Goal: Navigation & Orientation: Understand site structure

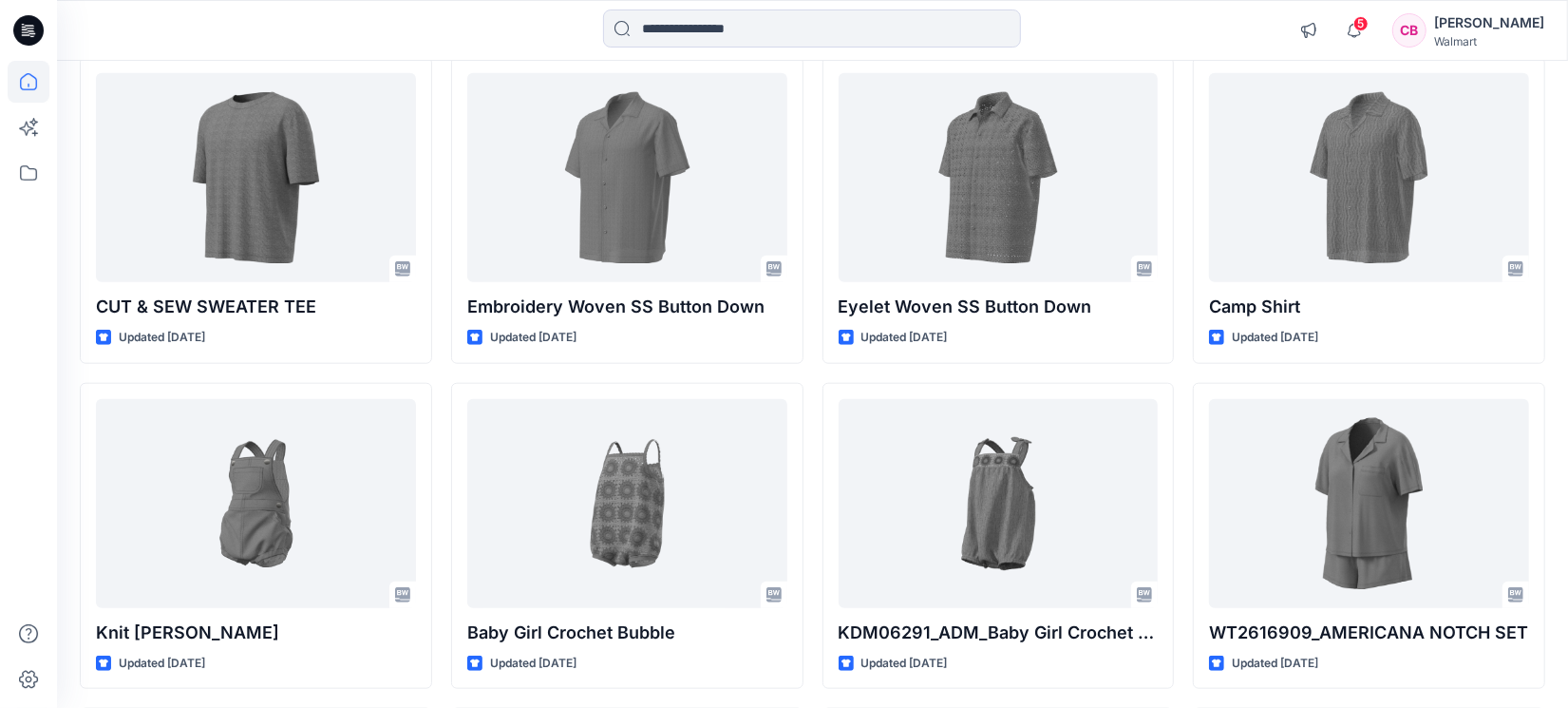
scroll to position [1306, 0]
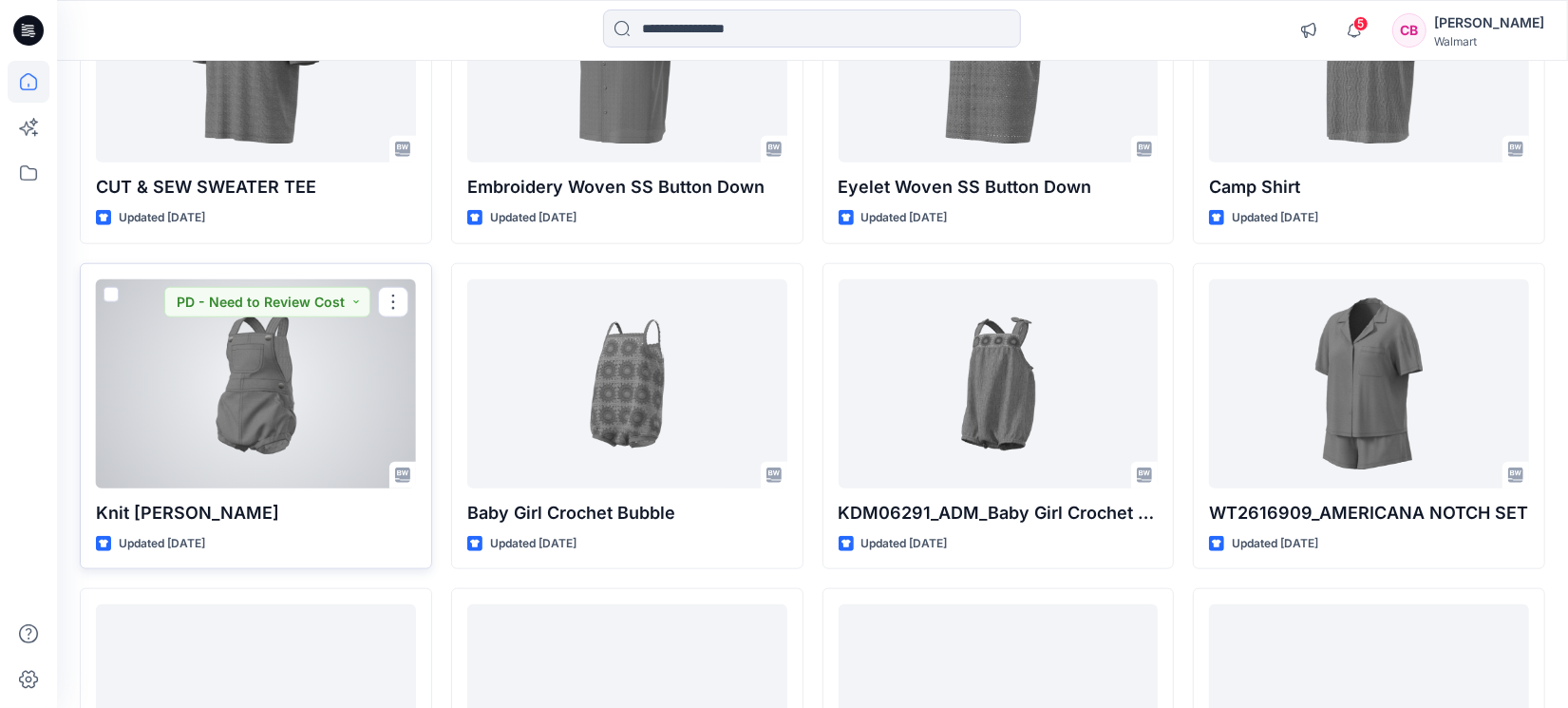
click at [279, 407] on div at bounding box center [256, 384] width 320 height 209
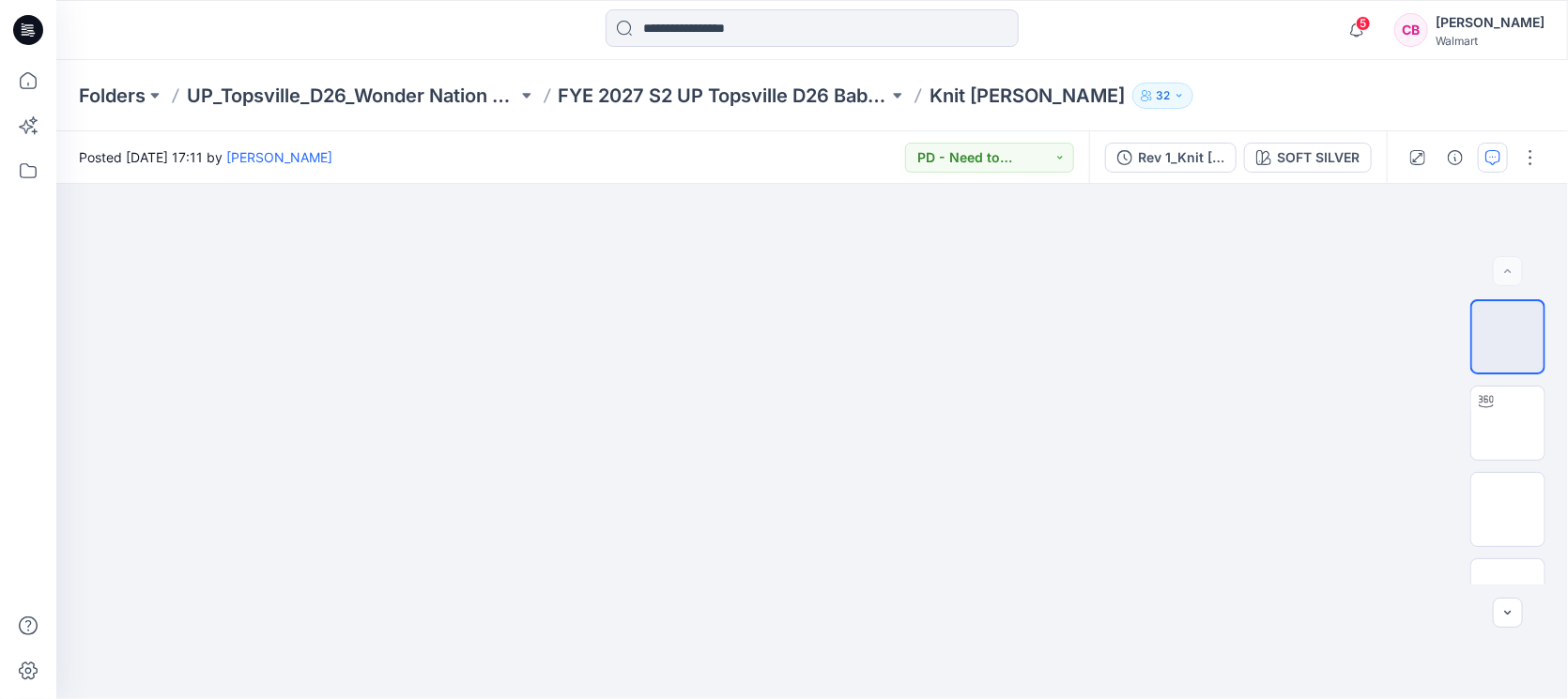
click at [1482, 158] on button "button" at bounding box center [1492, 157] width 30 height 30
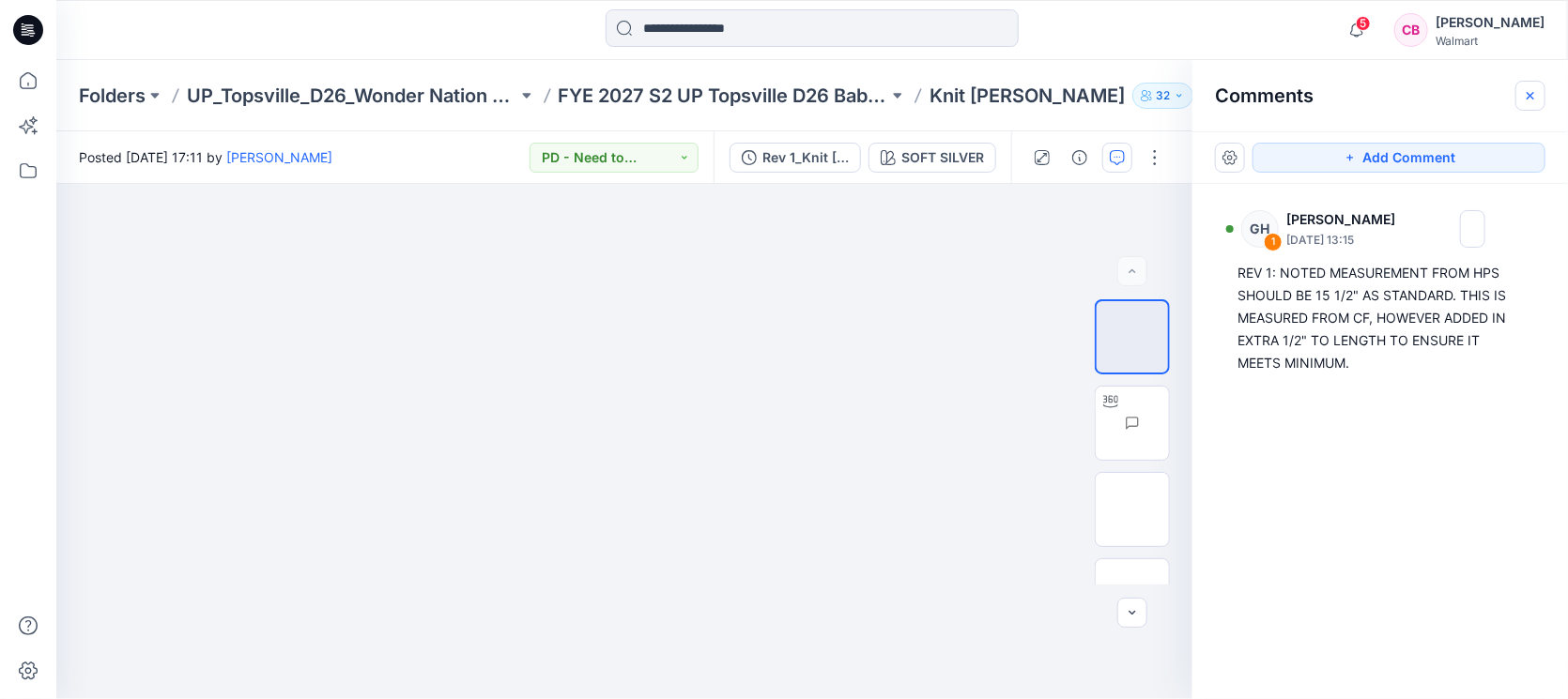
click at [1533, 86] on button "button" at bounding box center [1530, 95] width 30 height 30
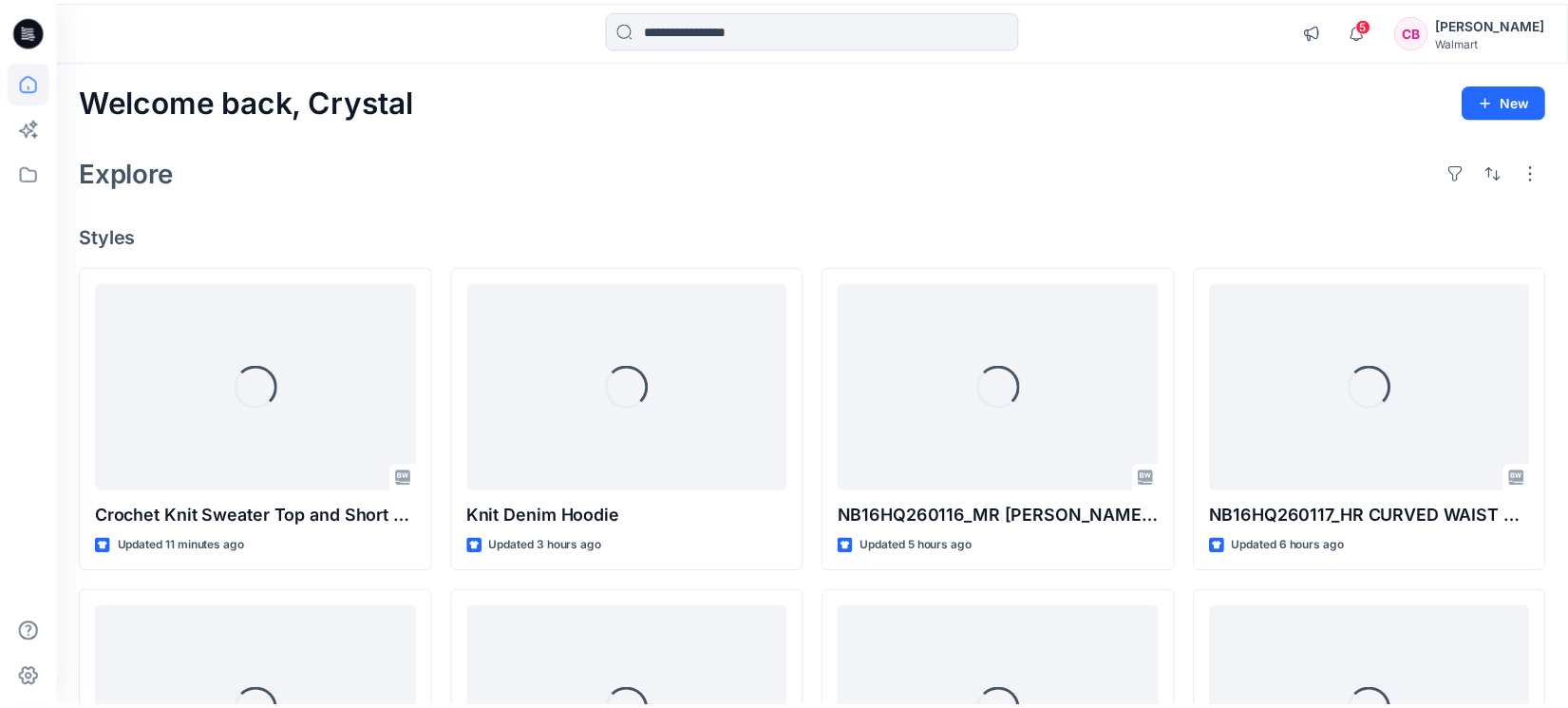
scroll to position [1306, 0]
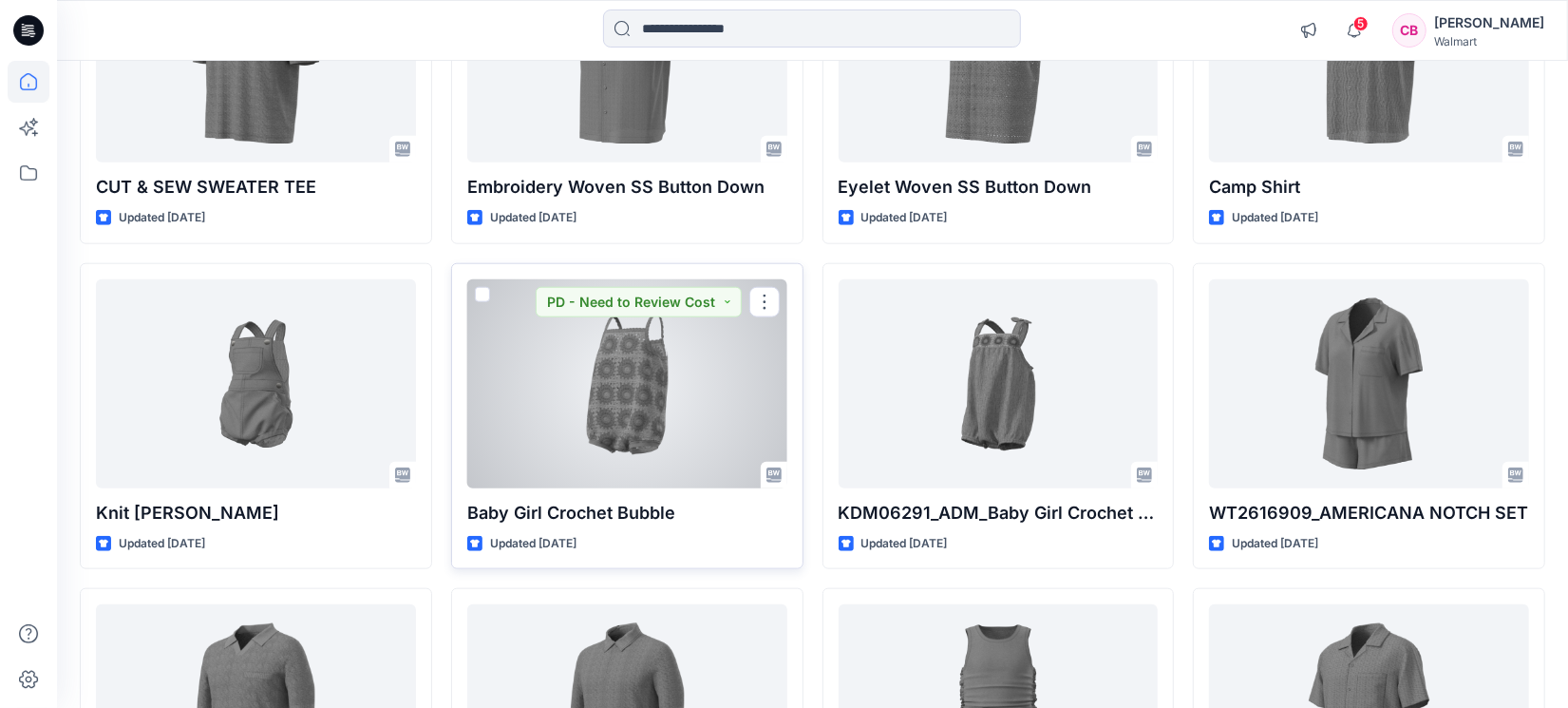
click at [598, 431] on div at bounding box center [627, 384] width 320 height 209
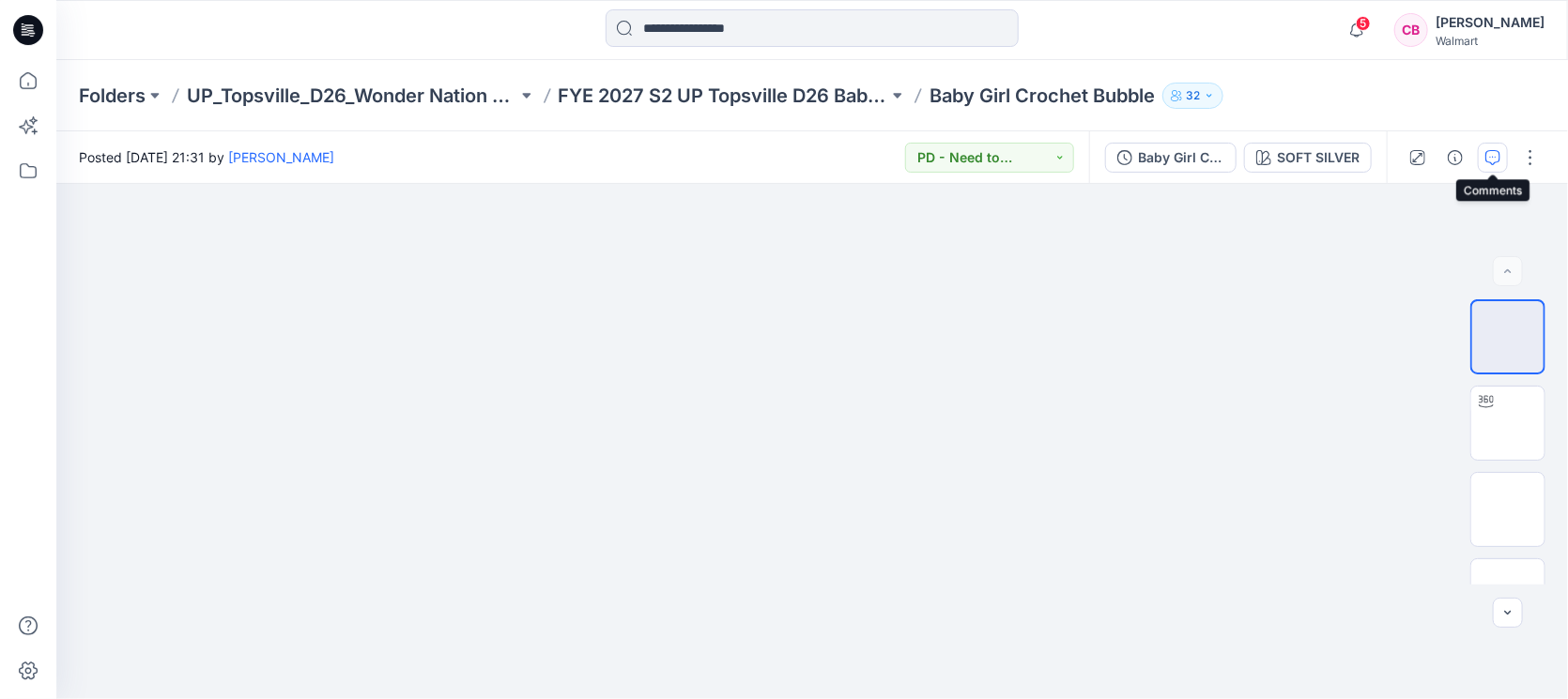
click at [1493, 148] on button "button" at bounding box center [1492, 157] width 30 height 30
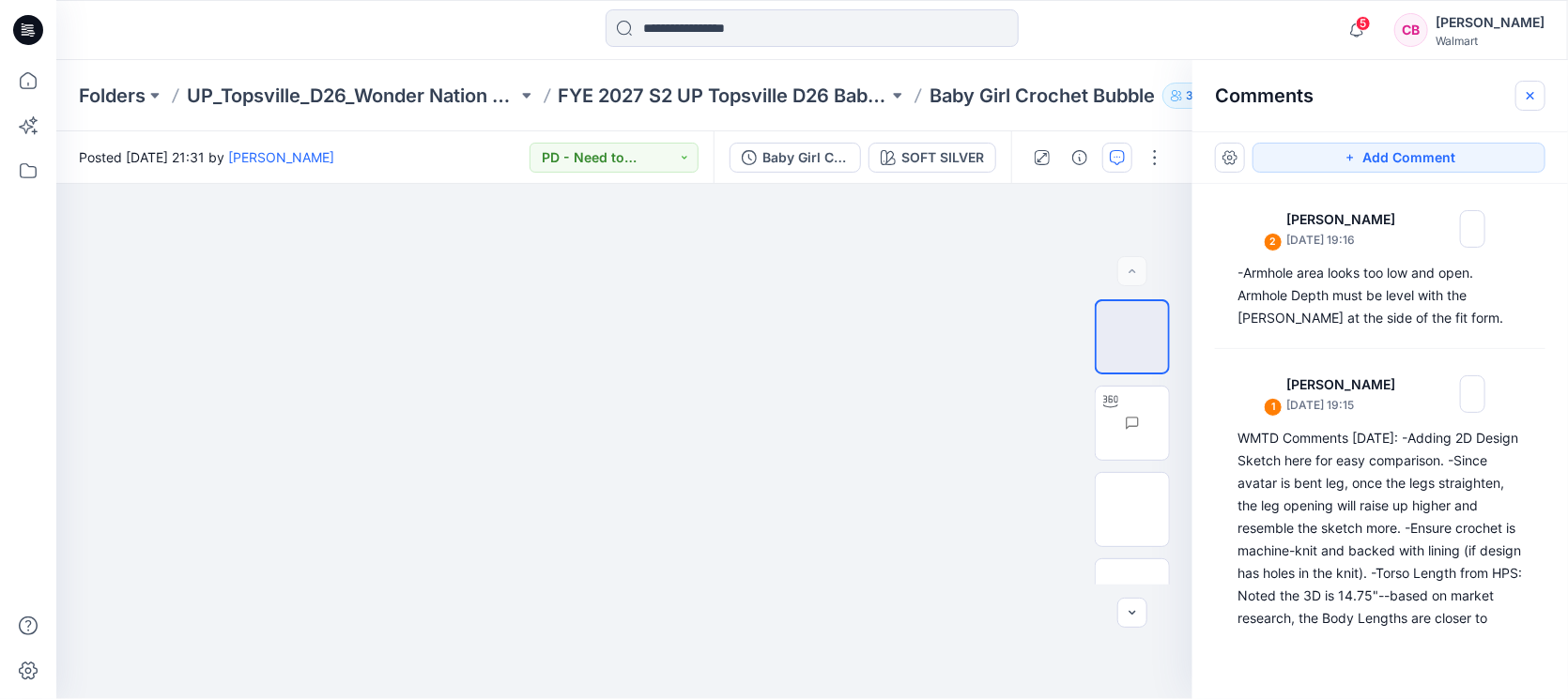
click at [1533, 89] on icon "button" at bounding box center [1531, 96] width 15 height 15
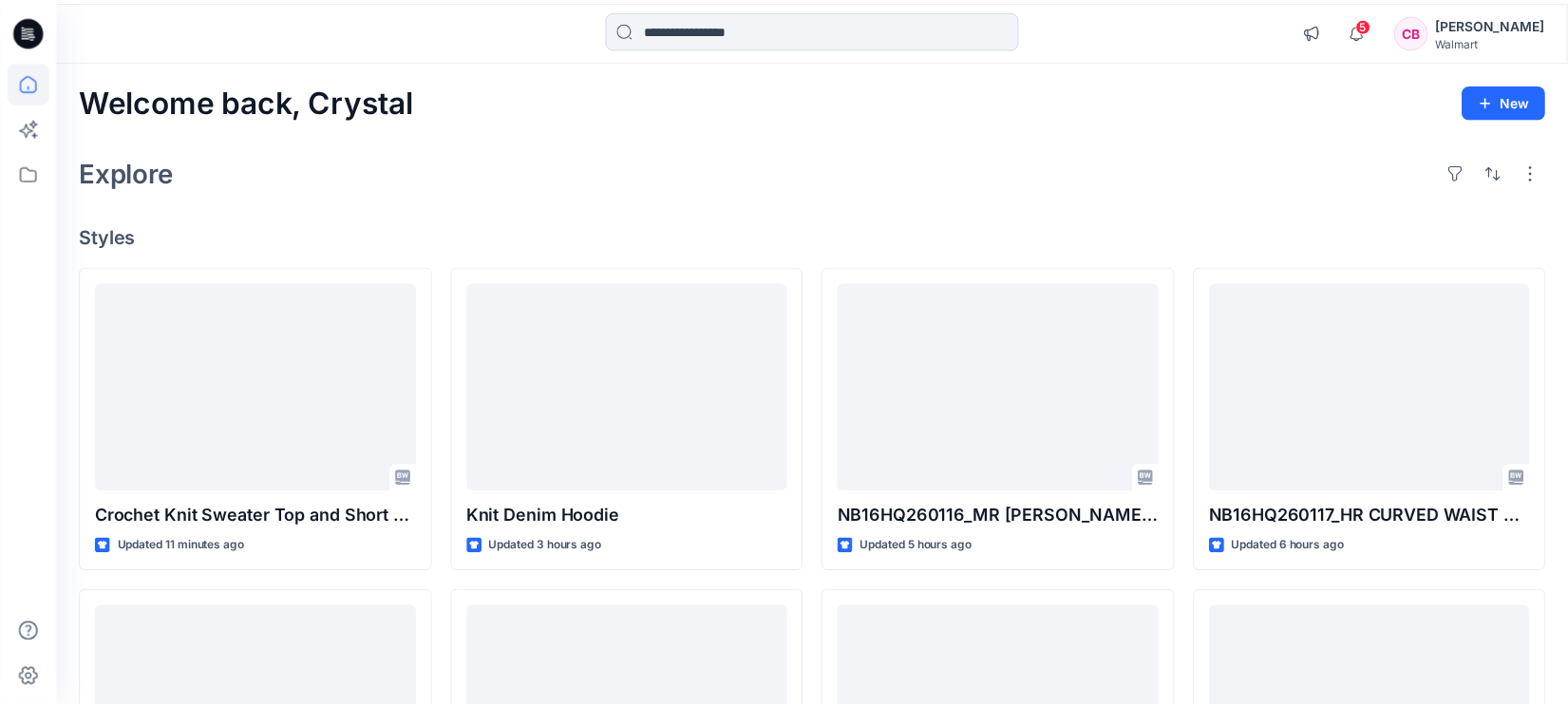
scroll to position [1306, 0]
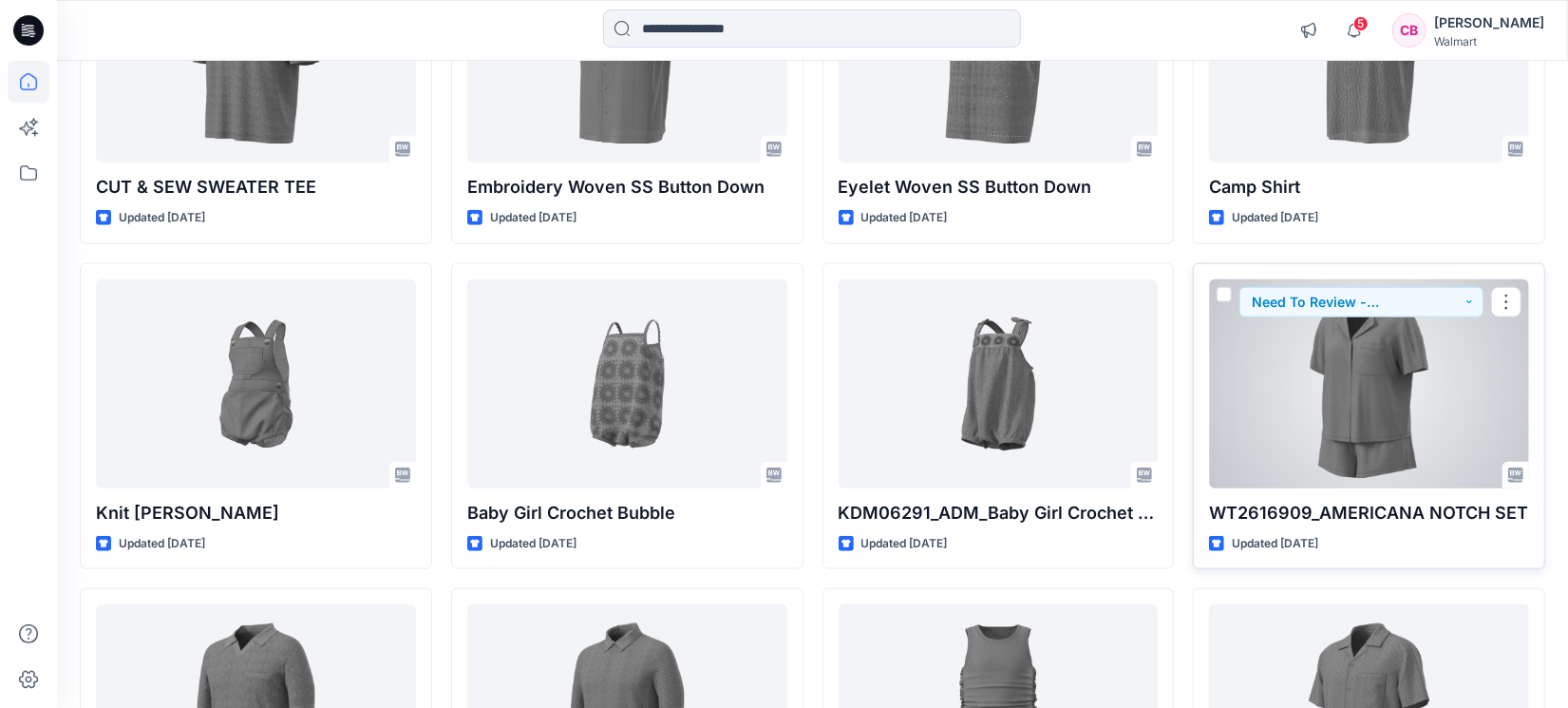
click at [1334, 414] on div at bounding box center [1369, 384] width 320 height 209
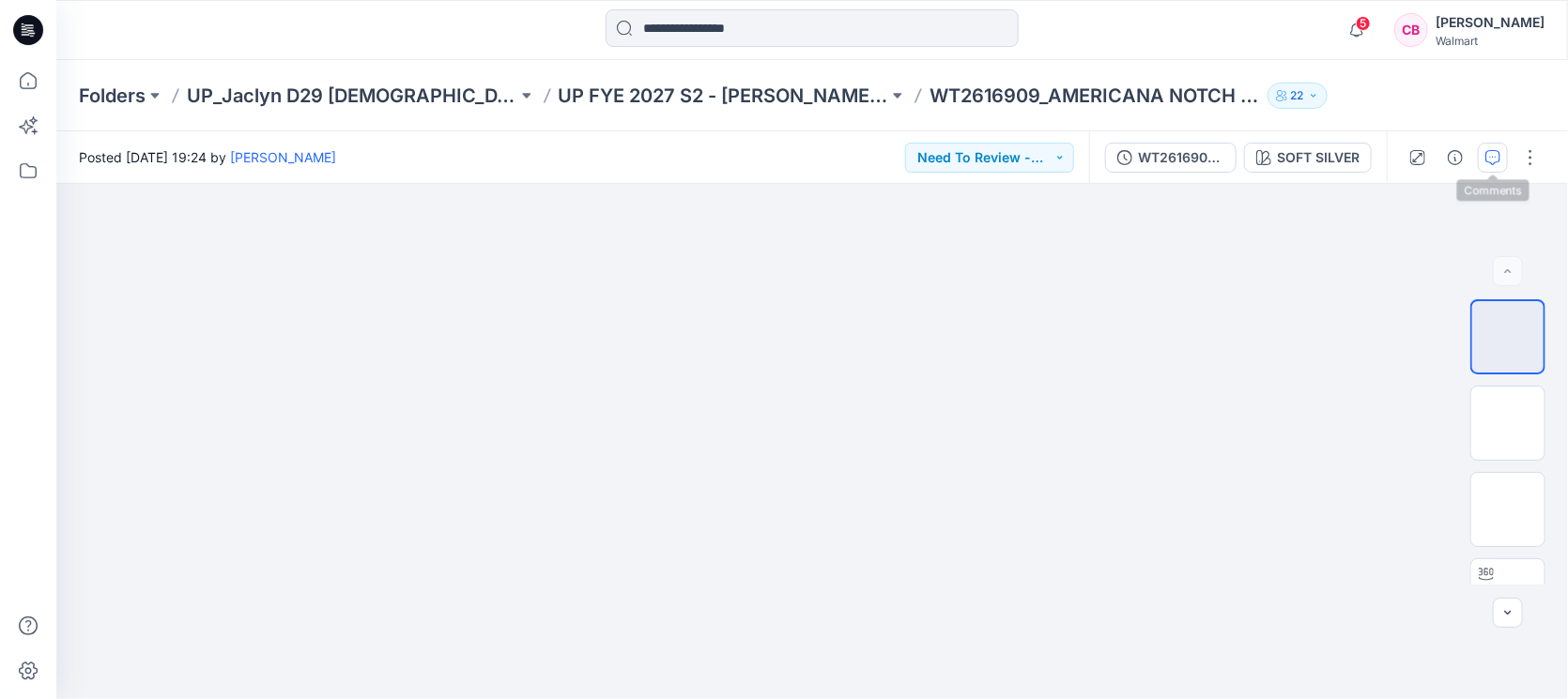
click at [1495, 155] on icon "button" at bounding box center [1492, 158] width 15 height 15
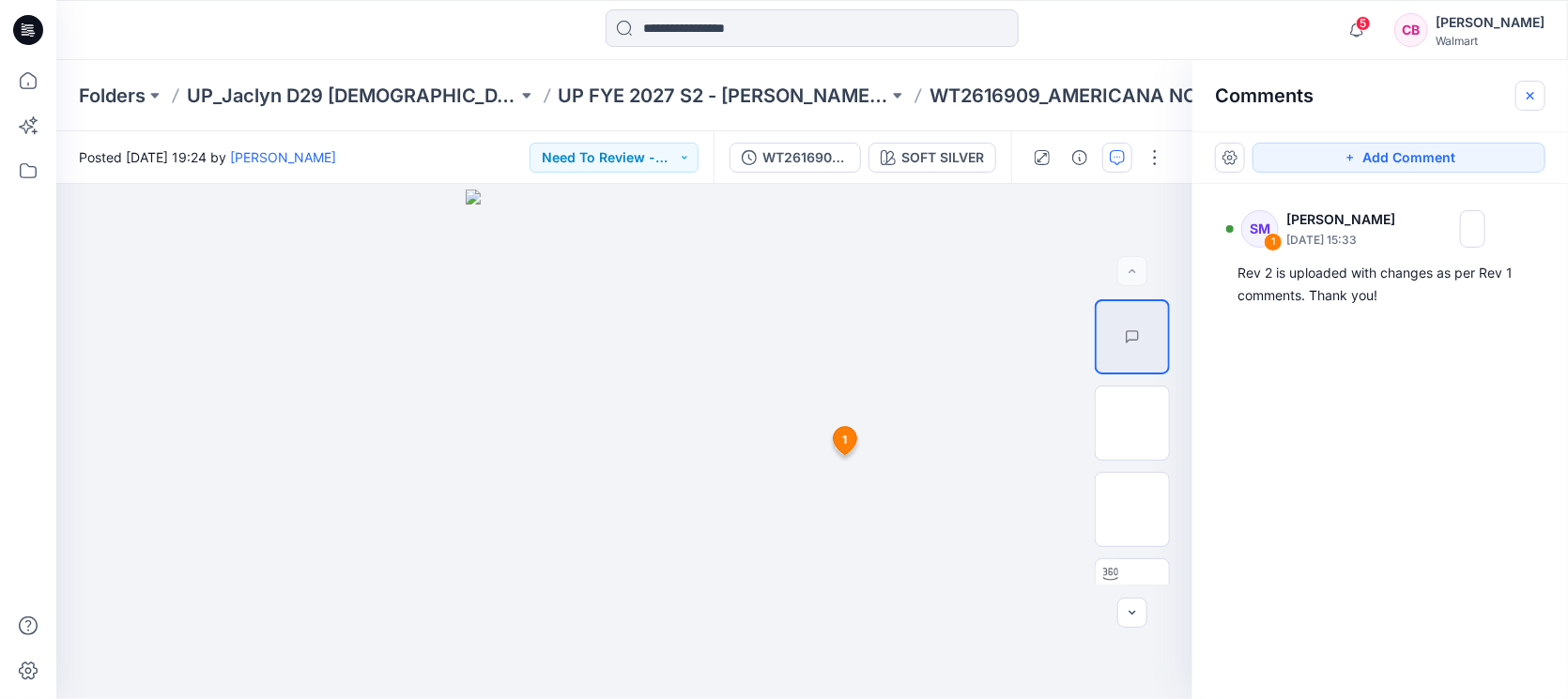
click at [1526, 96] on icon "button" at bounding box center [1531, 96] width 15 height 15
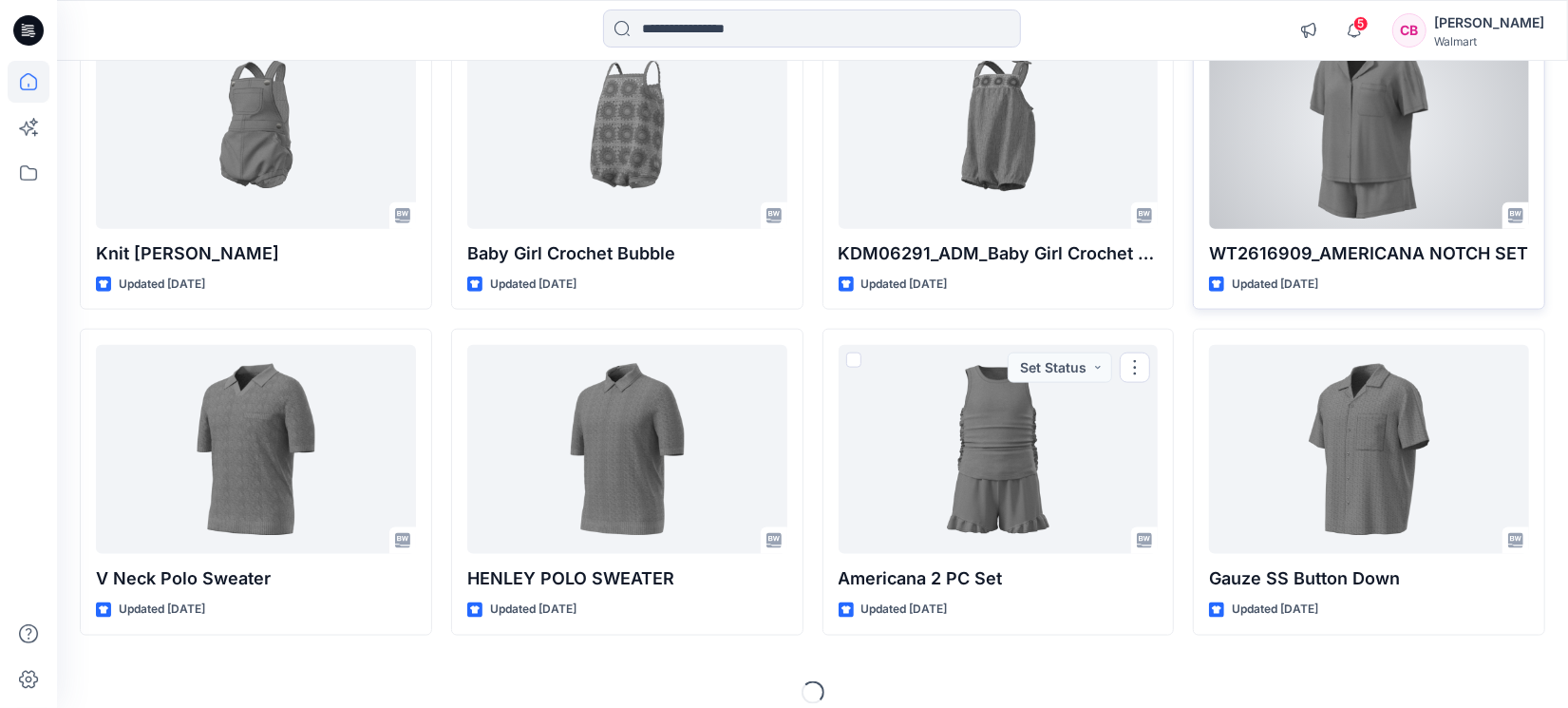
scroll to position [1344, 0]
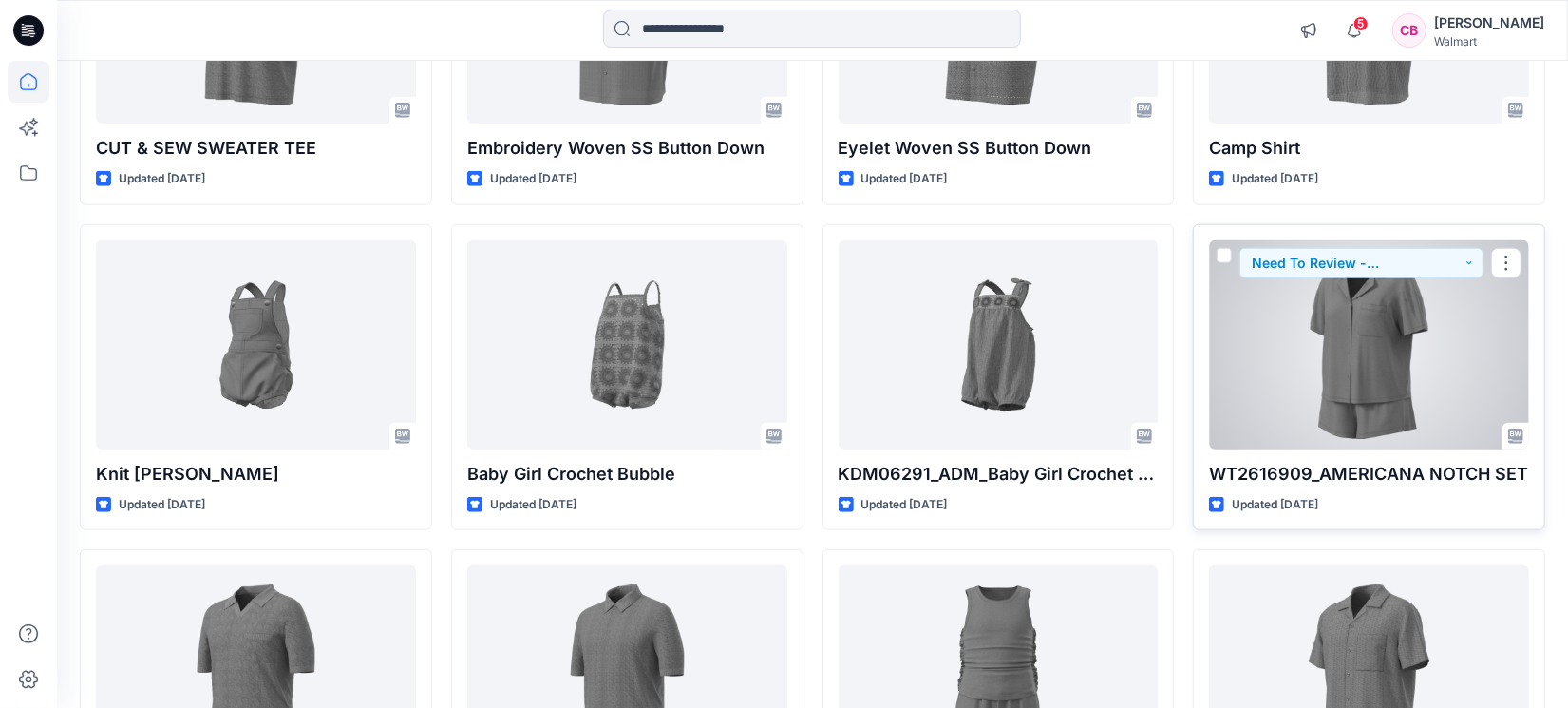
click at [1376, 470] on p "WT2616909_AMERICANA NOTCH SET" at bounding box center [1369, 474] width 320 height 26
click at [1315, 363] on div at bounding box center [1369, 345] width 320 height 209
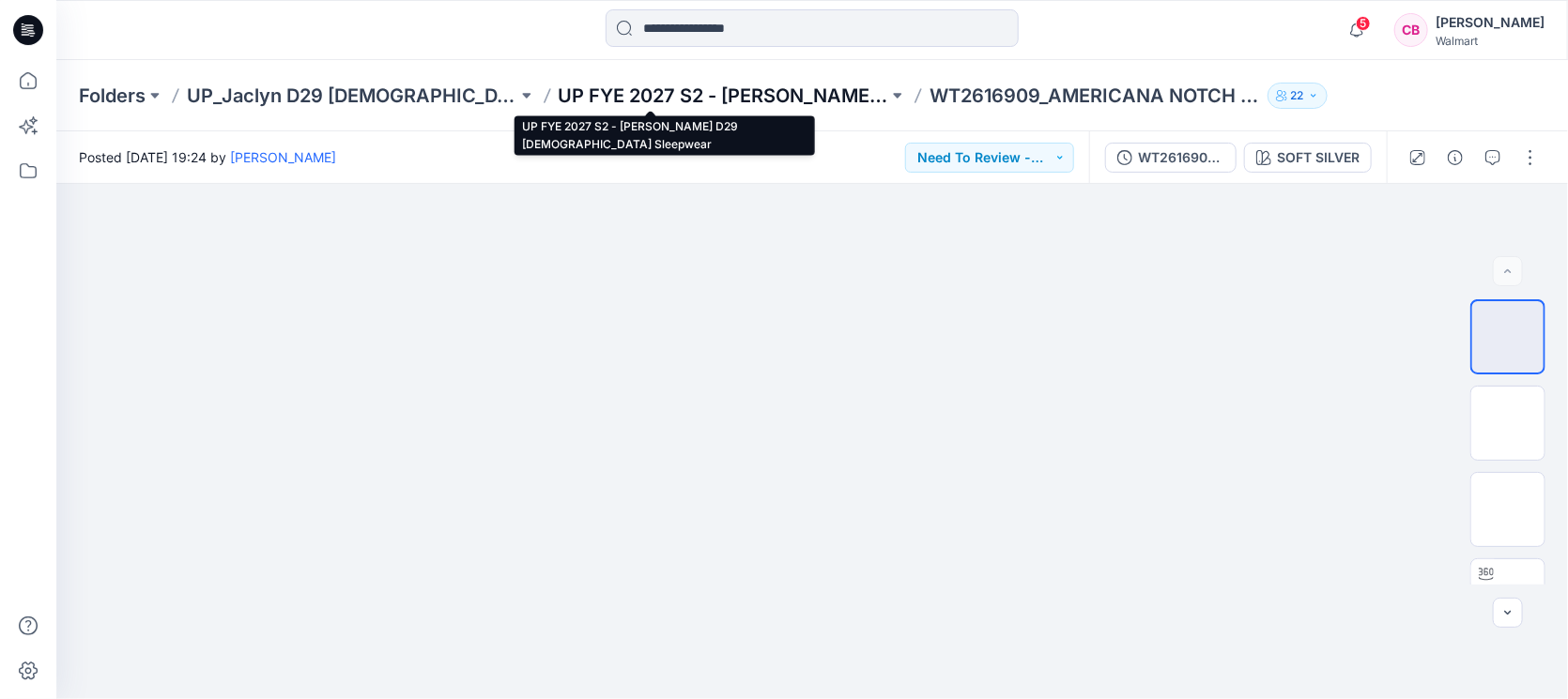
click at [674, 83] on p "UP FYE 2027 S2 - [PERSON_NAME] D29 [DEMOGRAPHIC_DATA] Sleepwear" at bounding box center [723, 95] width 330 height 26
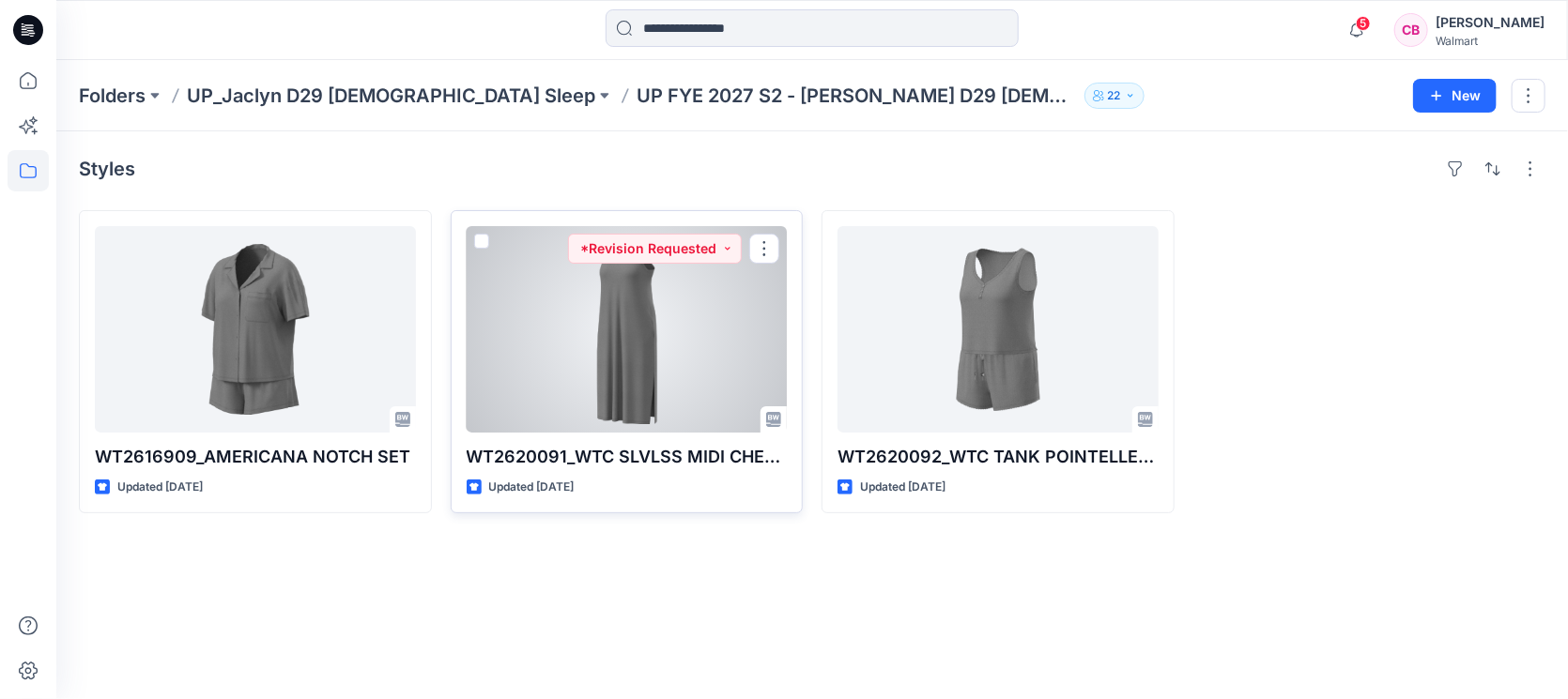
click at [610, 342] on div at bounding box center [628, 329] width 321 height 207
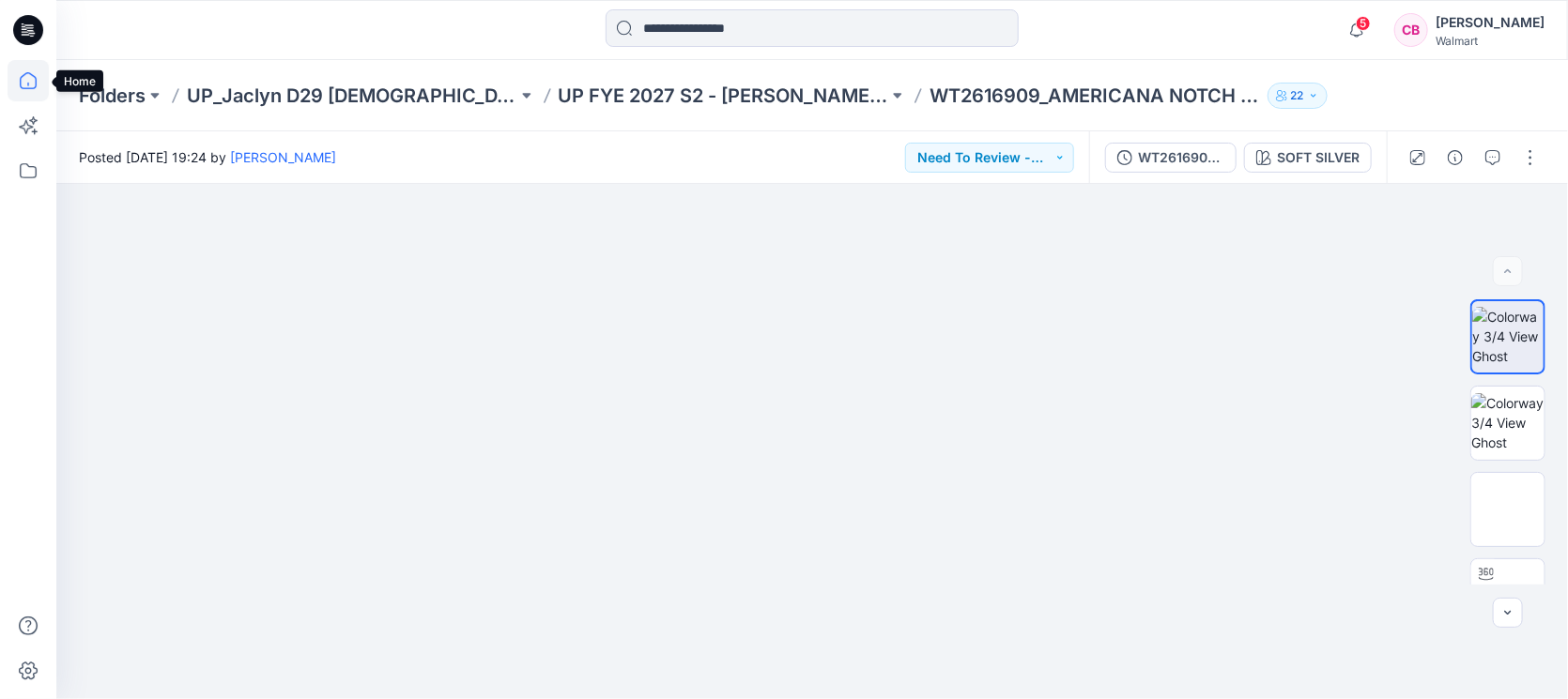
click at [42, 93] on icon at bounding box center [28, 80] width 41 height 41
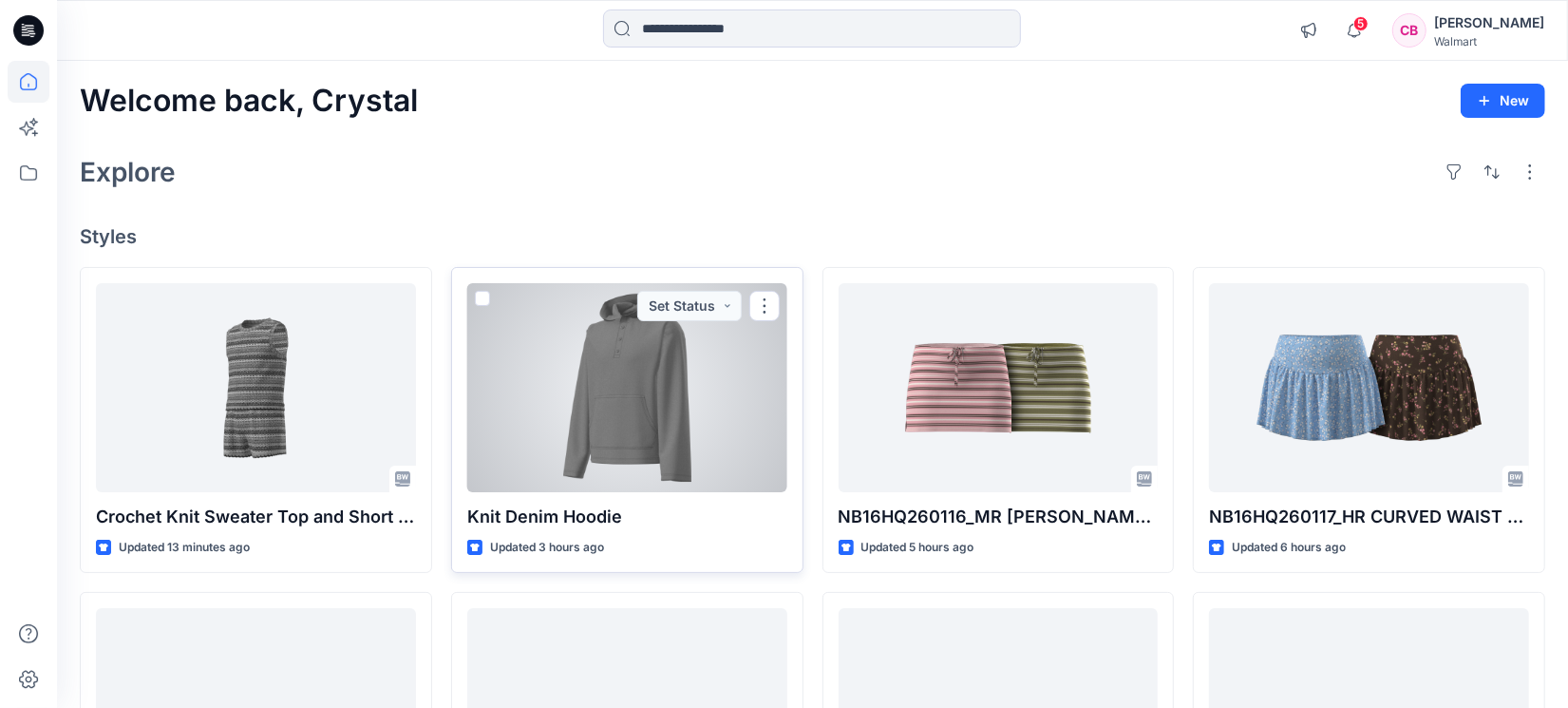
scroll to position [594, 0]
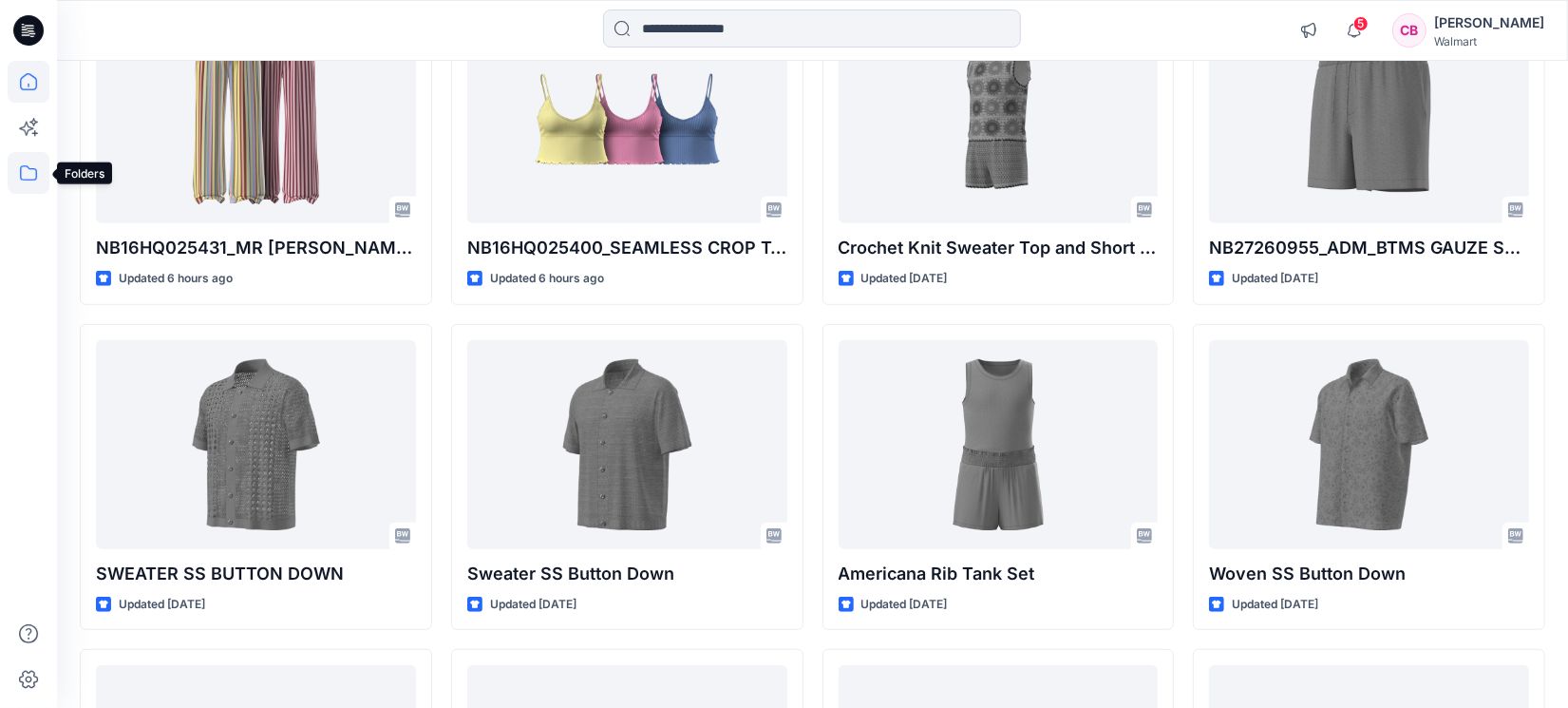
click at [11, 170] on icon at bounding box center [28, 172] width 42 height 42
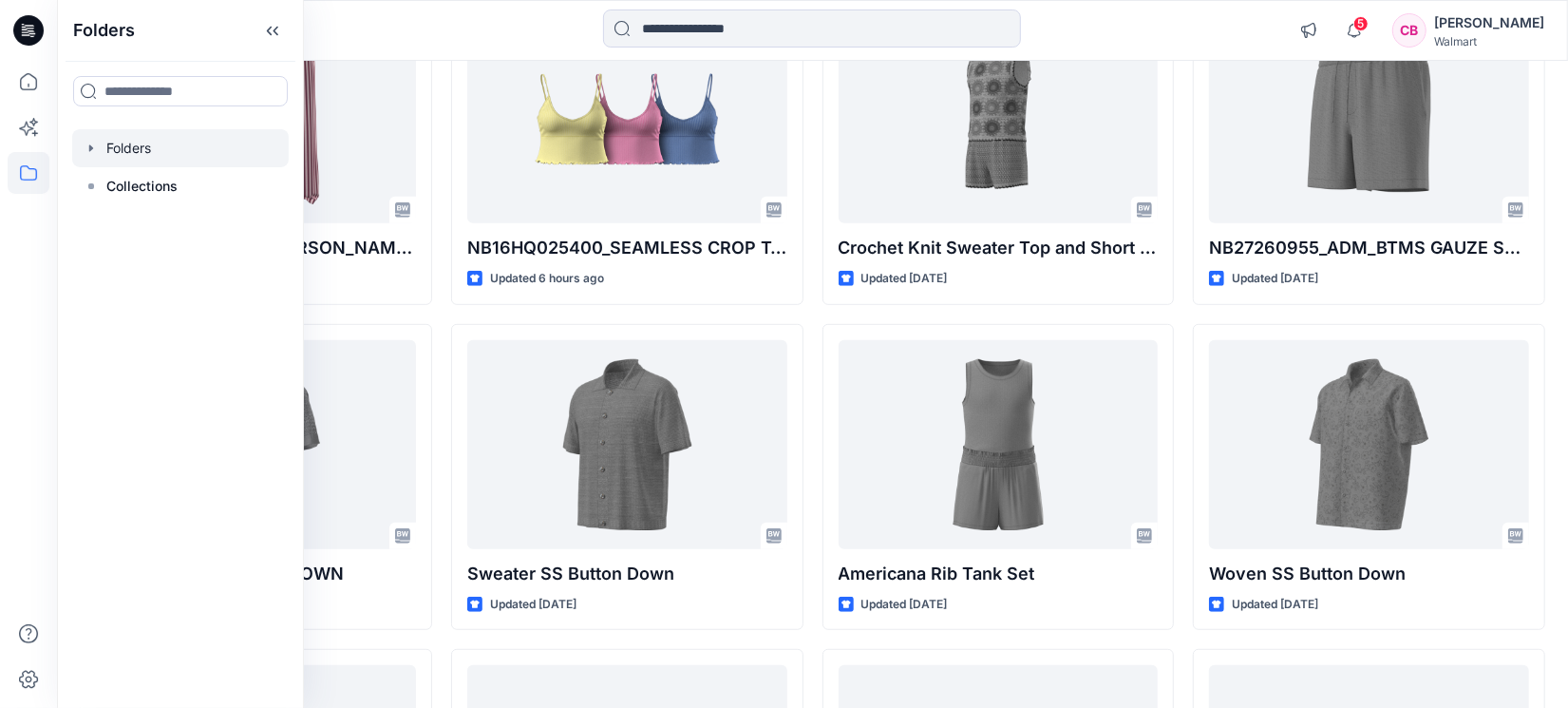
click at [140, 139] on div at bounding box center [181, 147] width 217 height 38
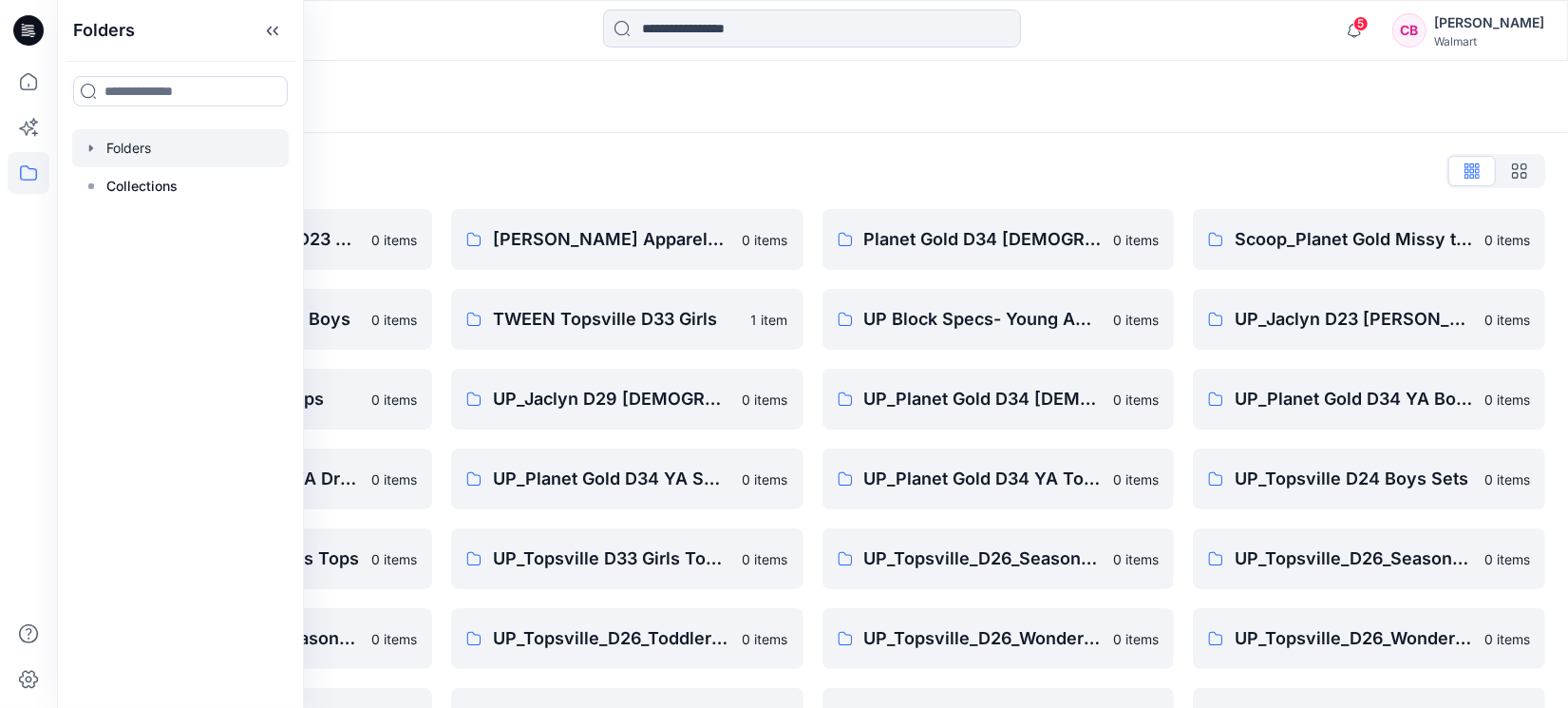
scroll to position [142, 0]
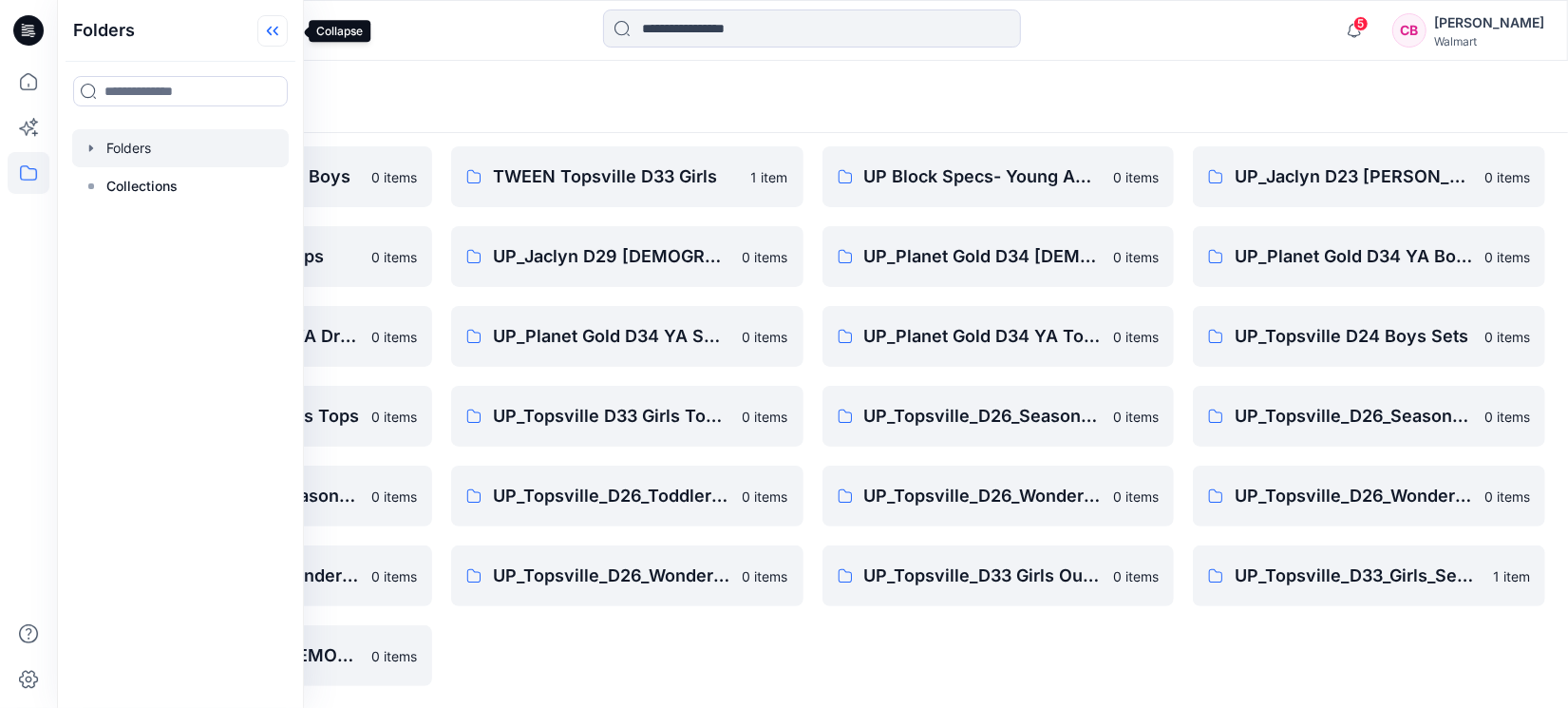
click at [279, 25] on icon at bounding box center [272, 31] width 30 height 31
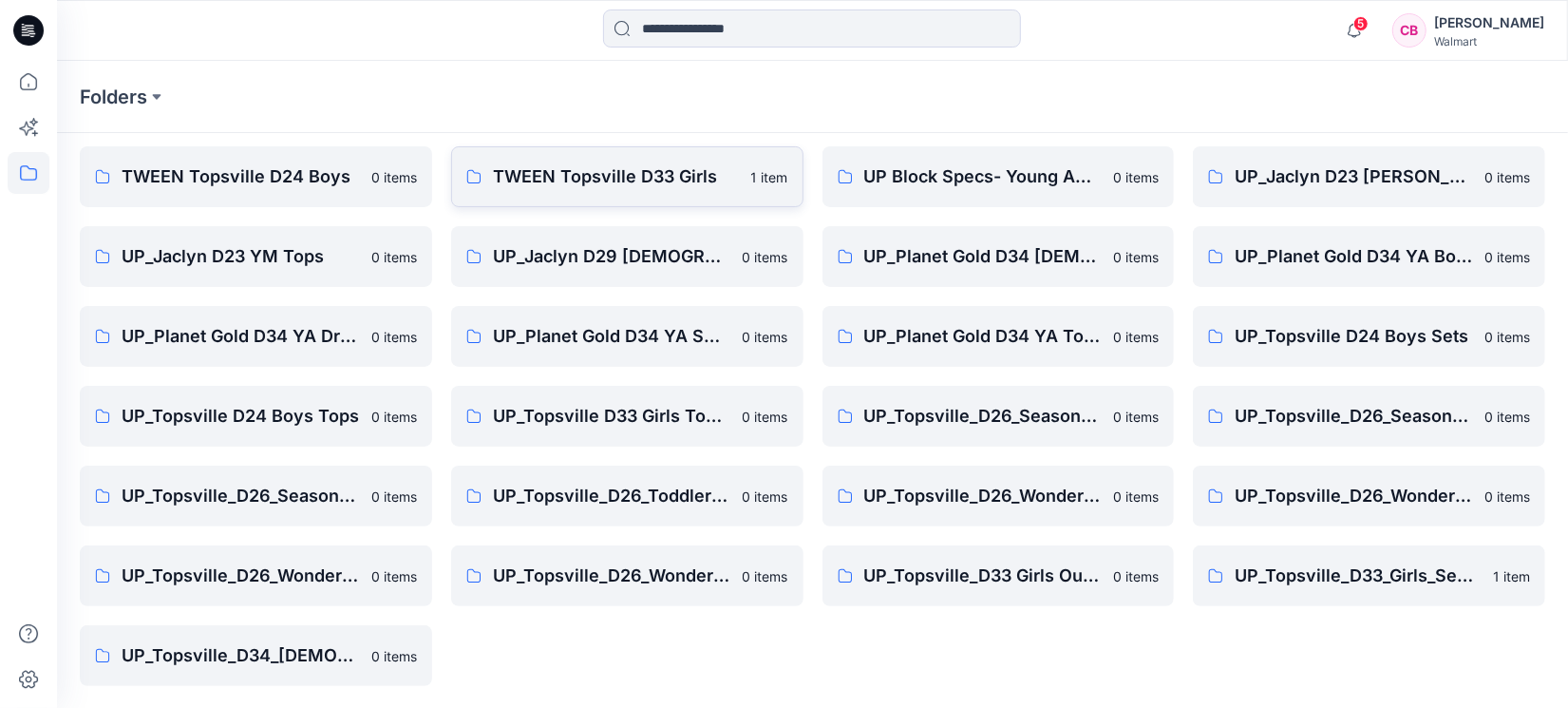
click at [652, 181] on p "TWEEN Topsville D33 Girls" at bounding box center [616, 176] width 247 height 26
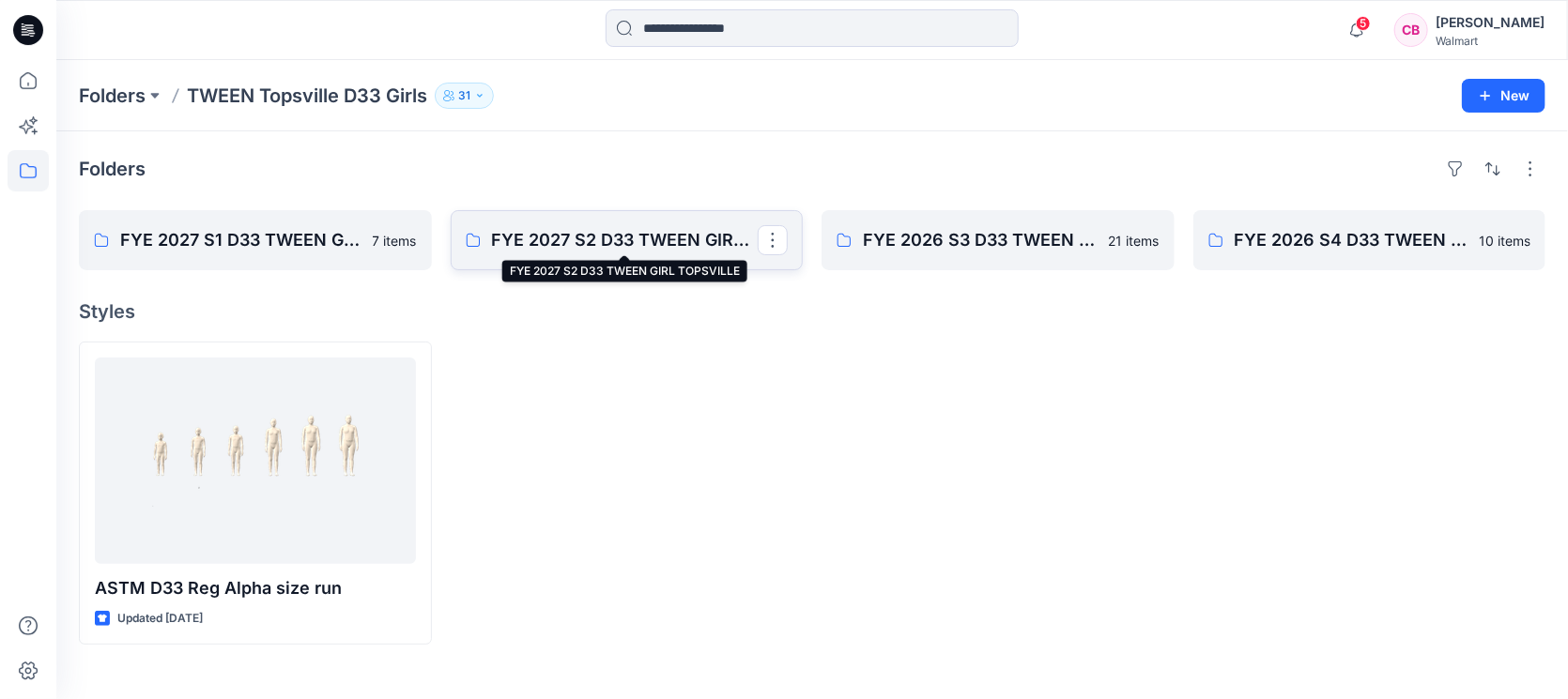
click at [609, 231] on p "FYE 2027 S2 D33 TWEEN GIRL TOPSVILLE" at bounding box center [625, 239] width 267 height 26
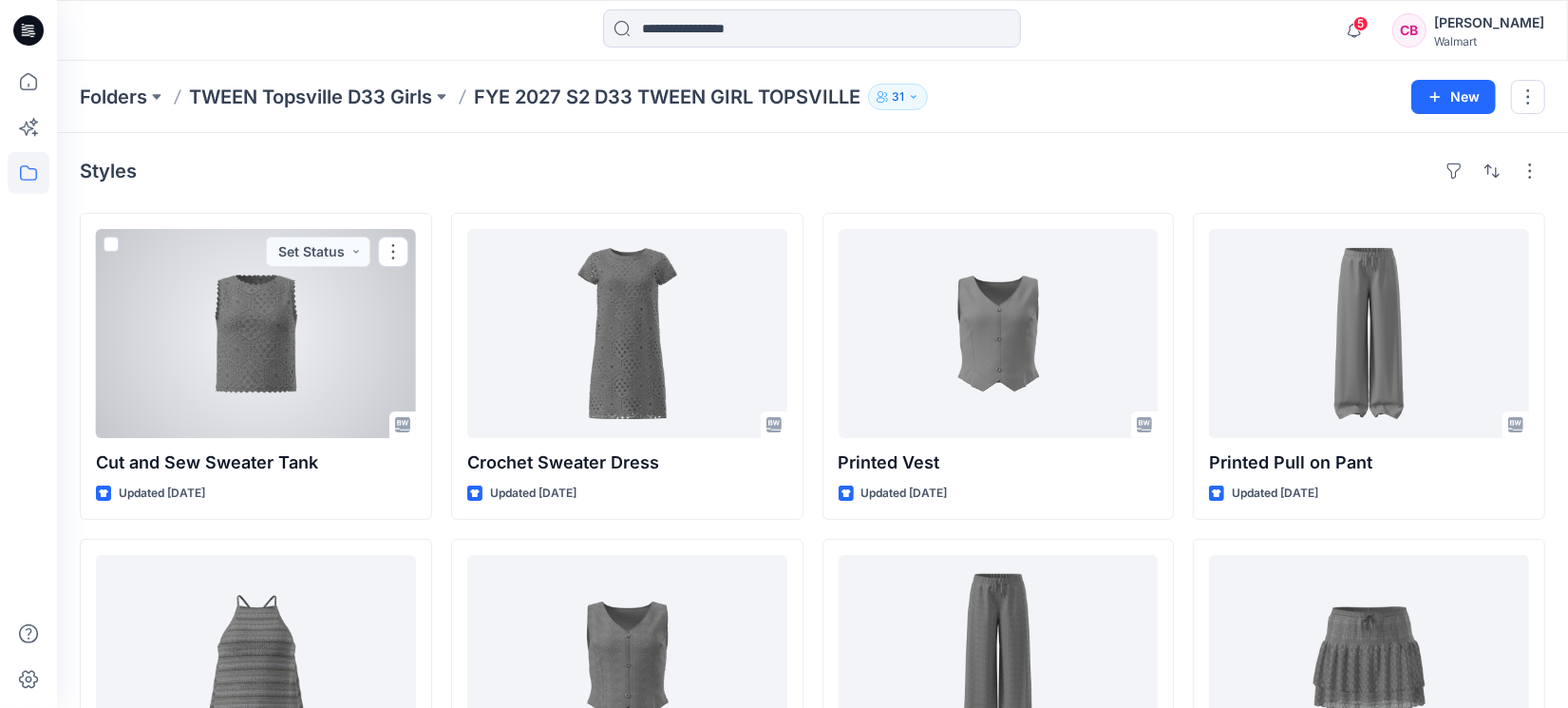
click at [253, 354] on div at bounding box center [256, 333] width 320 height 209
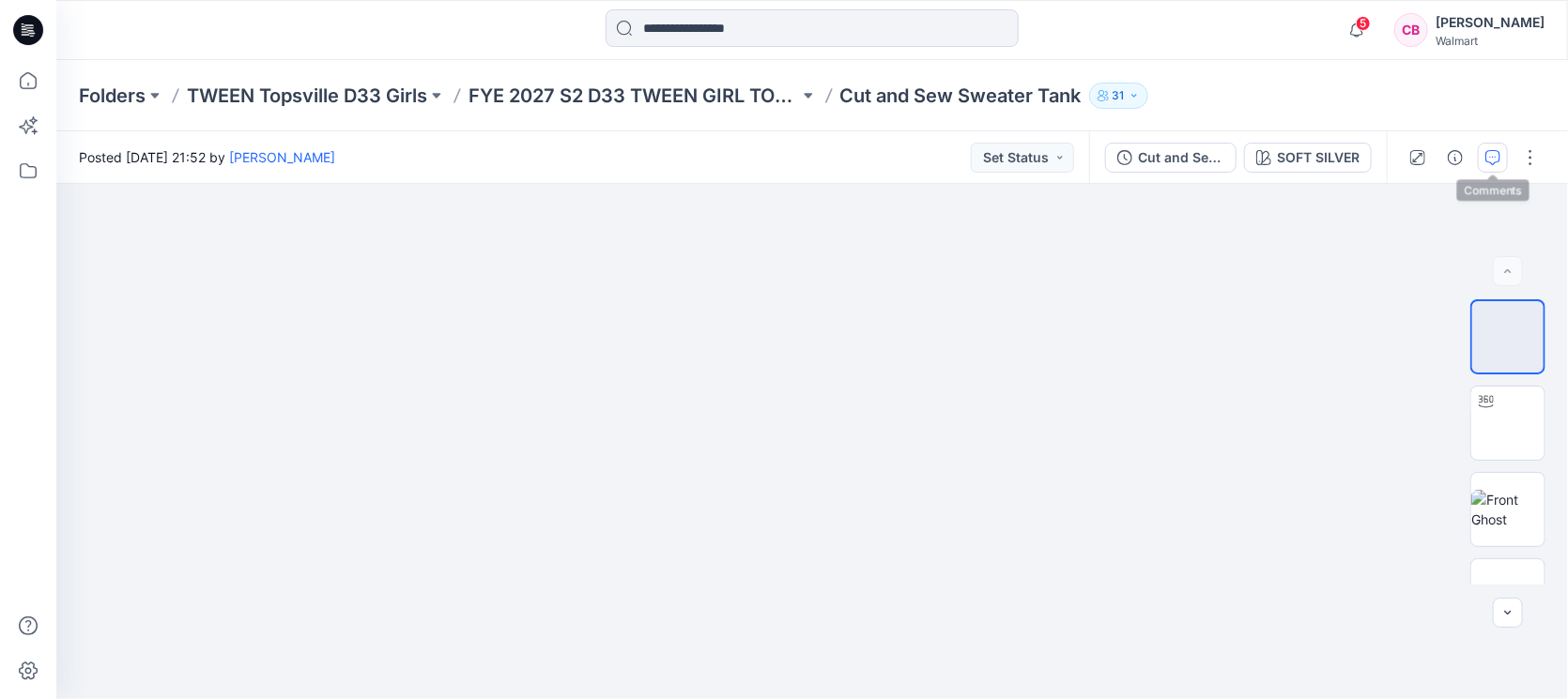
click at [1484, 150] on button "button" at bounding box center [1492, 157] width 30 height 30
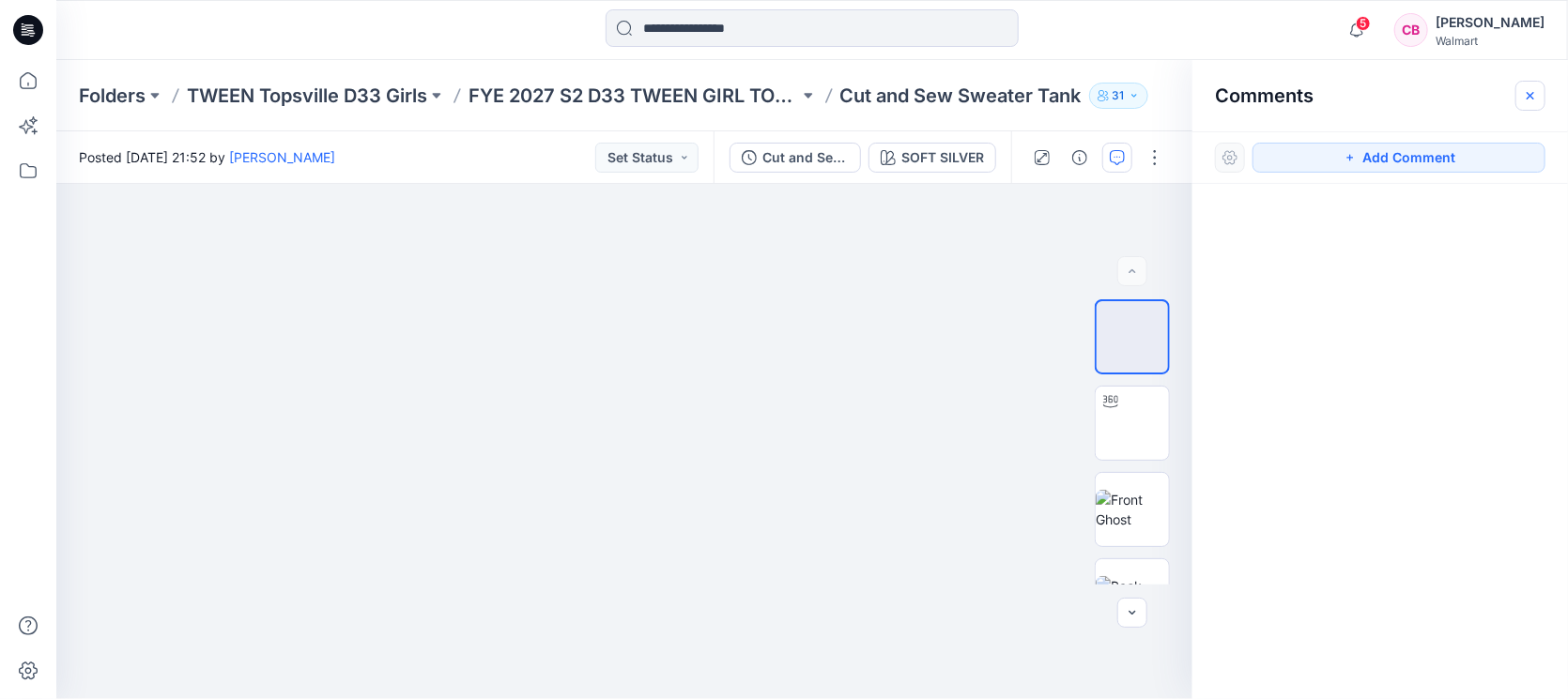
click at [1533, 97] on icon "button" at bounding box center [1531, 95] width 8 height 8
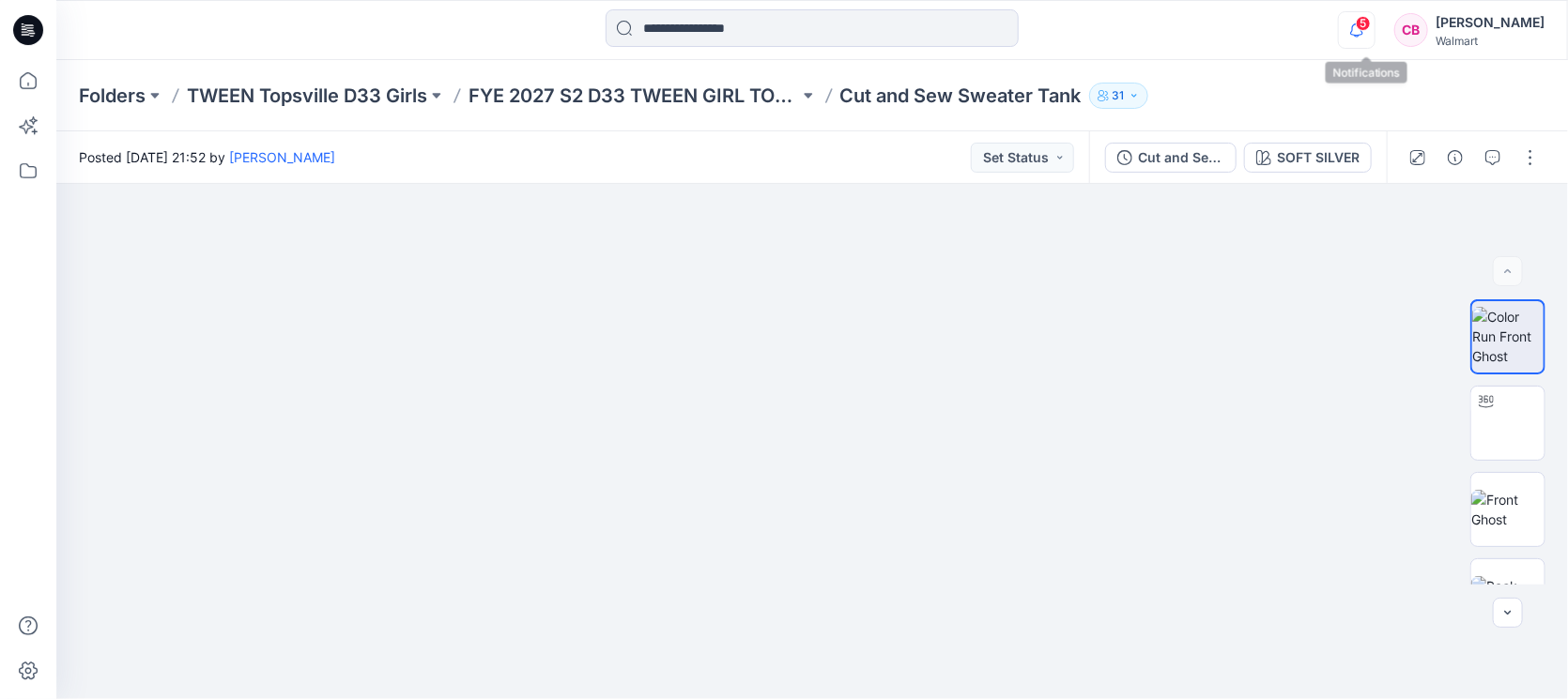
click at [1375, 30] on icon "button" at bounding box center [1356, 30] width 35 height 37
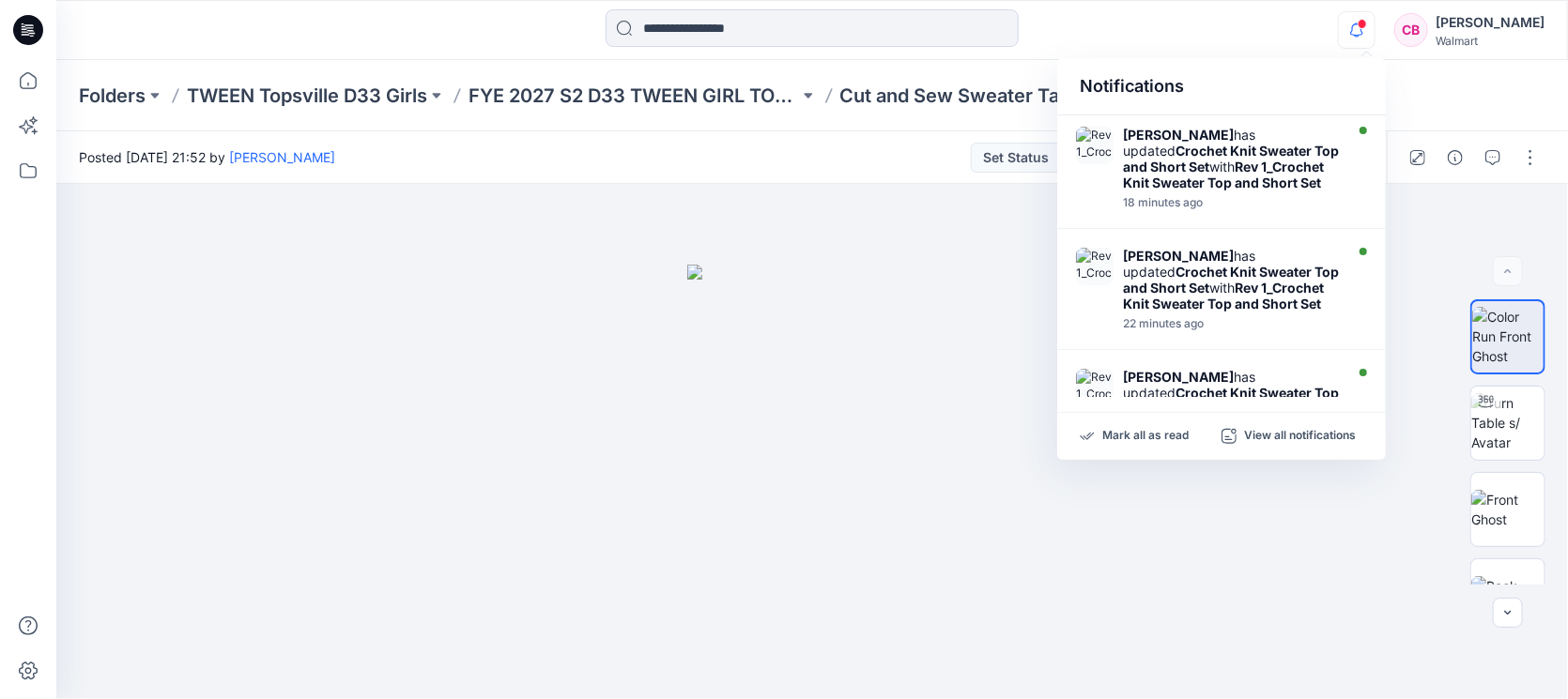
click at [1154, 426] on div "Mark all as read View all notifications" at bounding box center [1221, 436] width 328 height 47
click at [1151, 436] on p "Mark all as read" at bounding box center [1145, 436] width 86 height 17
click at [1363, 34] on icon "button" at bounding box center [1357, 30] width 13 height 12
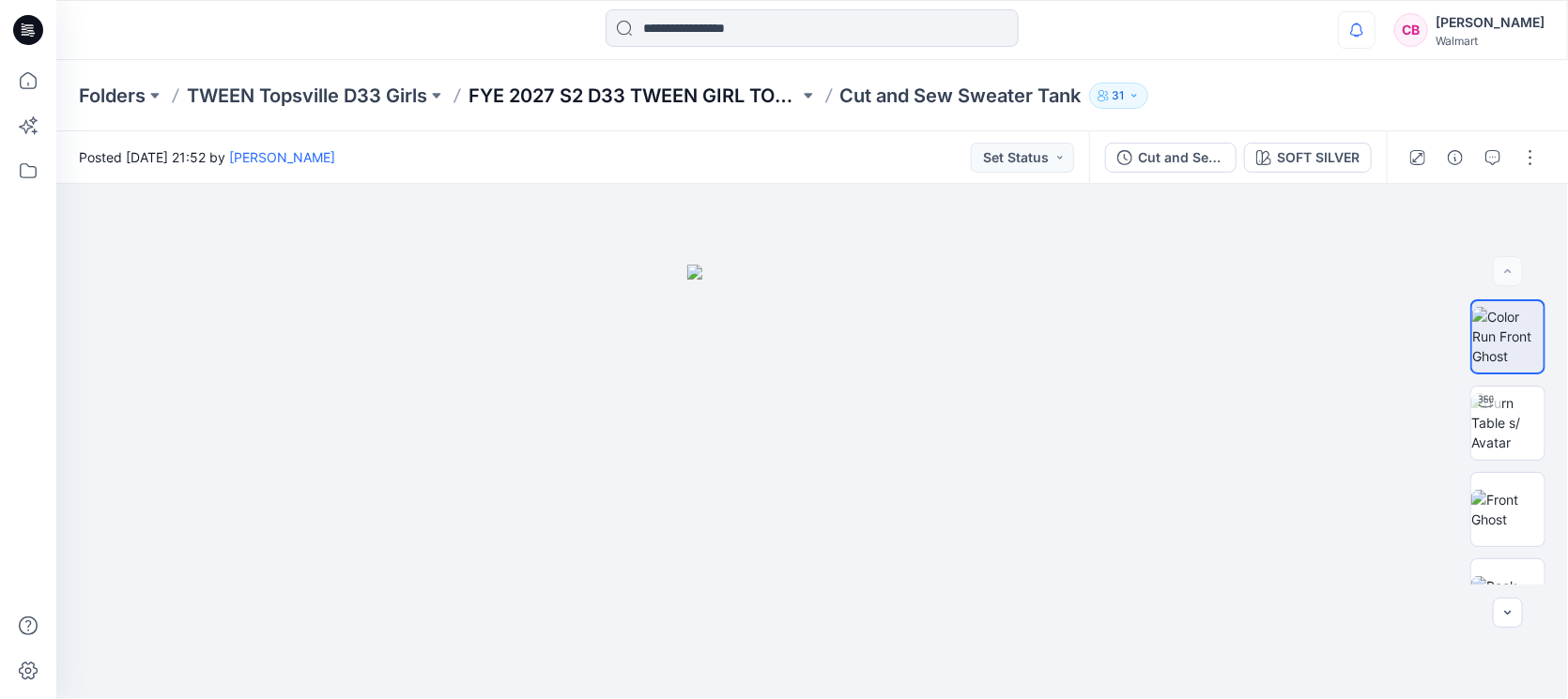
click at [616, 85] on p "FYE 2027 S2 D33 TWEEN GIRL TOPSVILLE" at bounding box center [633, 95] width 330 height 26
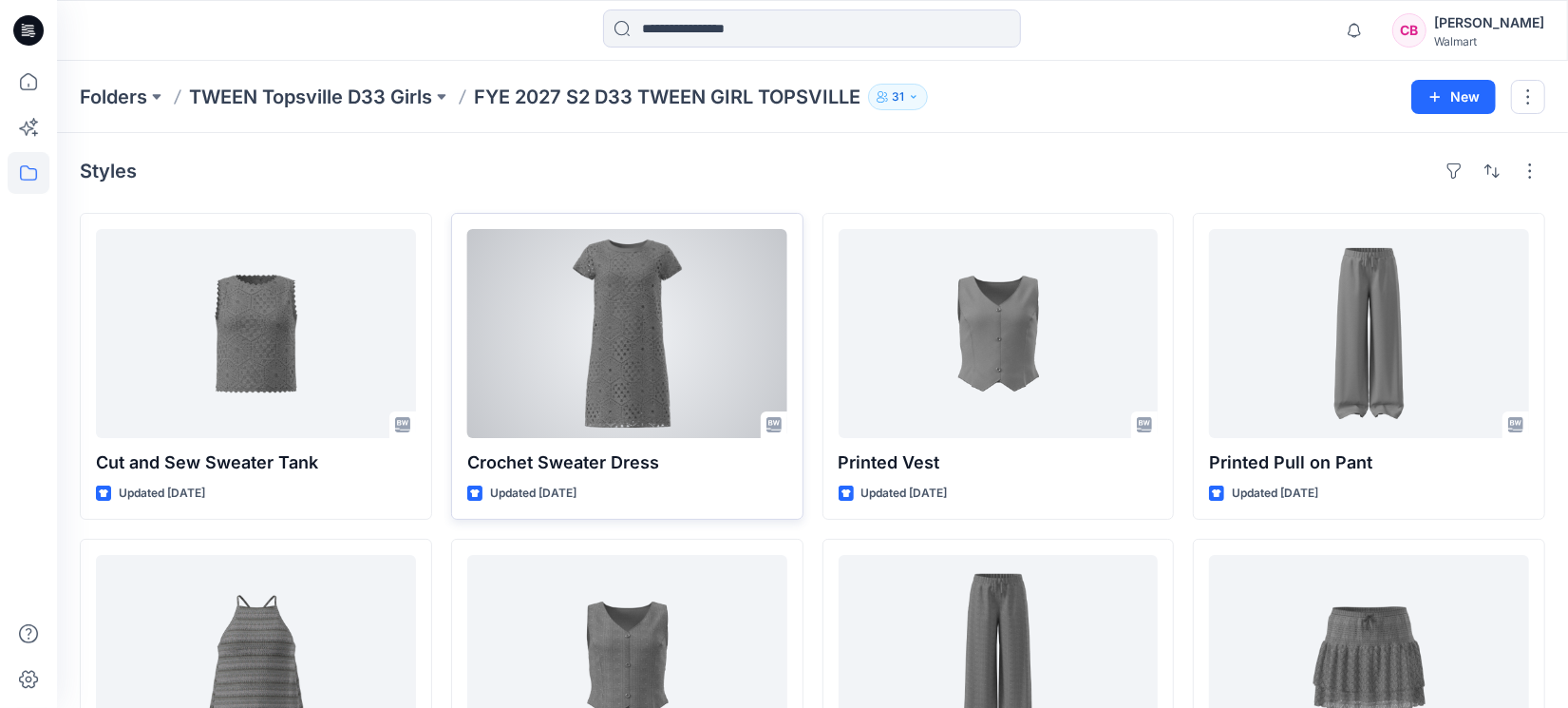
click at [632, 384] on div at bounding box center [627, 333] width 320 height 209
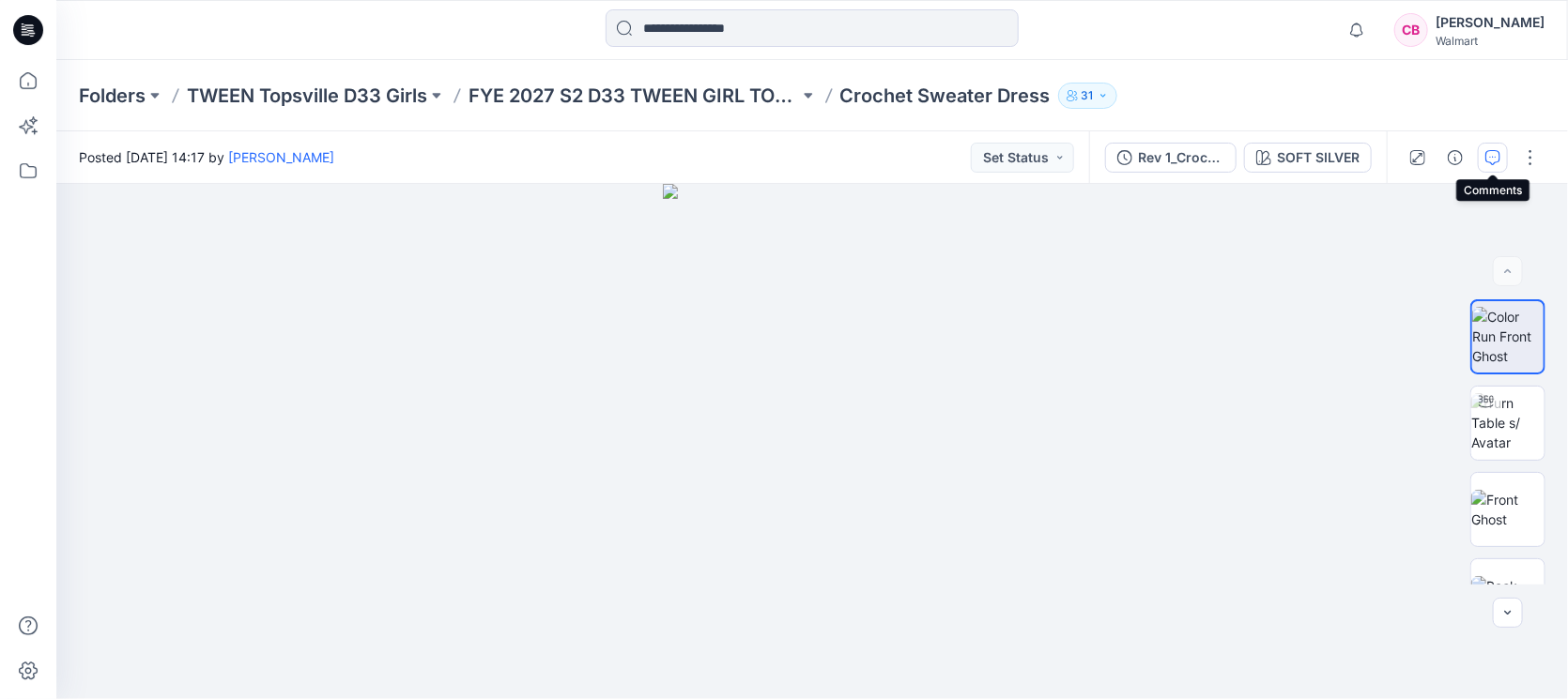
click at [1495, 156] on icon "button" at bounding box center [1492, 158] width 15 height 15
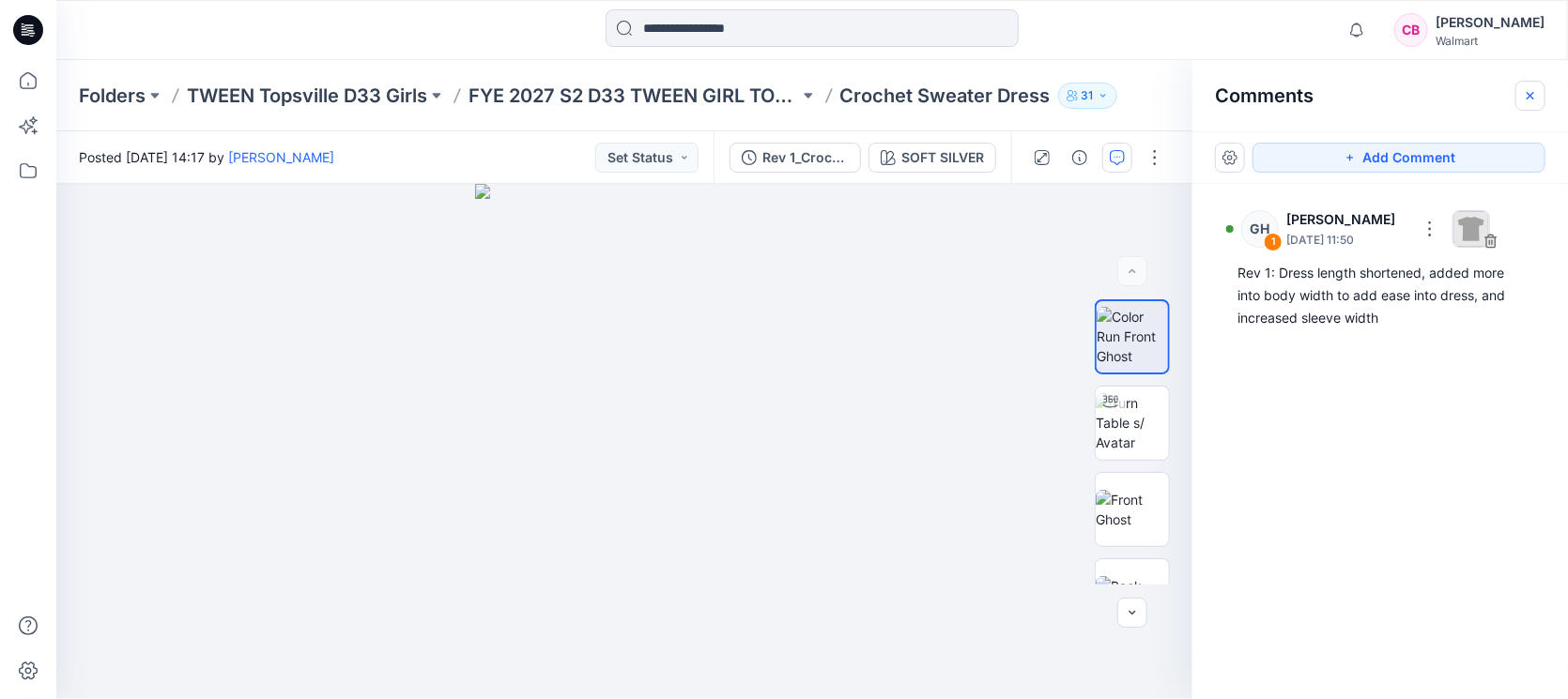
click at [1532, 94] on icon "button" at bounding box center [1531, 95] width 8 height 8
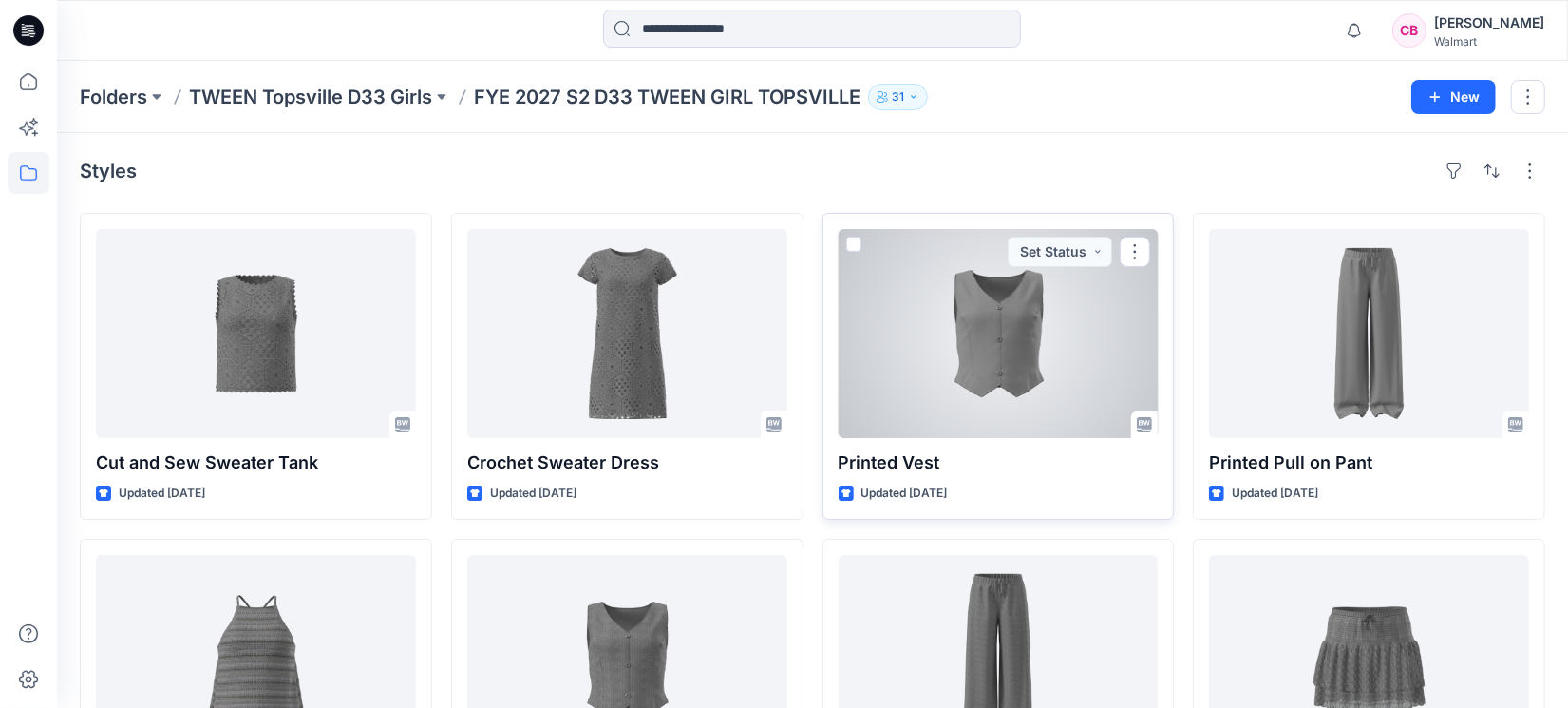
click at [982, 372] on div at bounding box center [998, 333] width 320 height 209
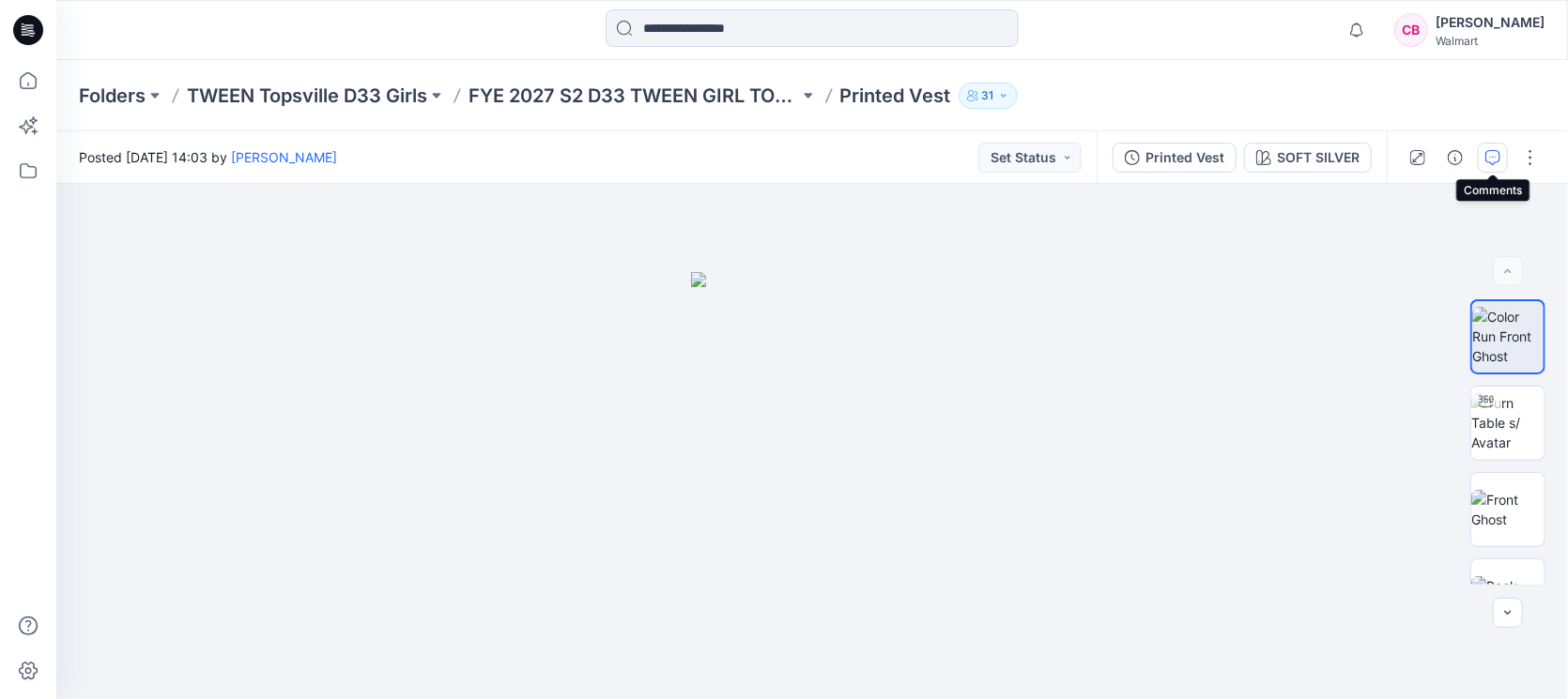
click at [1498, 144] on button "button" at bounding box center [1492, 157] width 30 height 30
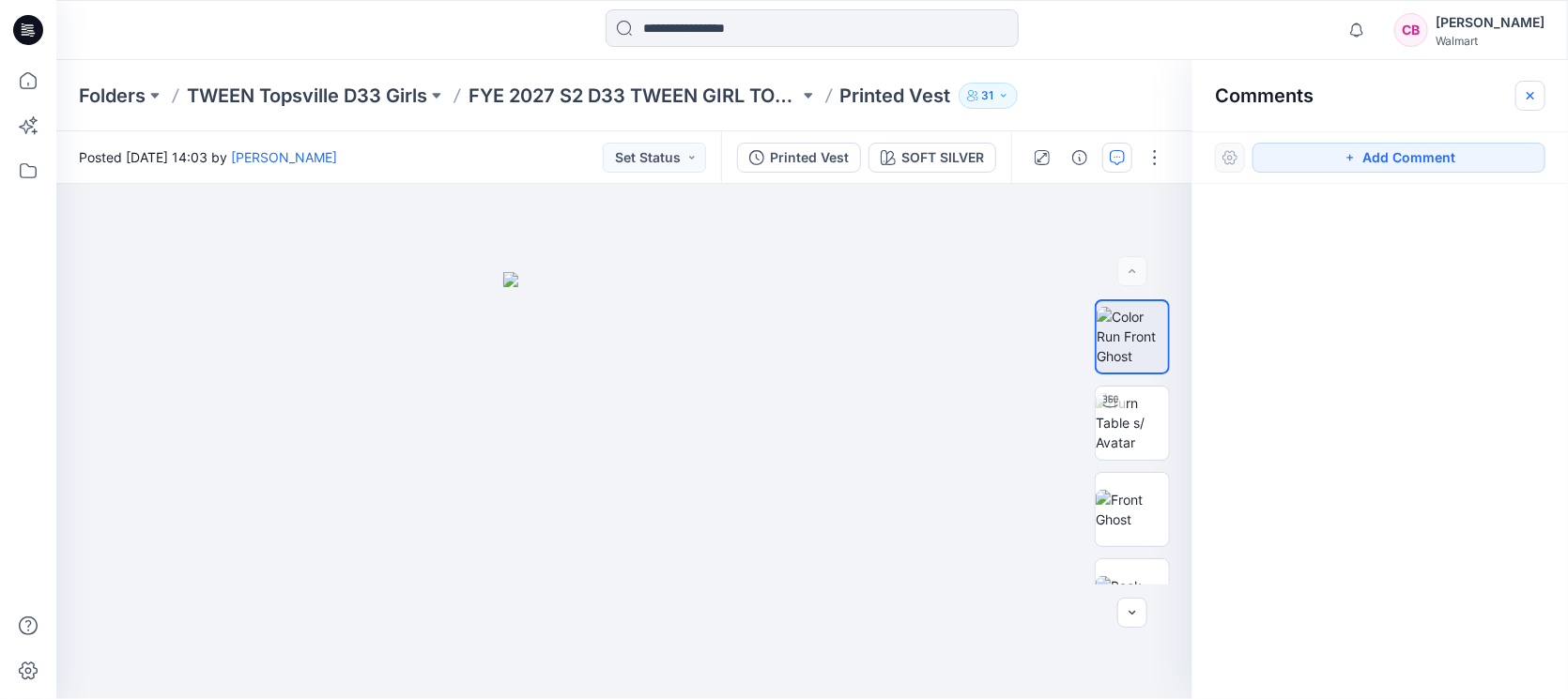
click at [1535, 98] on icon "button" at bounding box center [1531, 96] width 15 height 15
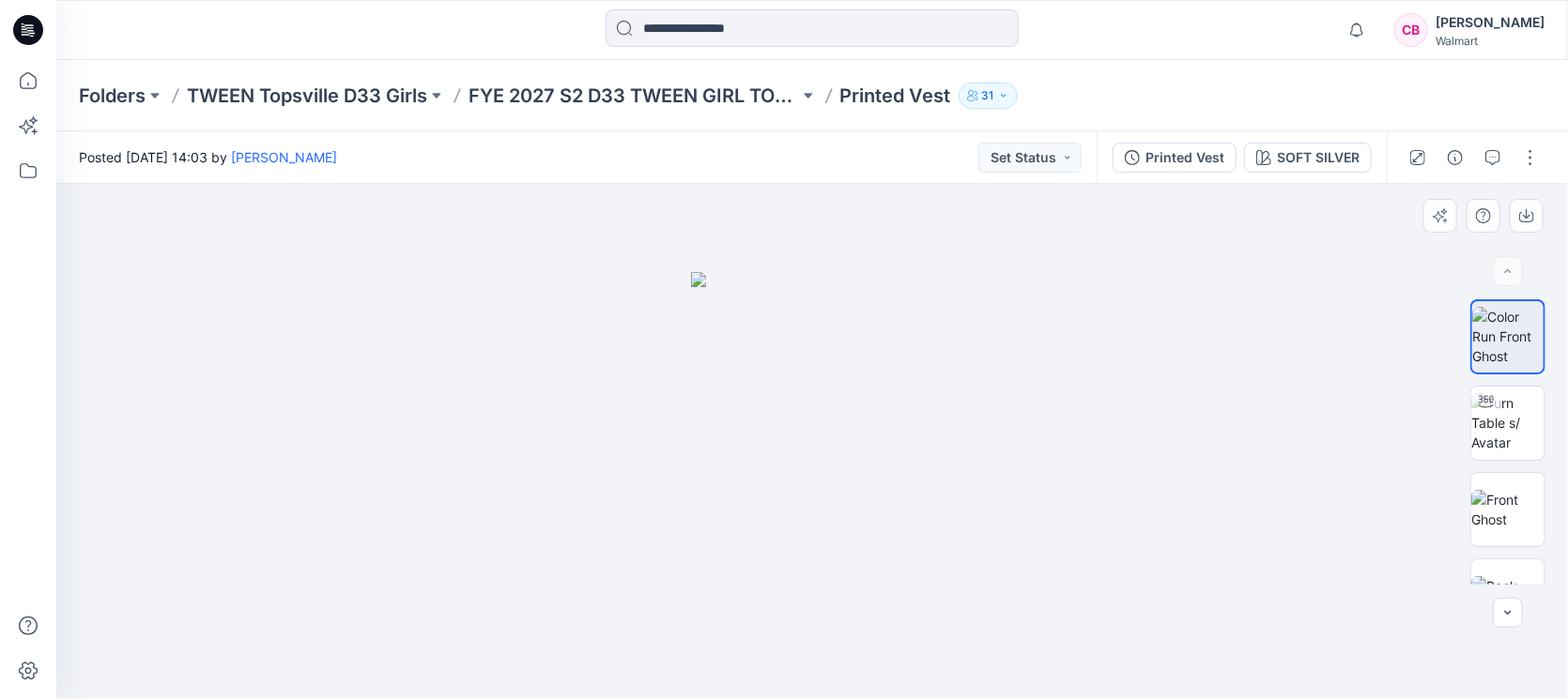
click at [111, 530] on div at bounding box center [812, 441] width 1512 height 515
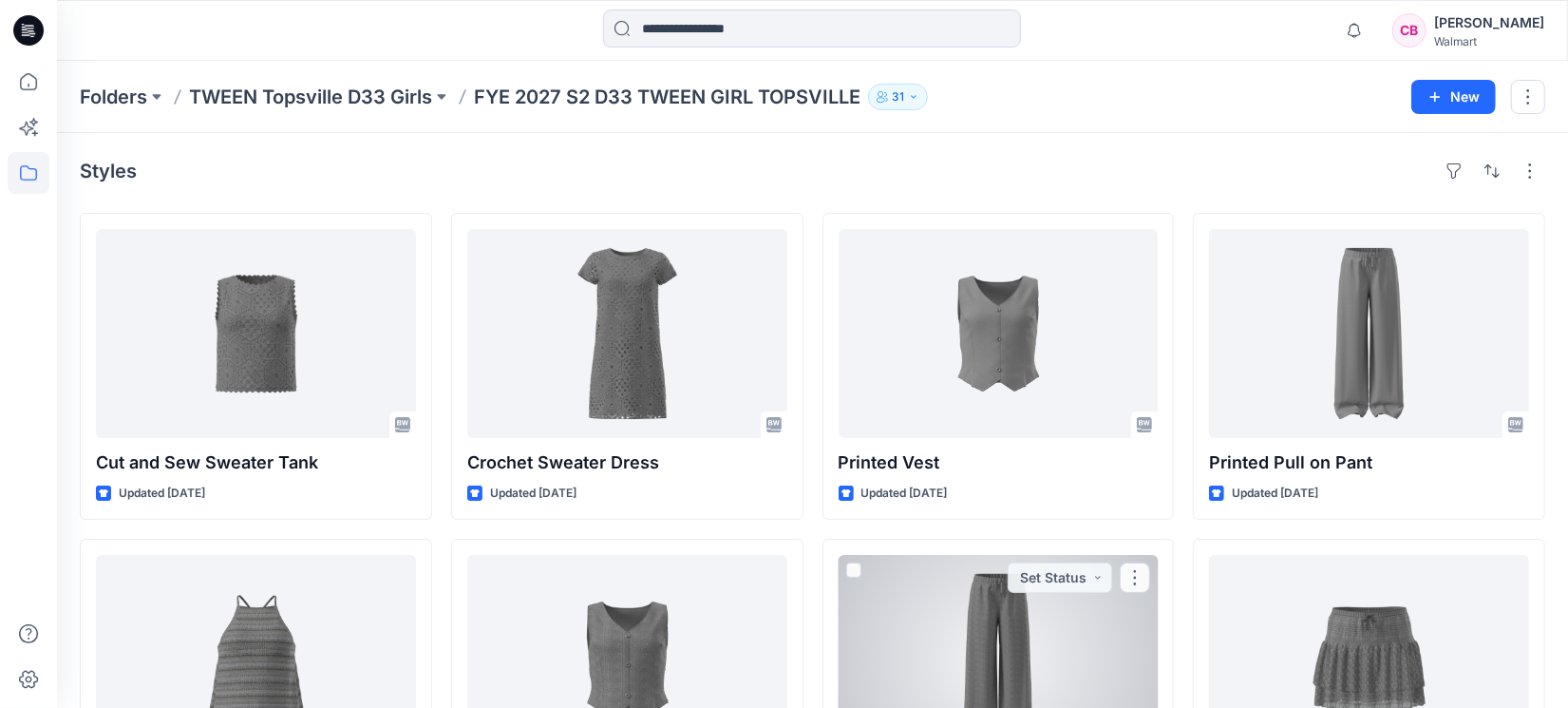
scroll to position [551, 0]
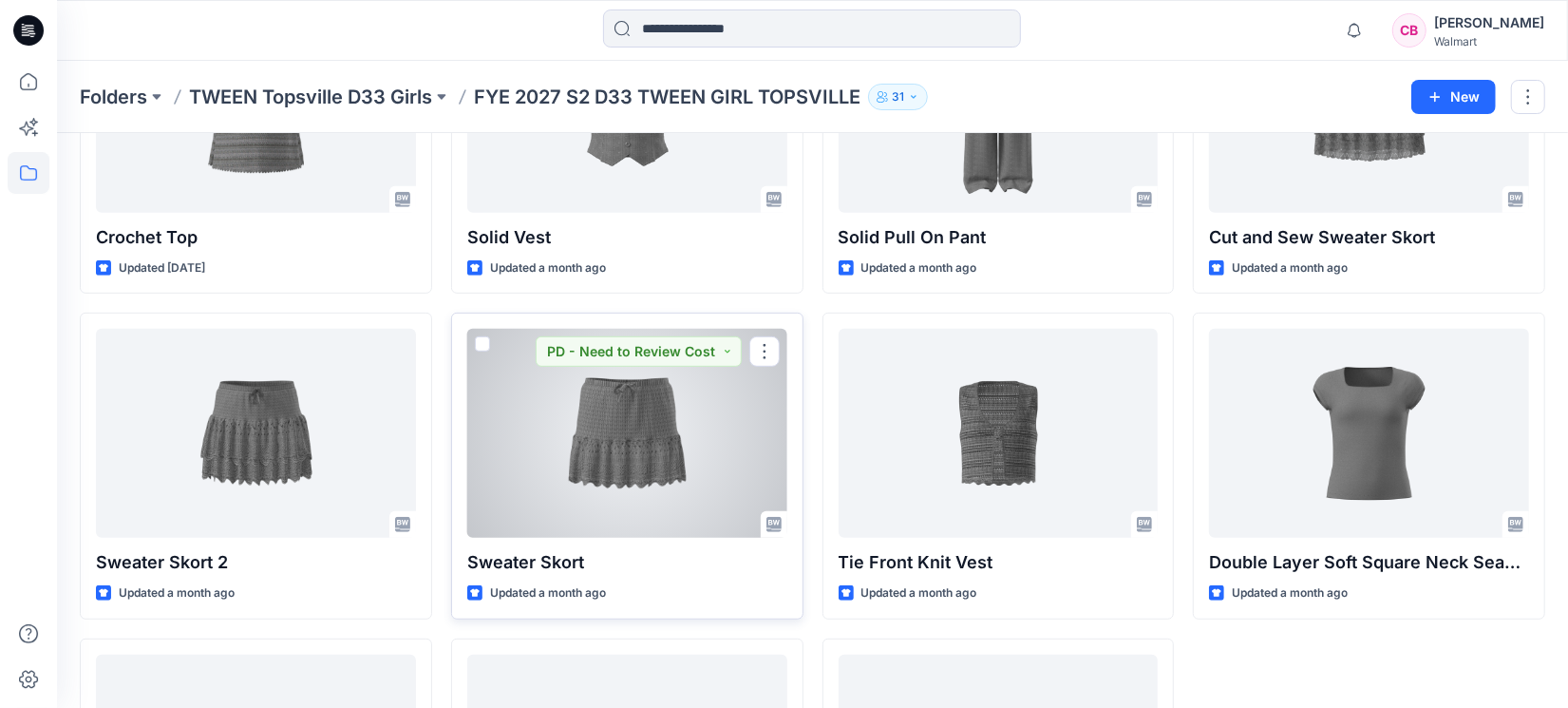
click at [620, 453] on div at bounding box center [627, 434] width 320 height 209
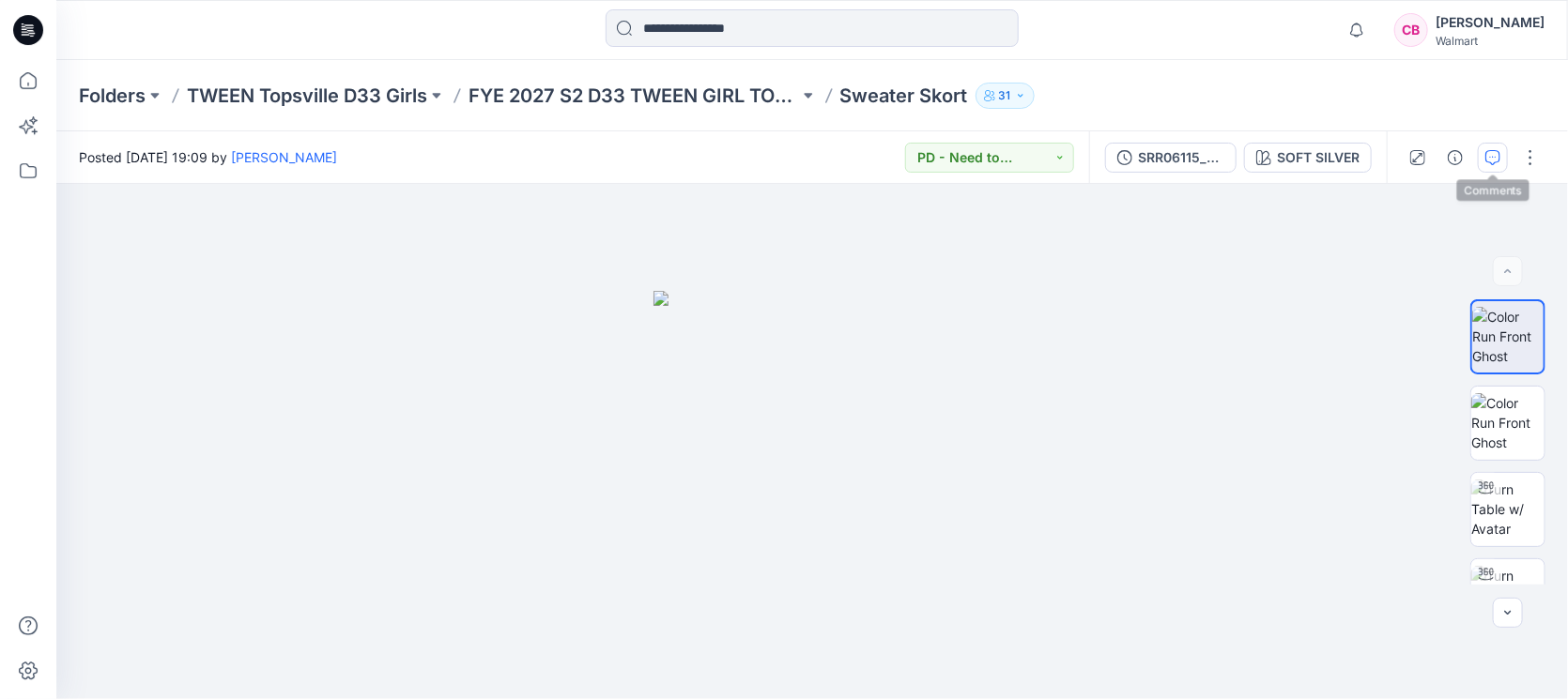
click at [1494, 160] on icon "button" at bounding box center [1492, 158] width 15 height 15
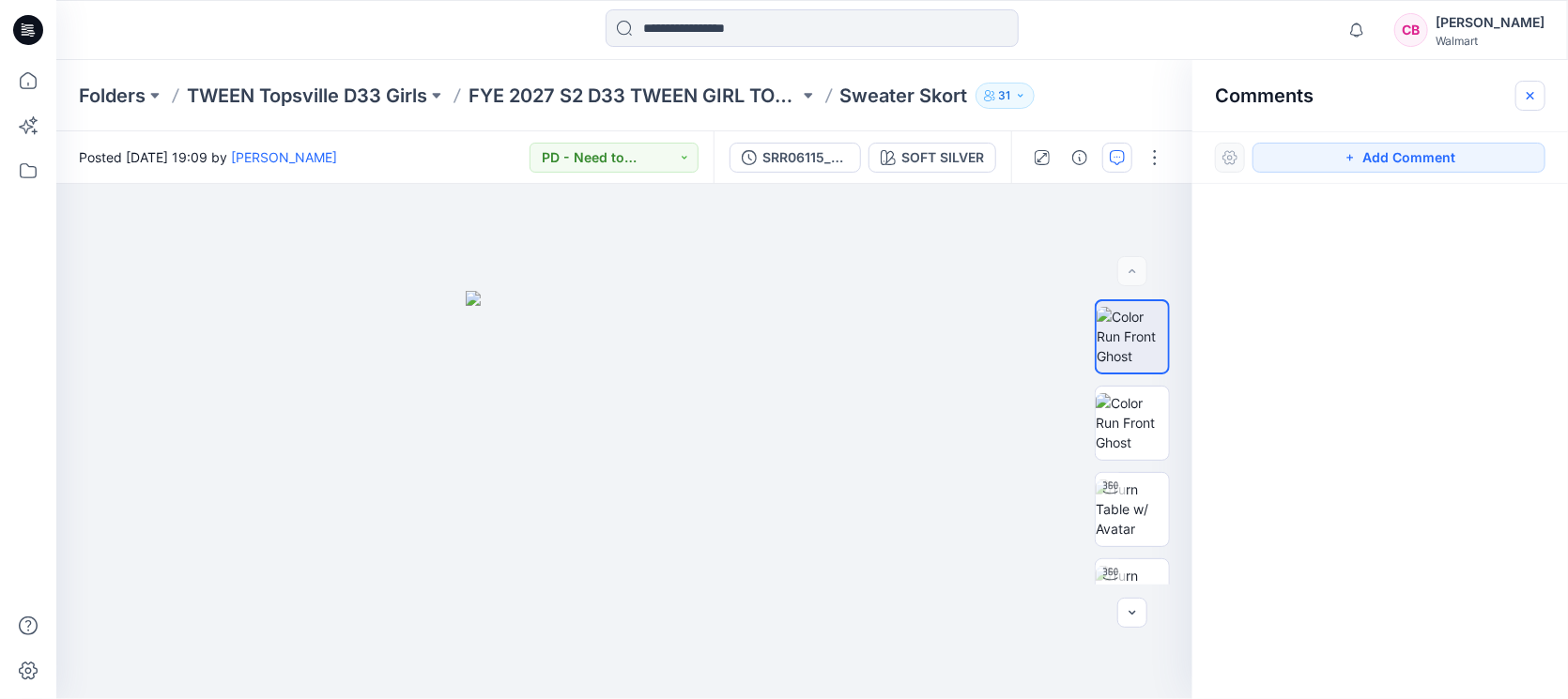
click at [1541, 100] on button "button" at bounding box center [1530, 95] width 30 height 30
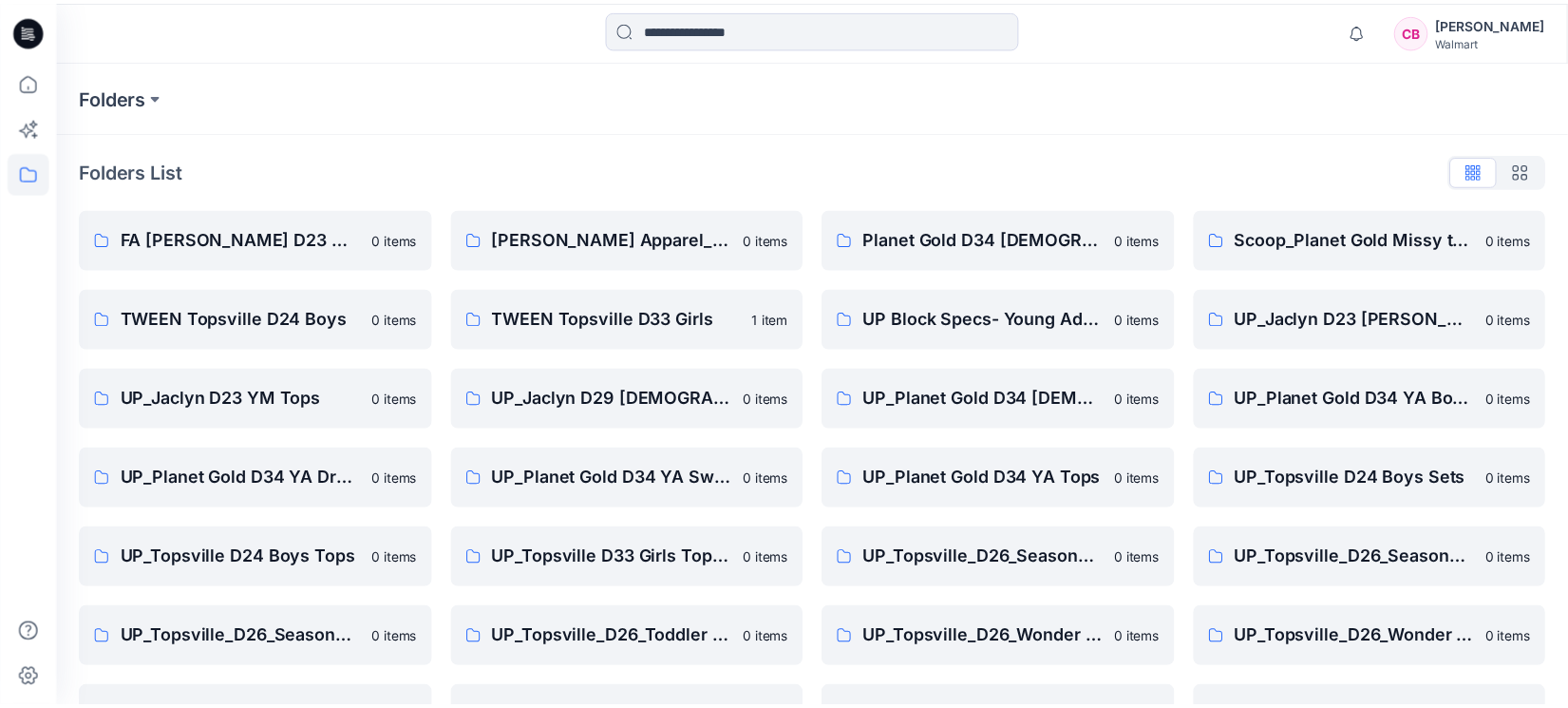
scroll to position [142, 0]
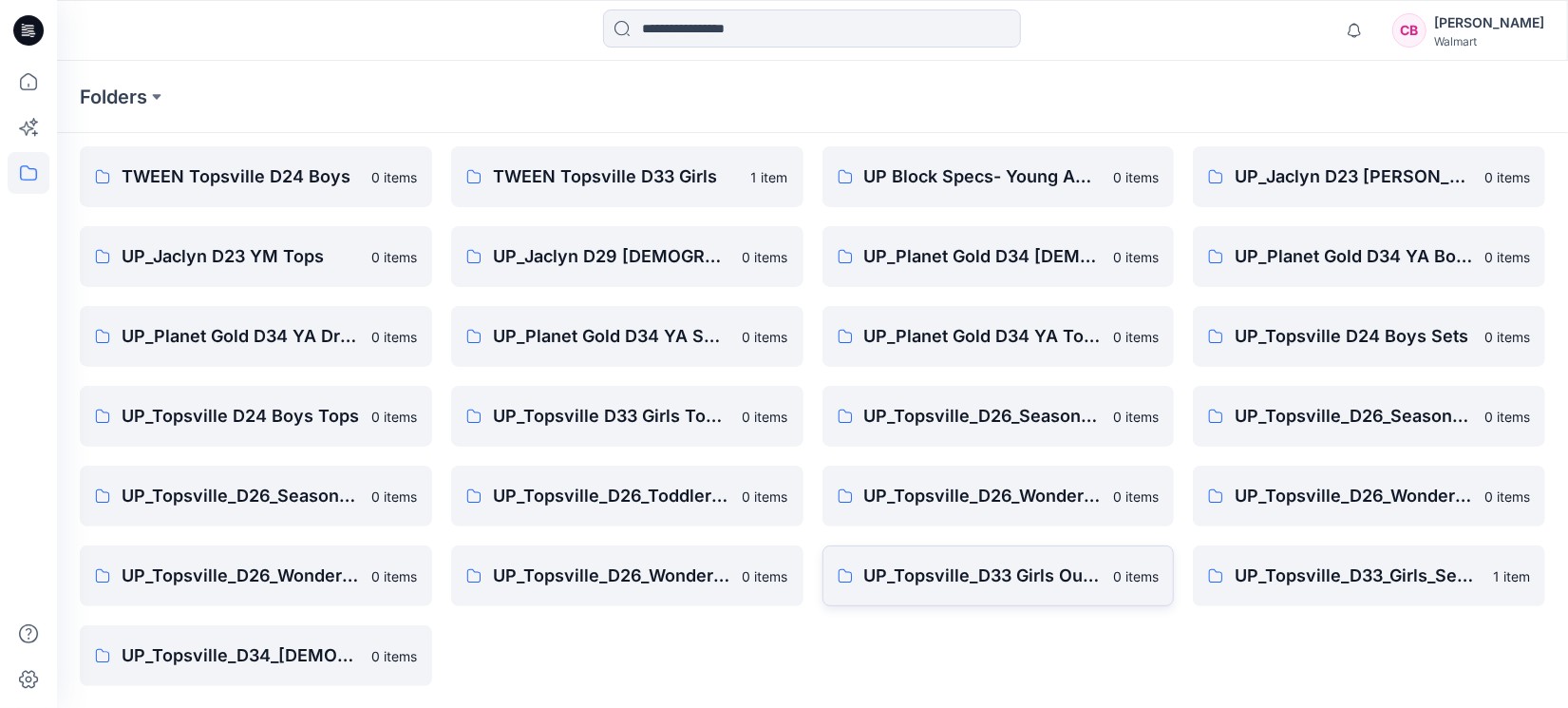
click at [1056, 594] on link "UP_Topsville_D33 Girls Outerwear 0 items" at bounding box center [999, 575] width 352 height 61
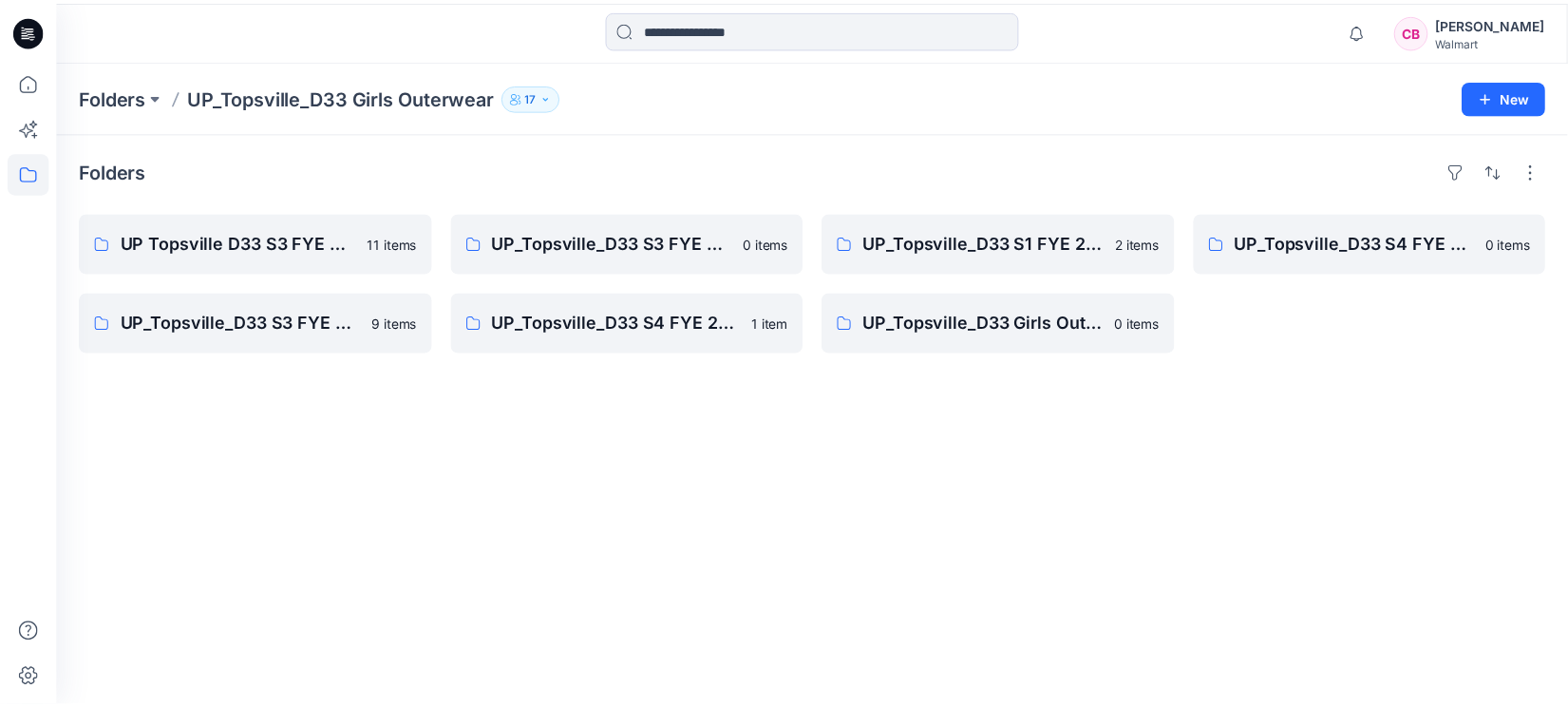
scroll to position [142, 0]
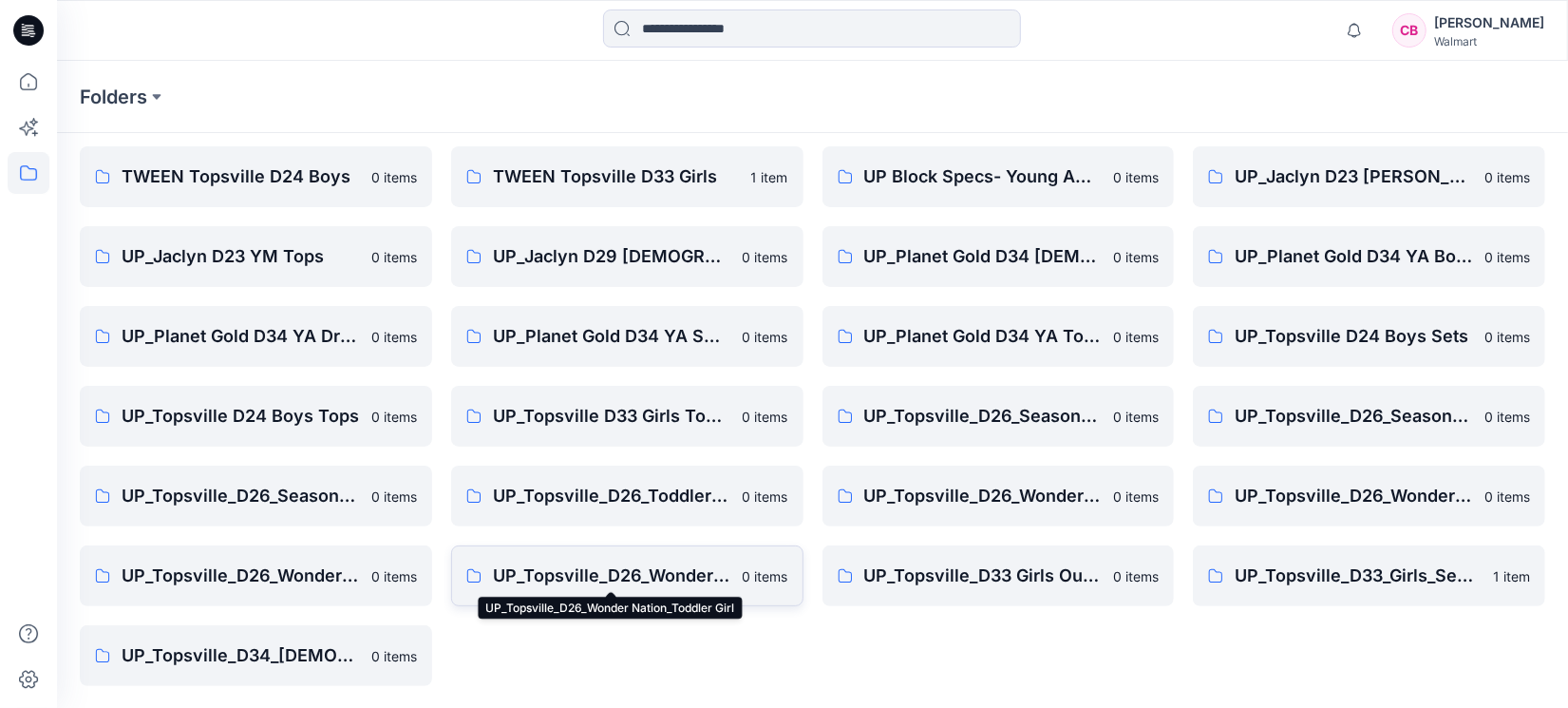
click at [570, 583] on p "UP_Topsville_D26_Wonder Nation_Toddler Girl" at bounding box center [612, 575] width 238 height 26
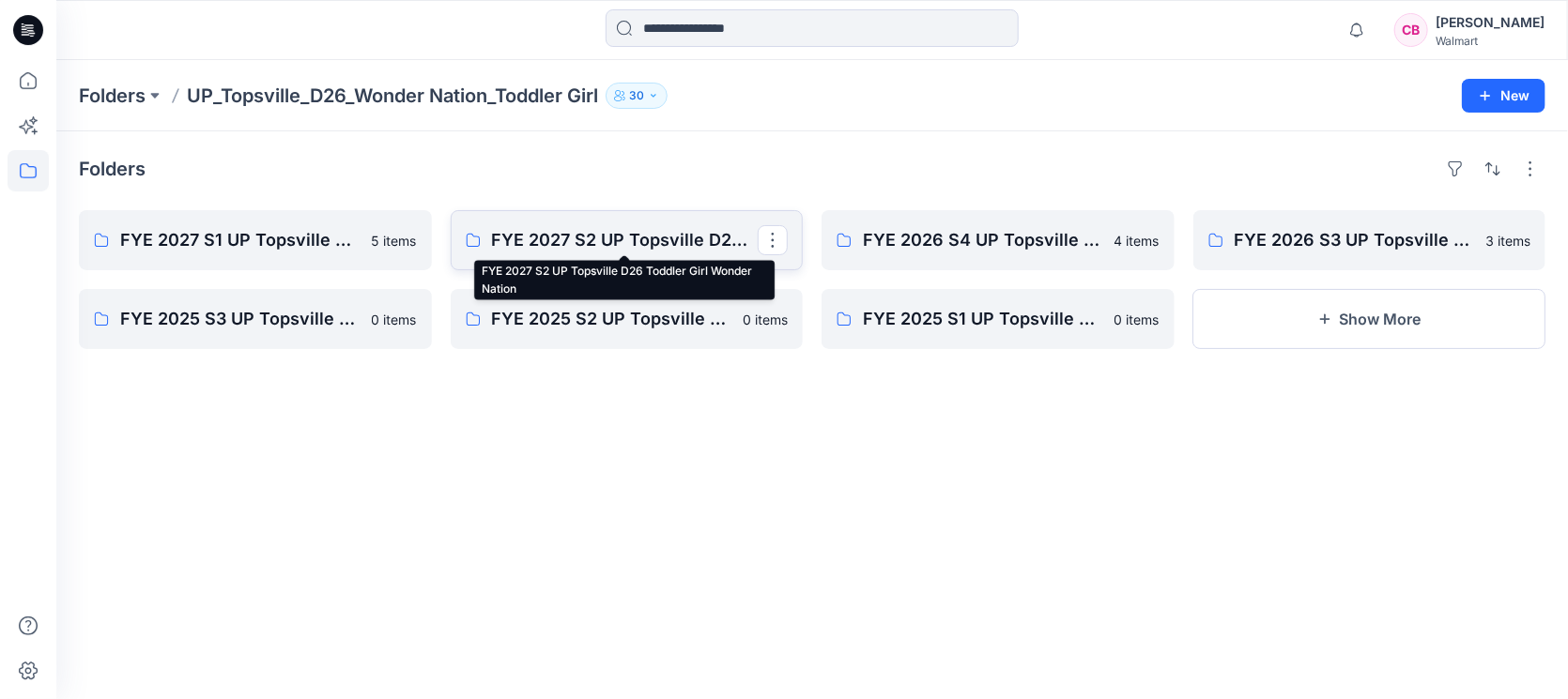
click at [589, 232] on p "FYE 2027 S2 UP Topsville D26 Toddler Girl Wonder Nation" at bounding box center [625, 239] width 267 height 26
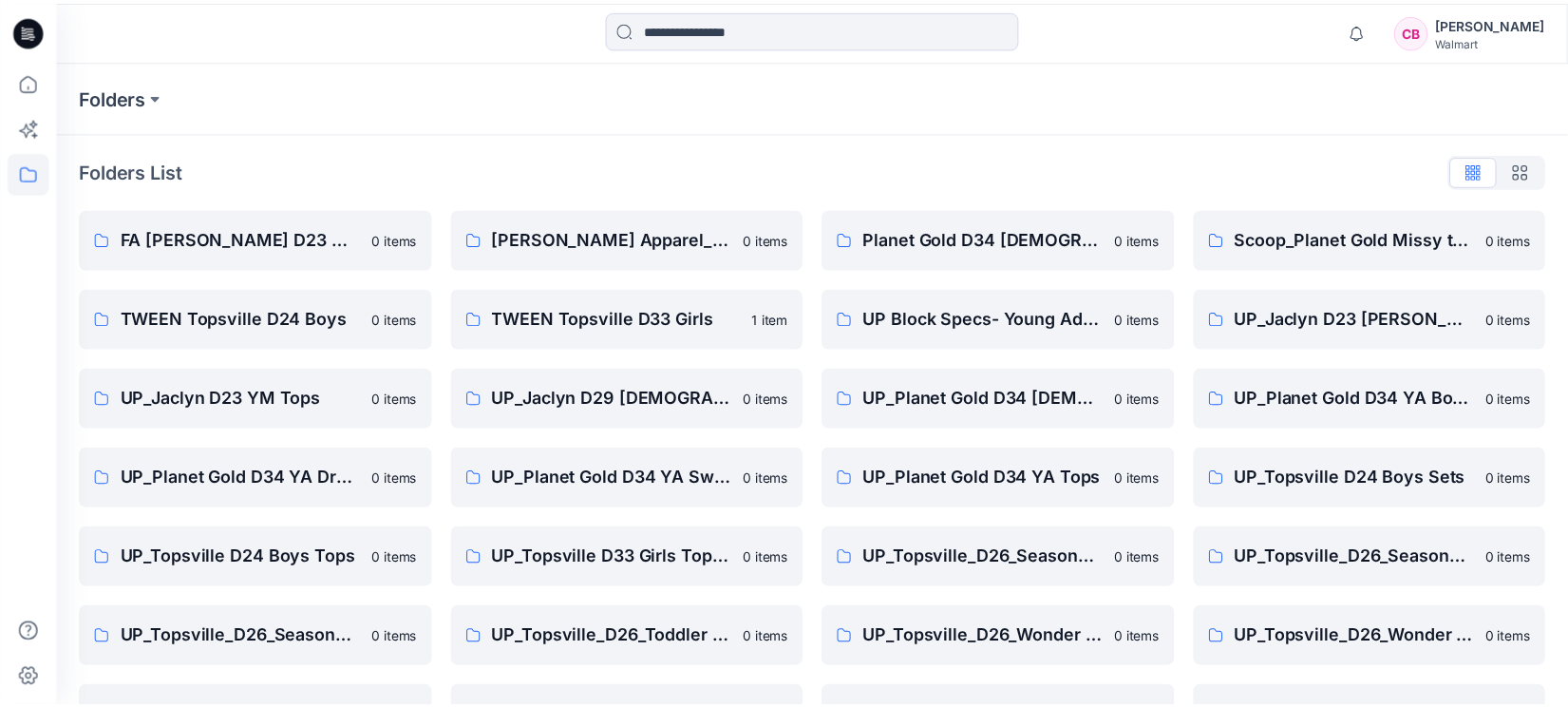
scroll to position [142, 0]
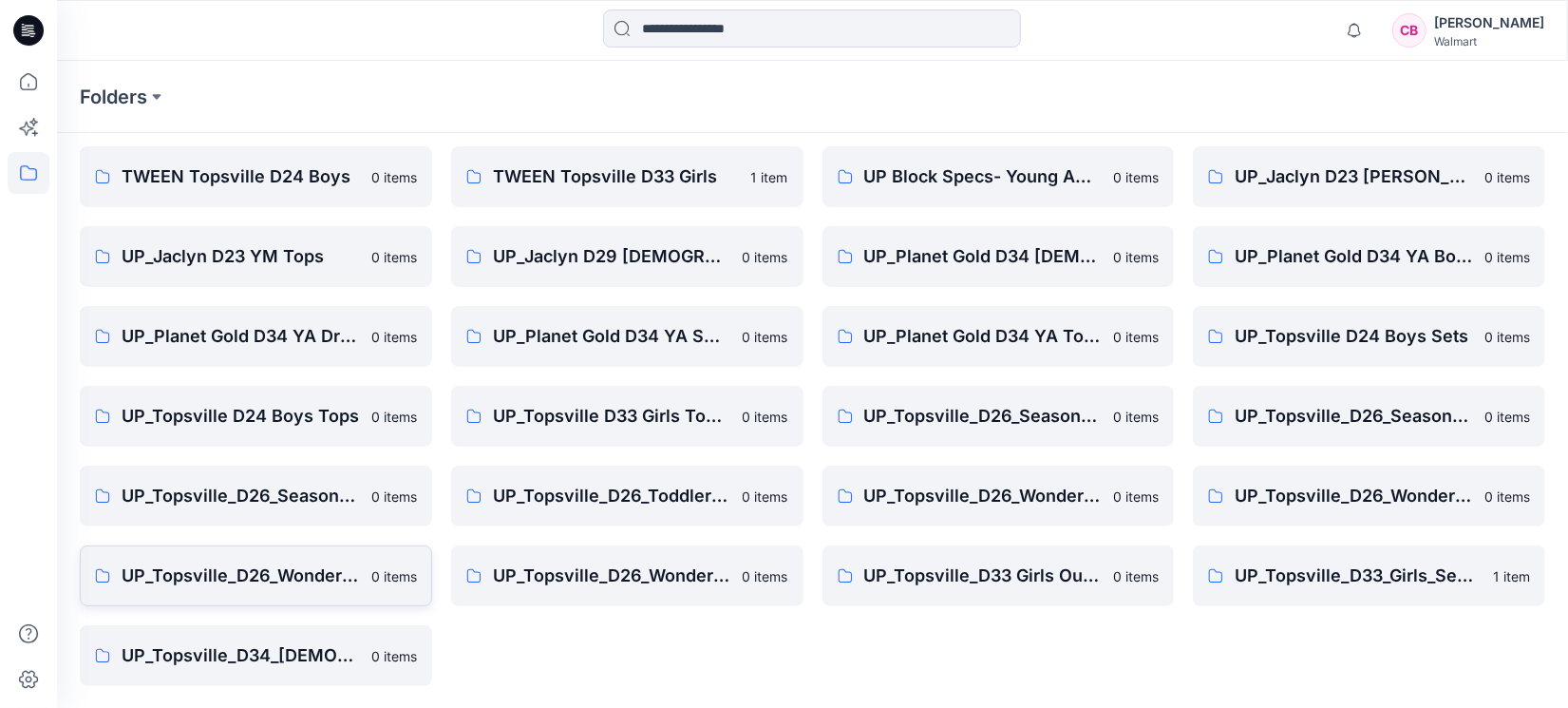
click at [277, 574] on p "UP_Topsville_D26_Wonder Nation_Toddler Boy" at bounding box center [241, 575] width 238 height 26
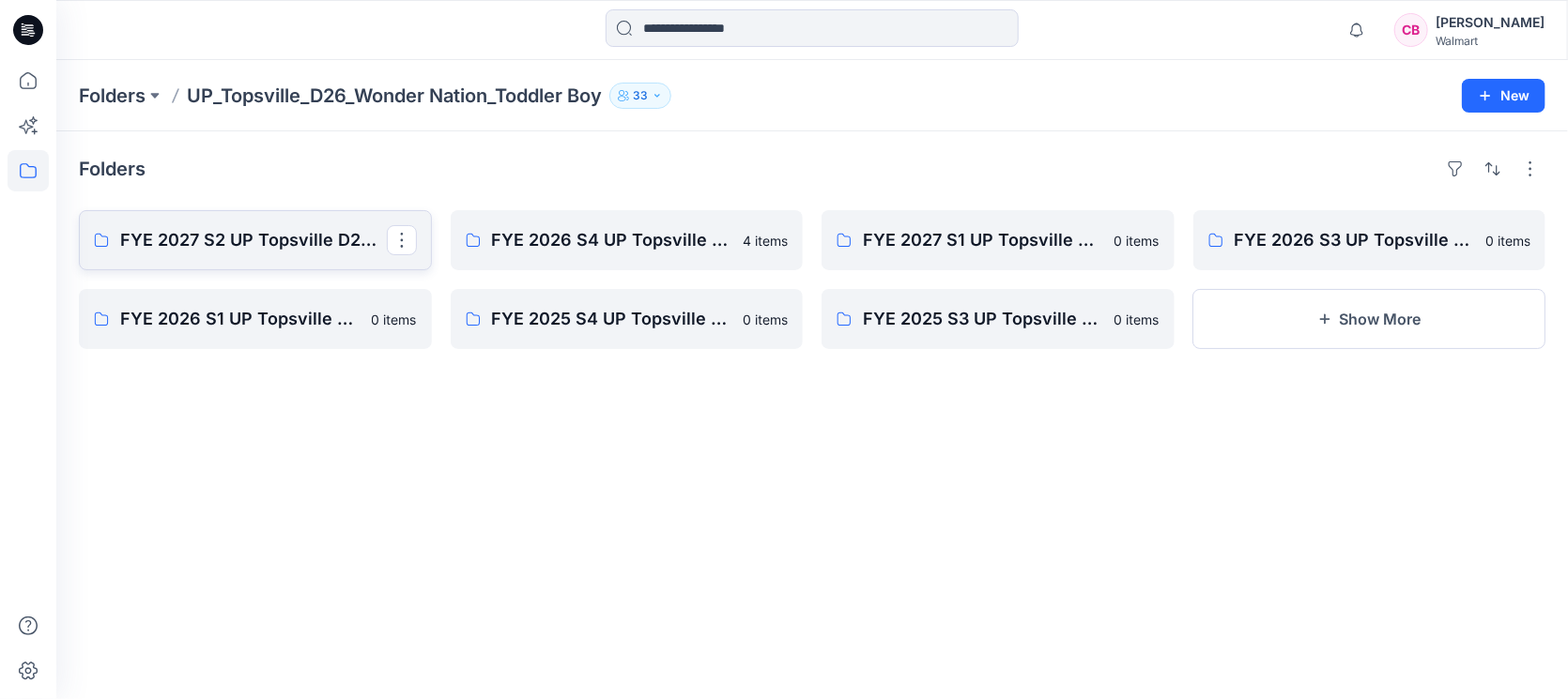
click at [274, 231] on p "FYE 2027 S2 UP Topsville D26 Toddler Boy" at bounding box center [254, 239] width 267 height 26
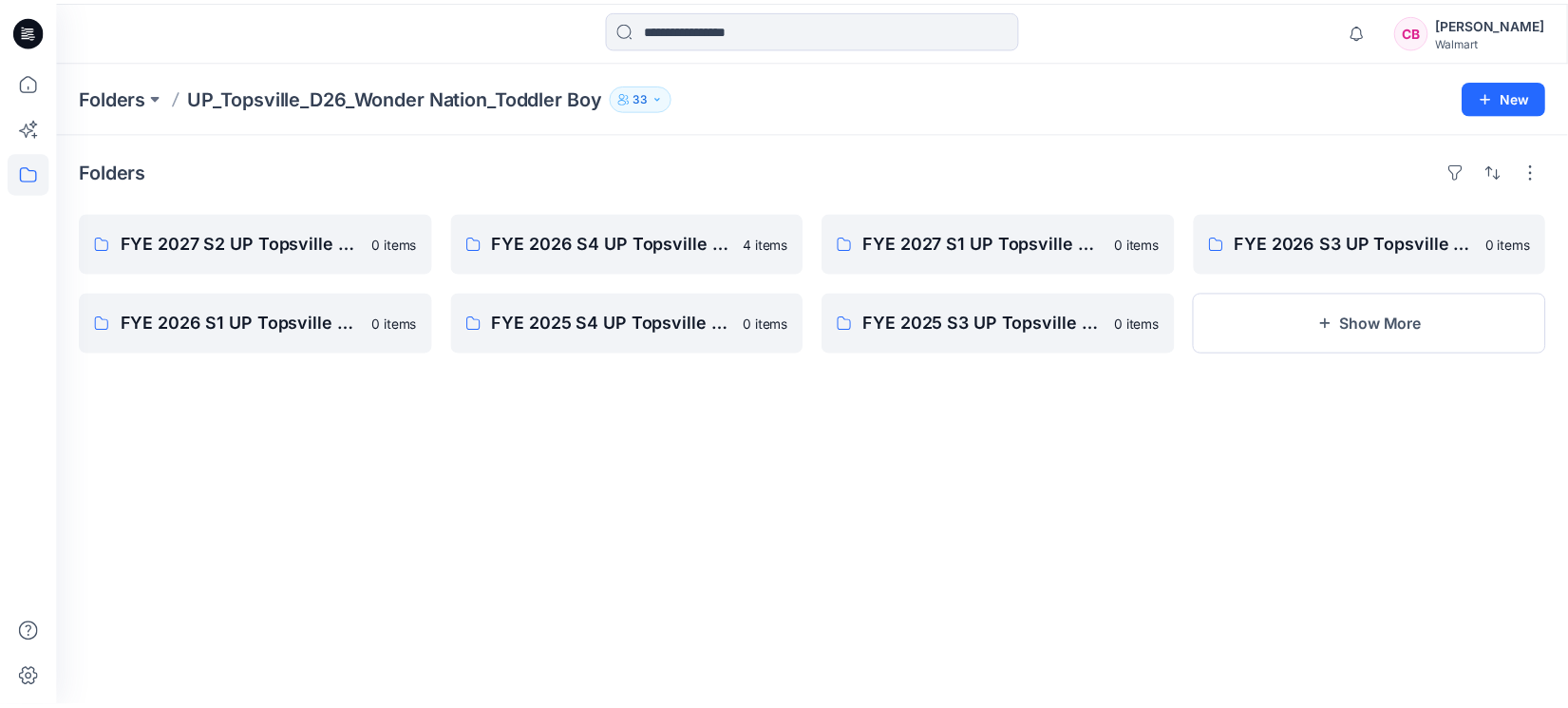
scroll to position [142, 0]
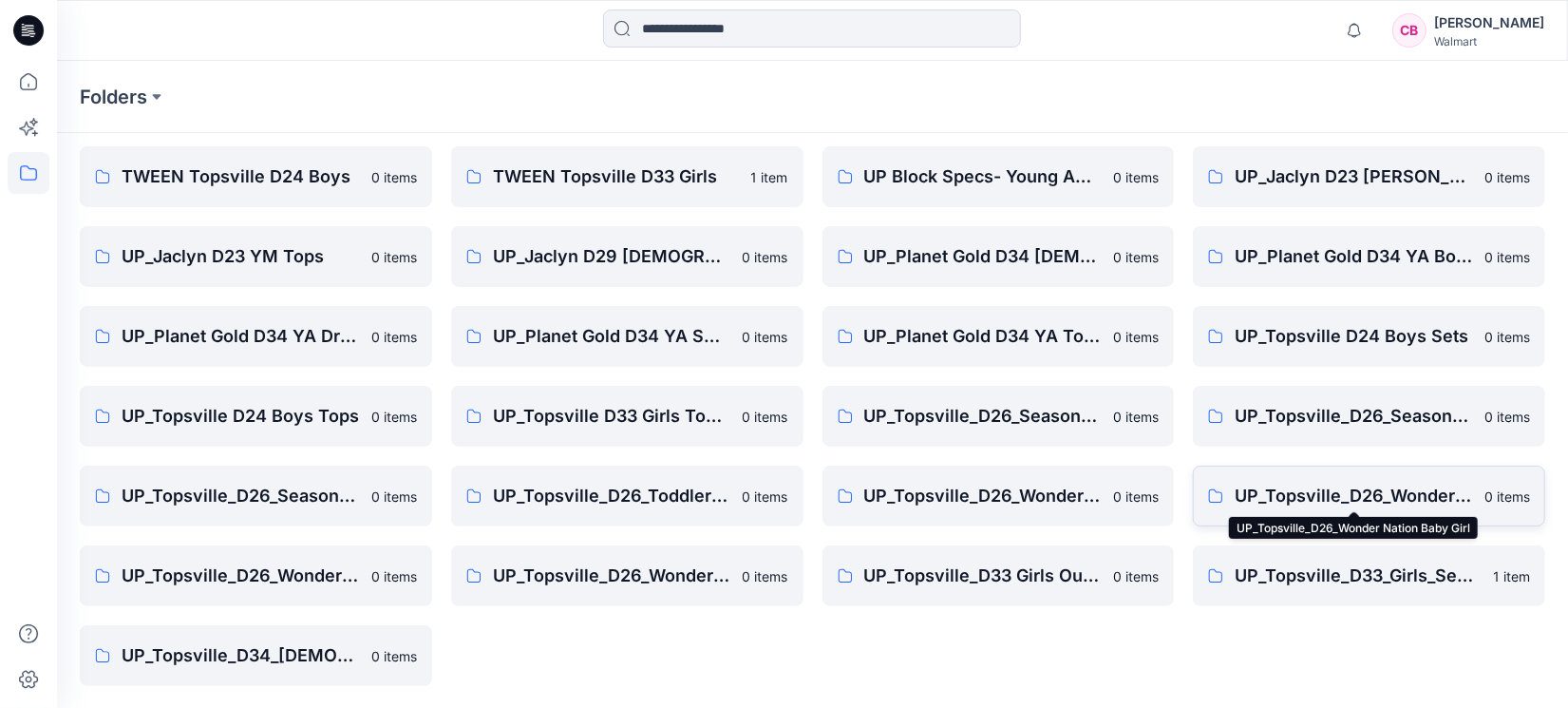
click at [1351, 499] on p "UP_Topsville_D26_Wonder Nation Baby Girl" at bounding box center [1354, 495] width 238 height 26
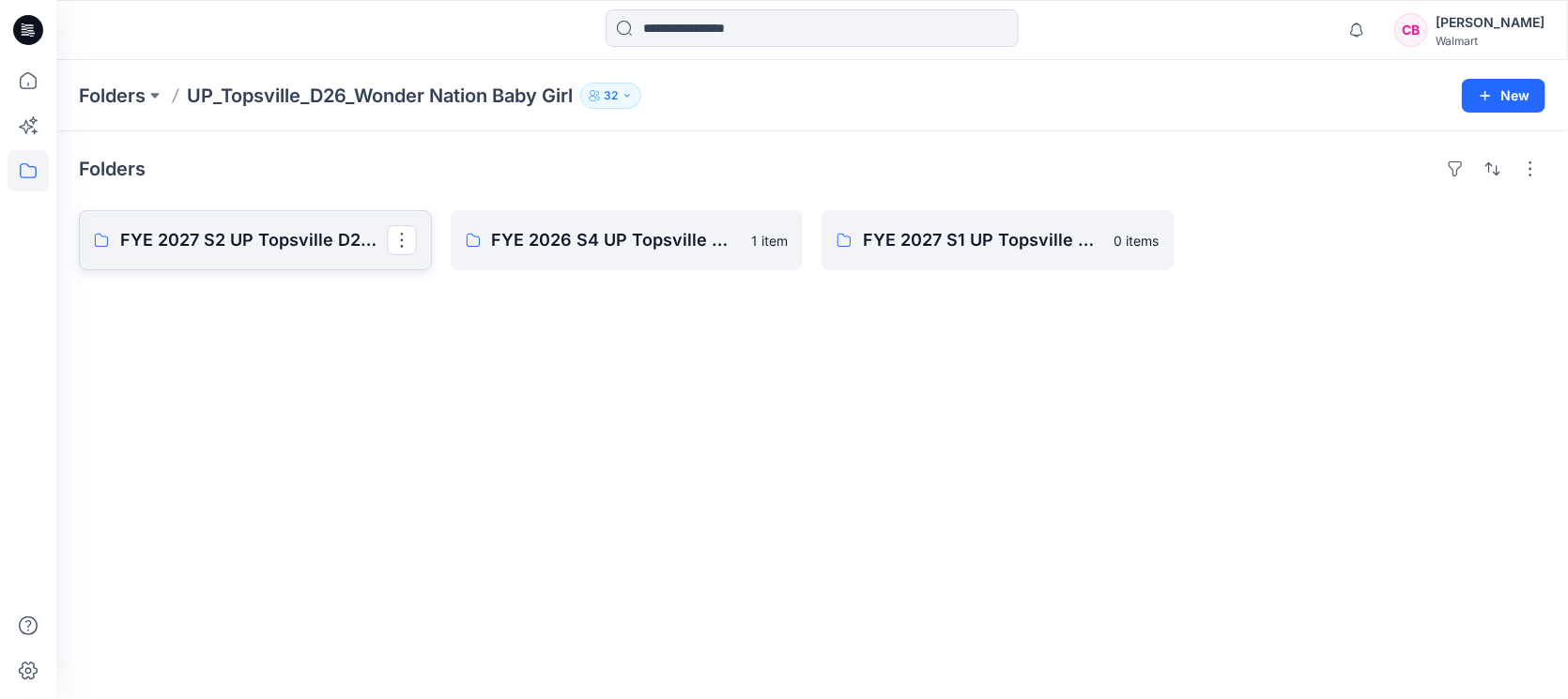
click at [263, 231] on p "FYE 2027 S2 UP Topsville D26 Baby Girl Wonder Nation" at bounding box center [254, 239] width 267 height 26
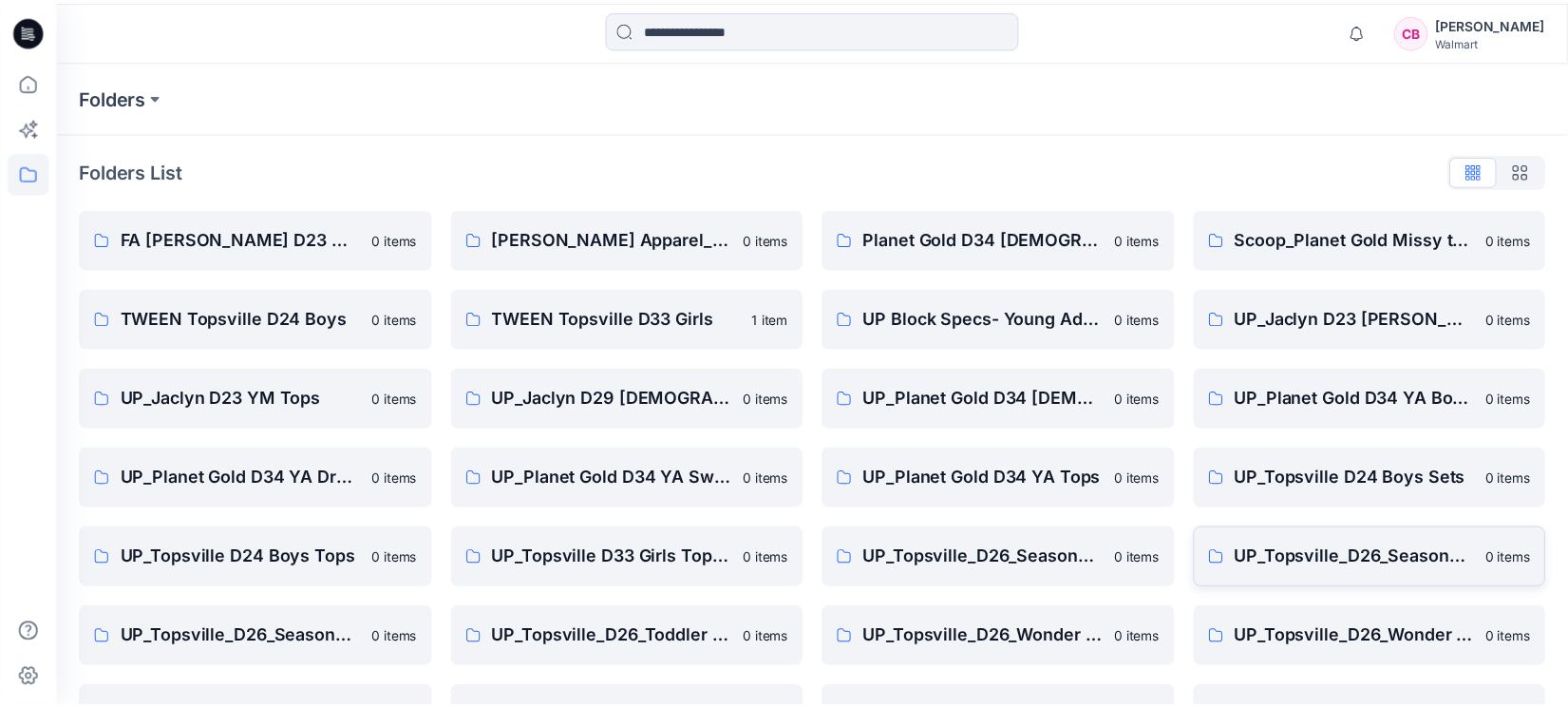
scroll to position [142, 0]
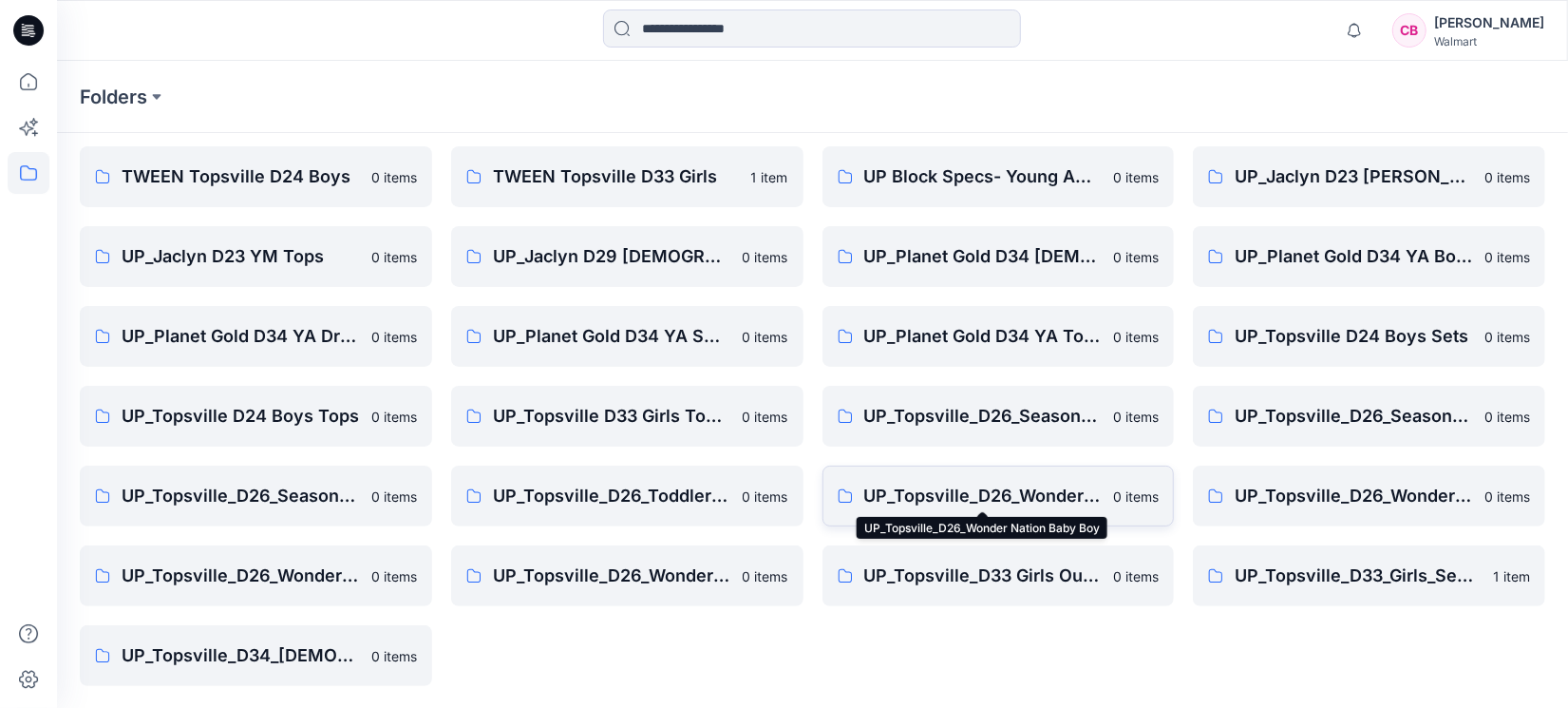
click at [991, 494] on p "UP_Topsville_D26_Wonder Nation Baby Boy" at bounding box center [983, 495] width 238 height 26
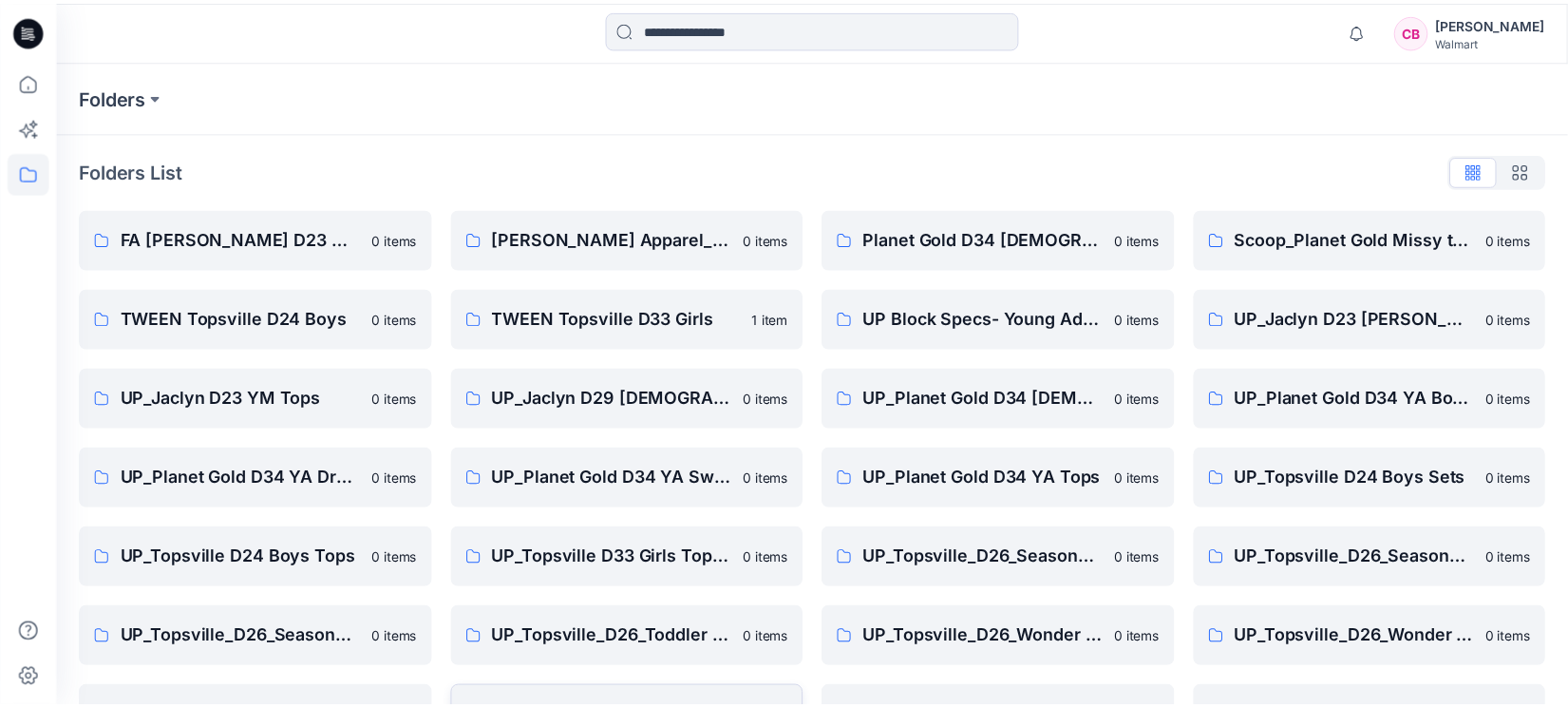
scroll to position [142, 0]
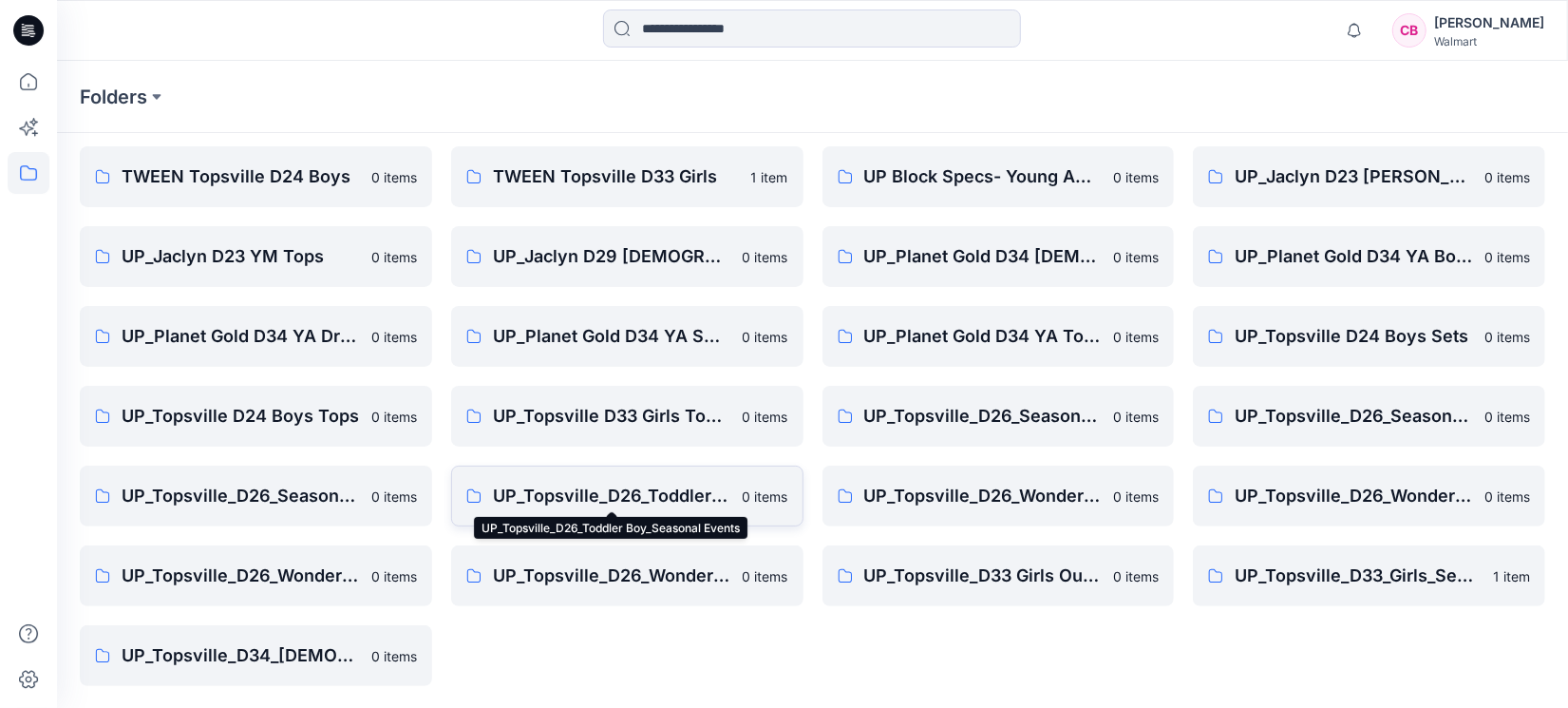
click at [644, 489] on p "UP_Topsville_D26_Toddler Boy_Seasonal Events" at bounding box center [612, 495] width 238 height 26
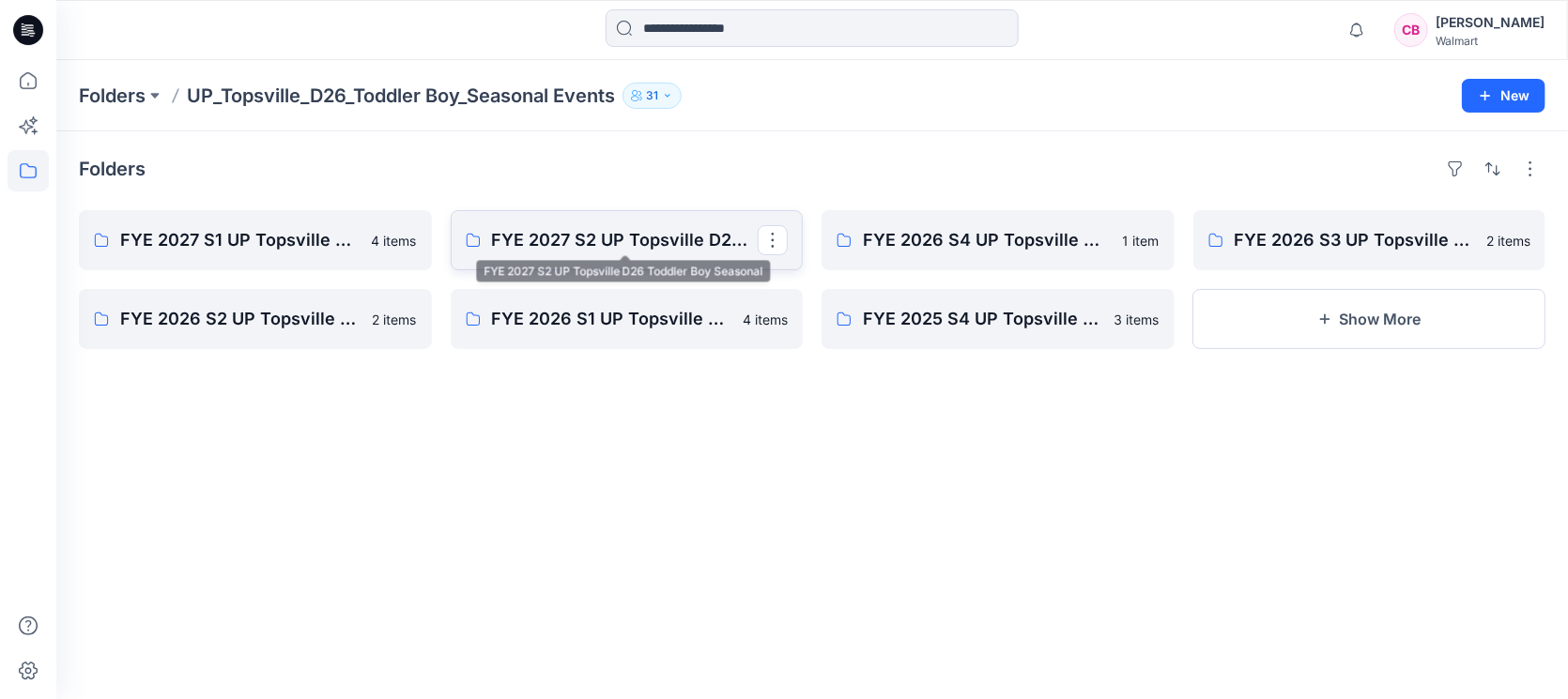
click at [645, 235] on p "FYE 2027 S2 UP Topsville D26 Toddler Boy Seasonal" at bounding box center [625, 239] width 267 height 26
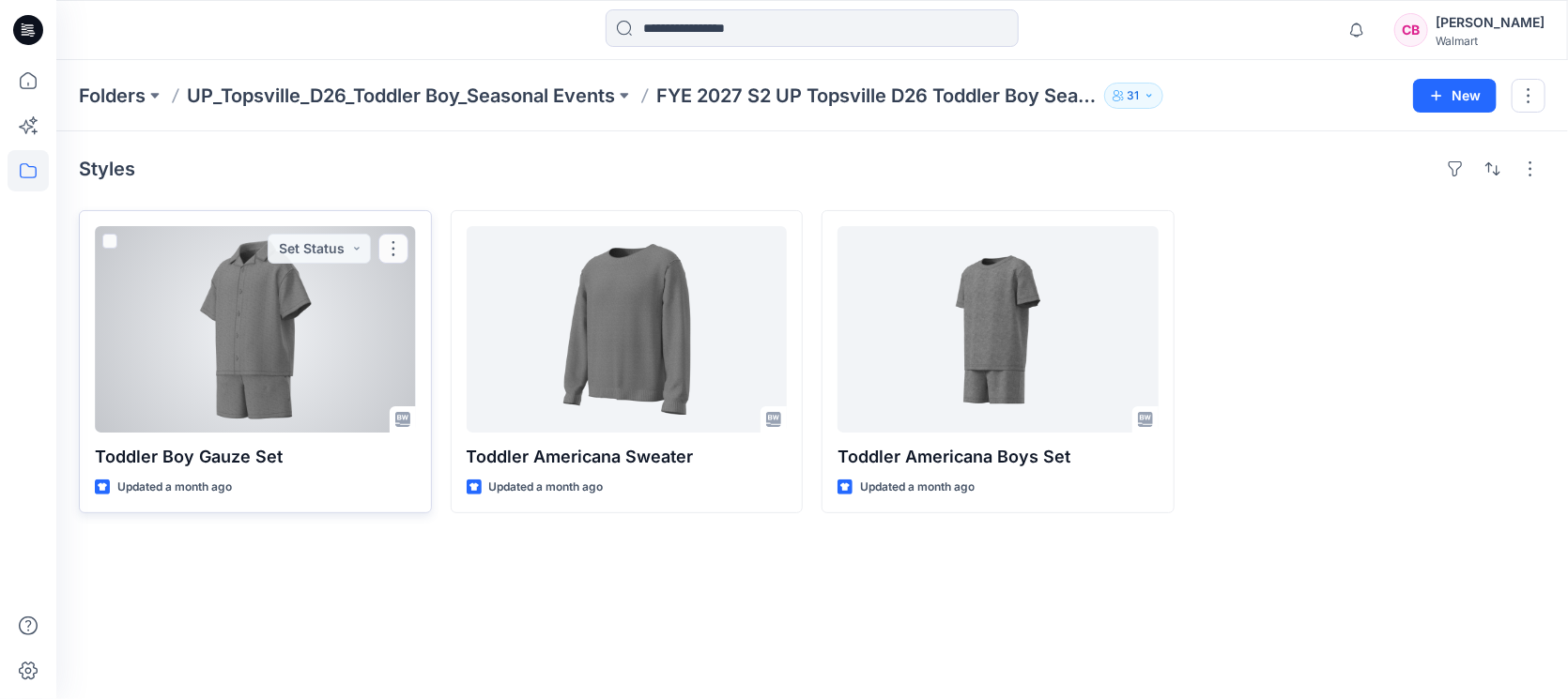
click at [349, 357] on div at bounding box center [255, 329] width 321 height 207
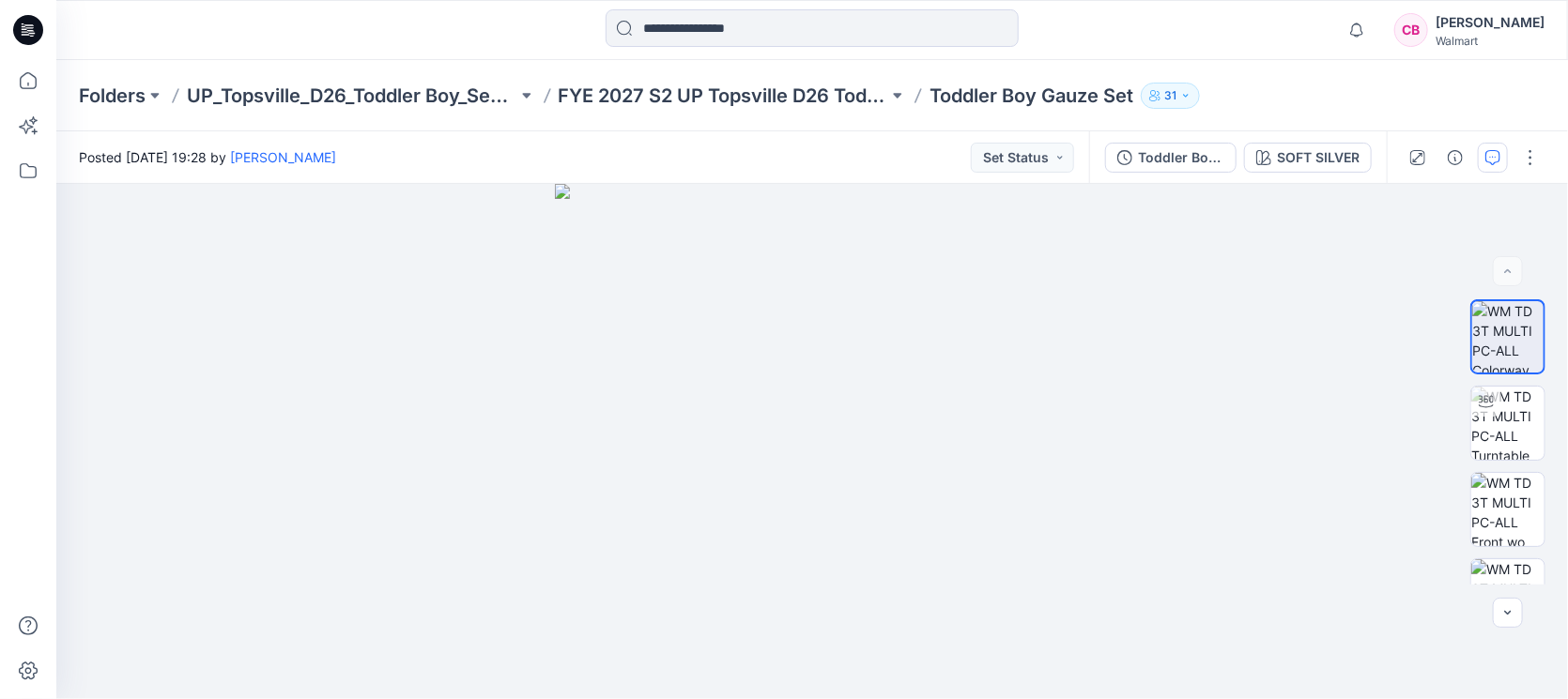
click at [1494, 147] on button "button" at bounding box center [1492, 157] width 30 height 30
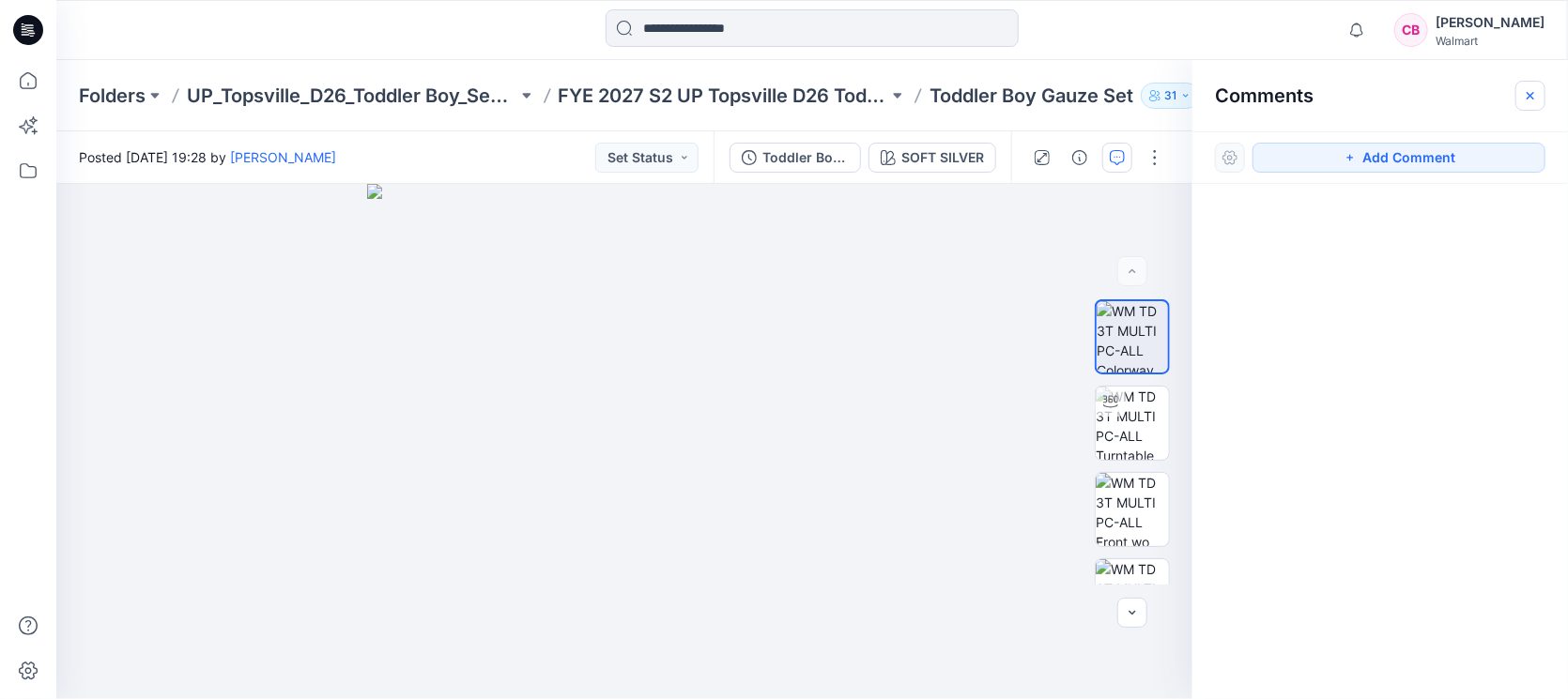
click at [1534, 94] on icon "button" at bounding box center [1531, 96] width 15 height 15
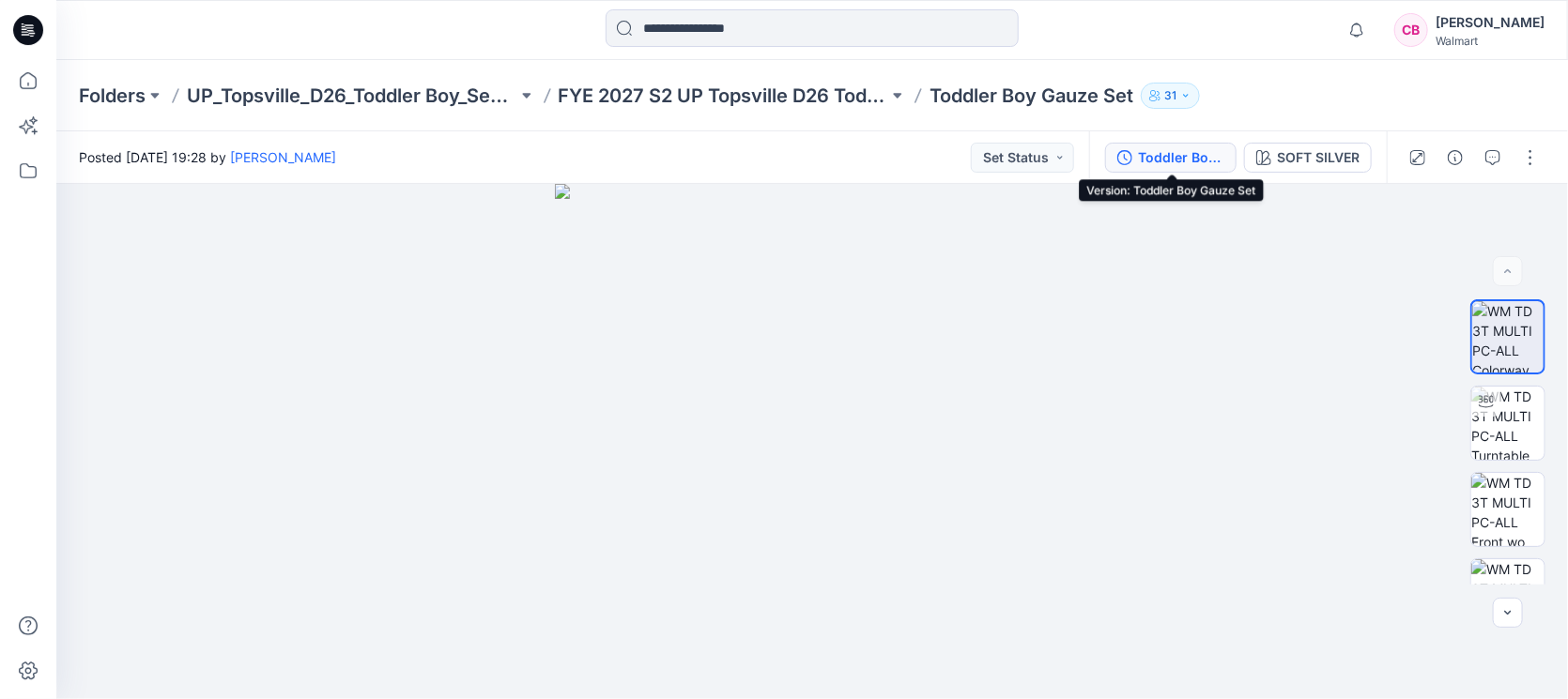
click at [1195, 157] on div "Toddler Boy Gauze Set" at bounding box center [1181, 158] width 86 height 21
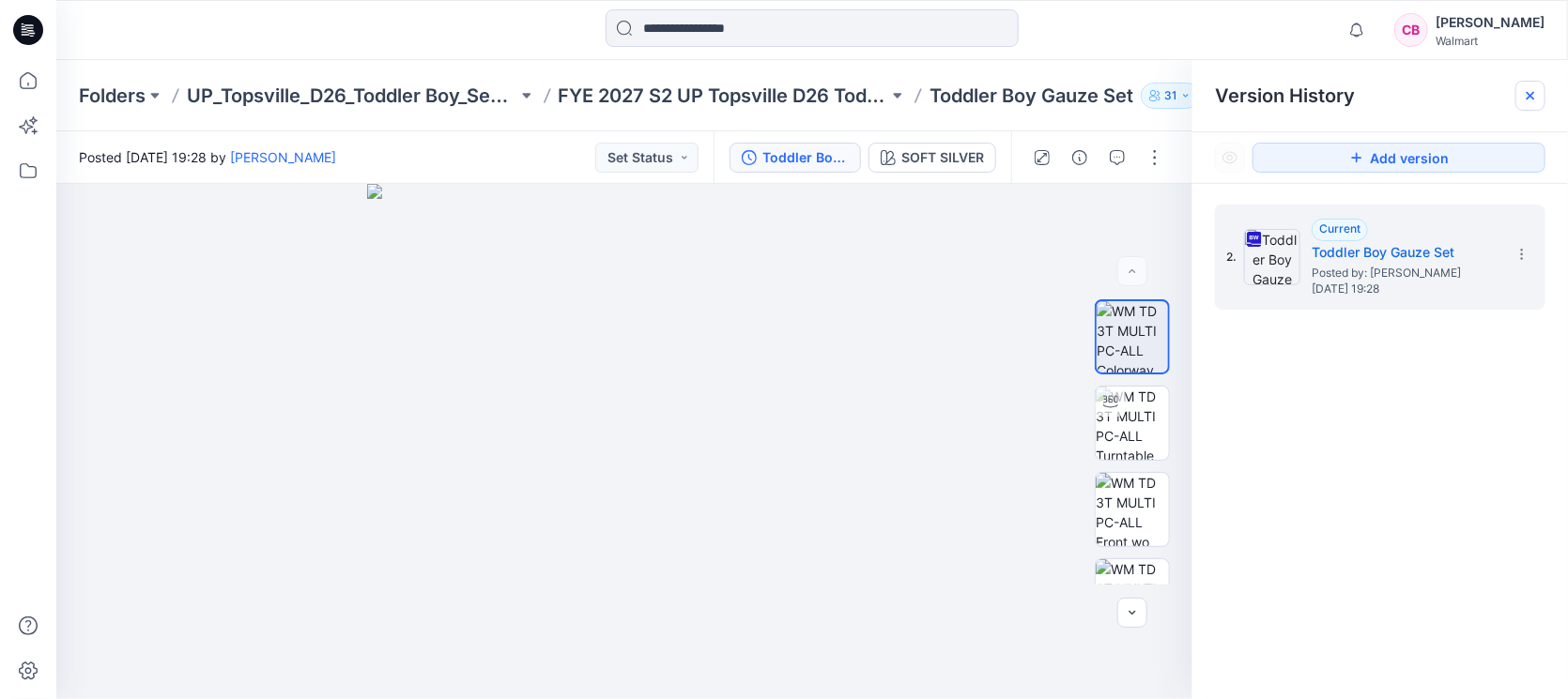
click at [1534, 109] on div at bounding box center [1530, 95] width 30 height 30
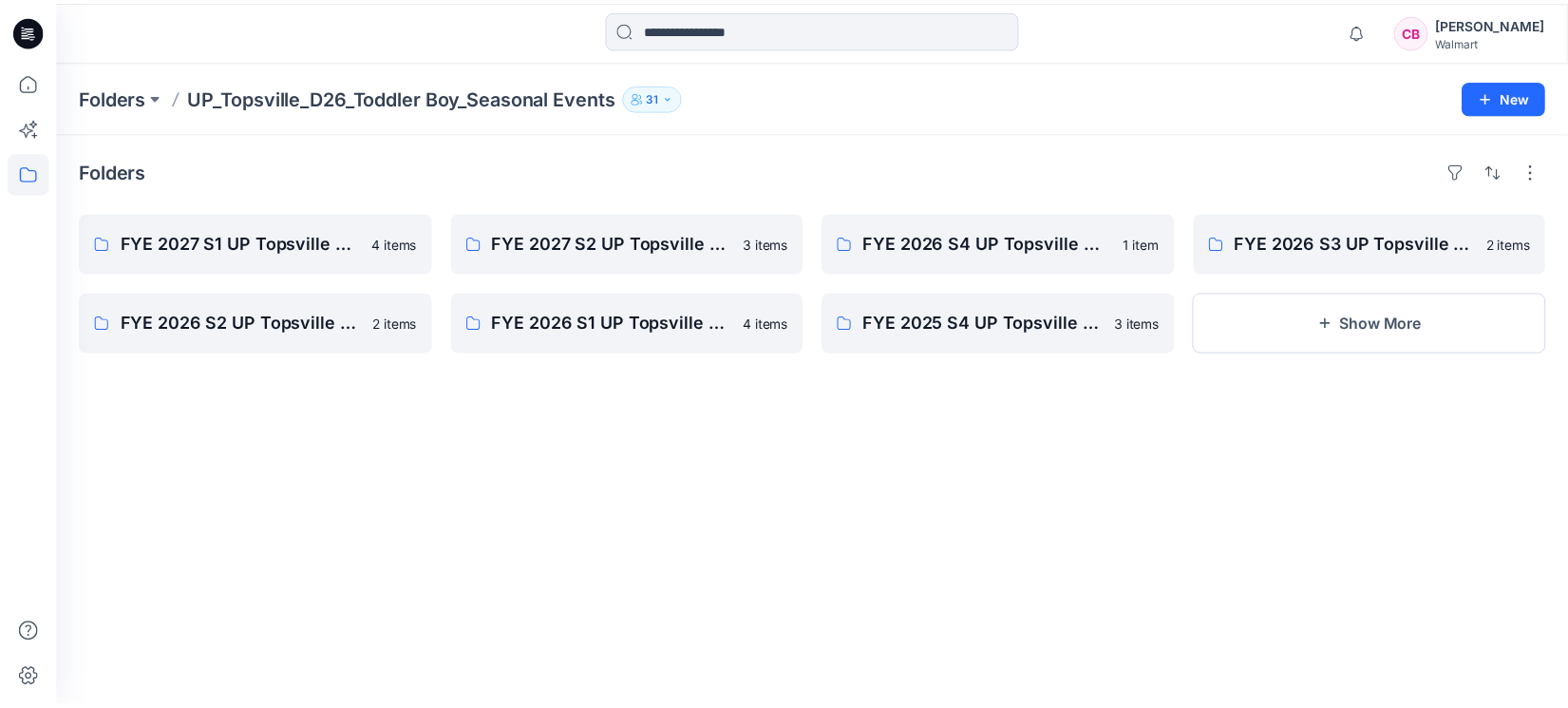
scroll to position [142, 0]
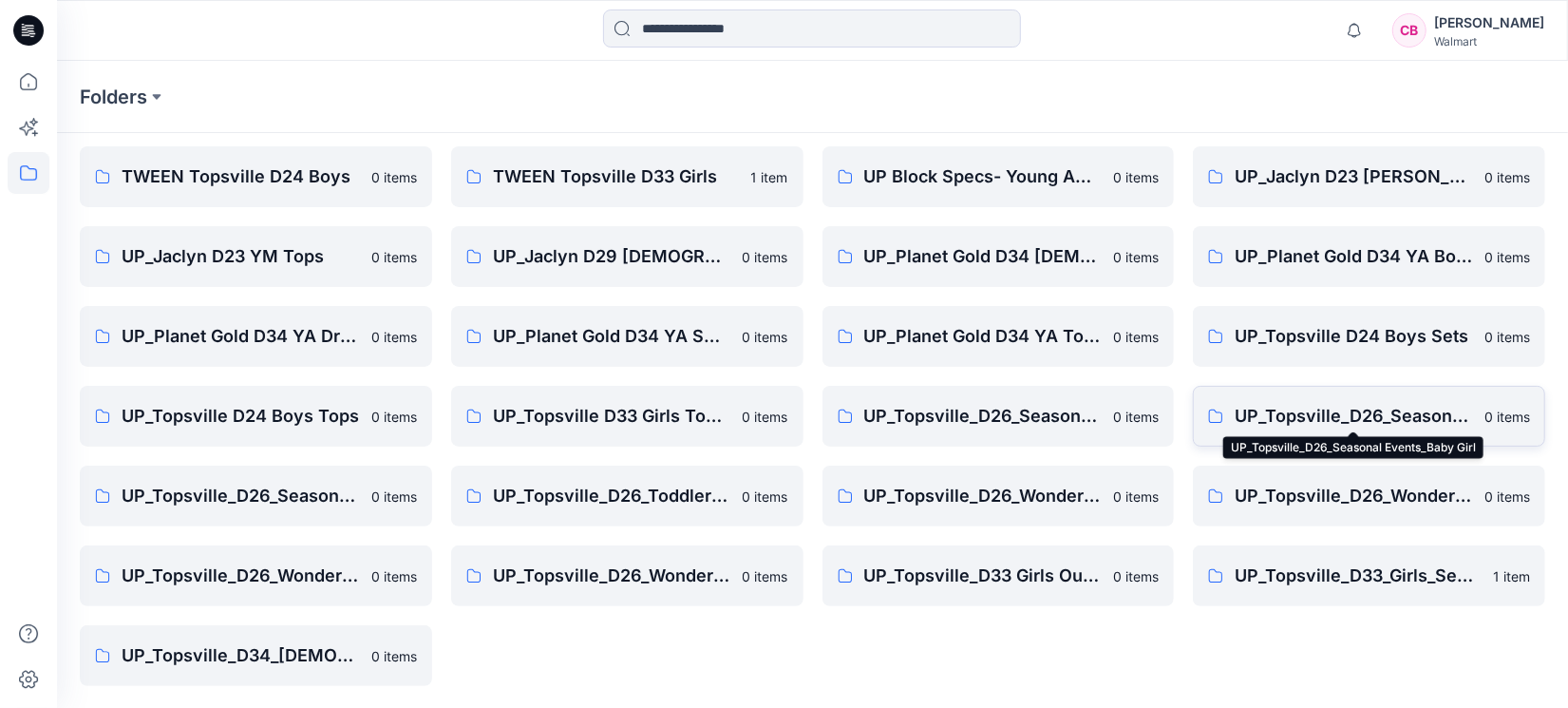
click at [1367, 424] on p "UP_Topsville_D26_Seasonal Events_Baby Girl" at bounding box center [1354, 416] width 238 height 26
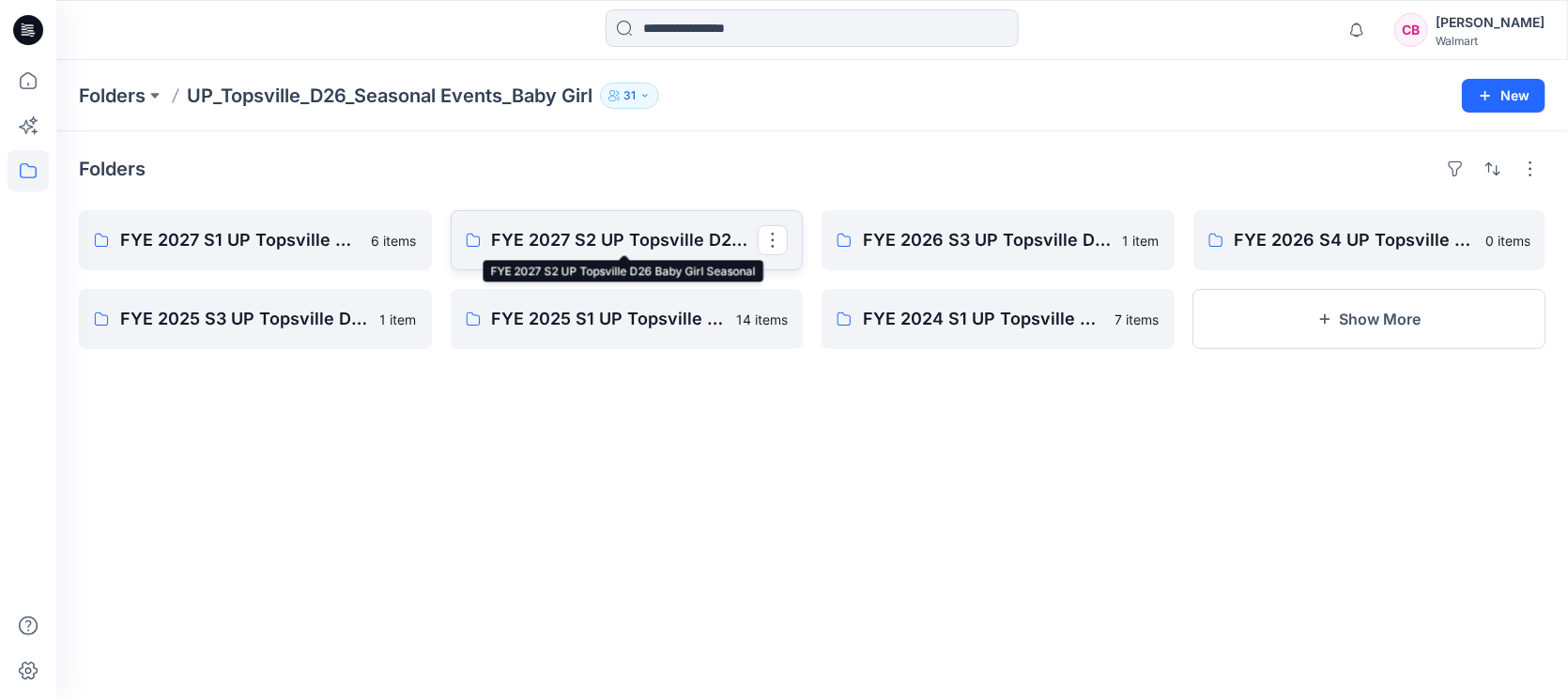
click at [569, 250] on p "FYE 2027 S2 UP Topsville D26 Baby Girl Seasonal" at bounding box center [625, 239] width 267 height 26
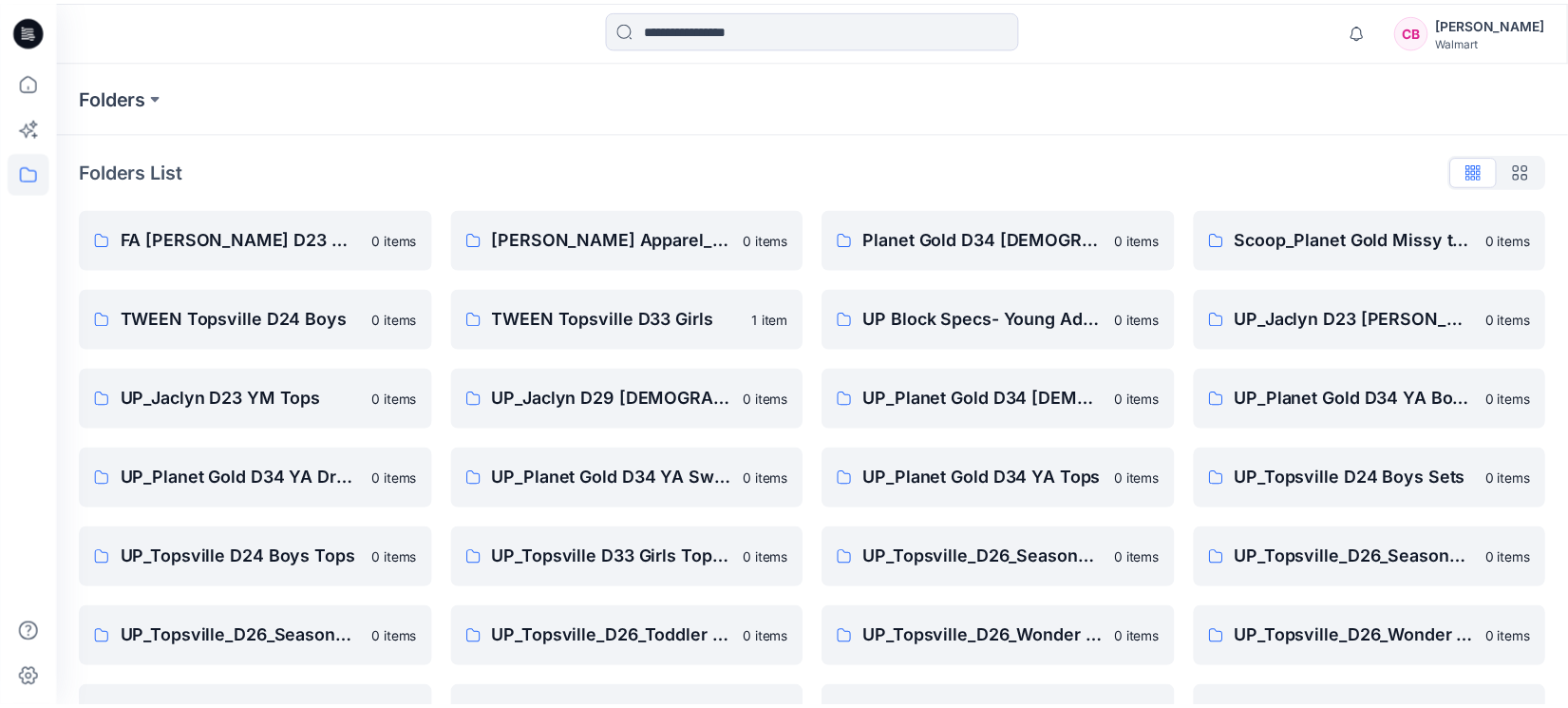
scroll to position [142, 0]
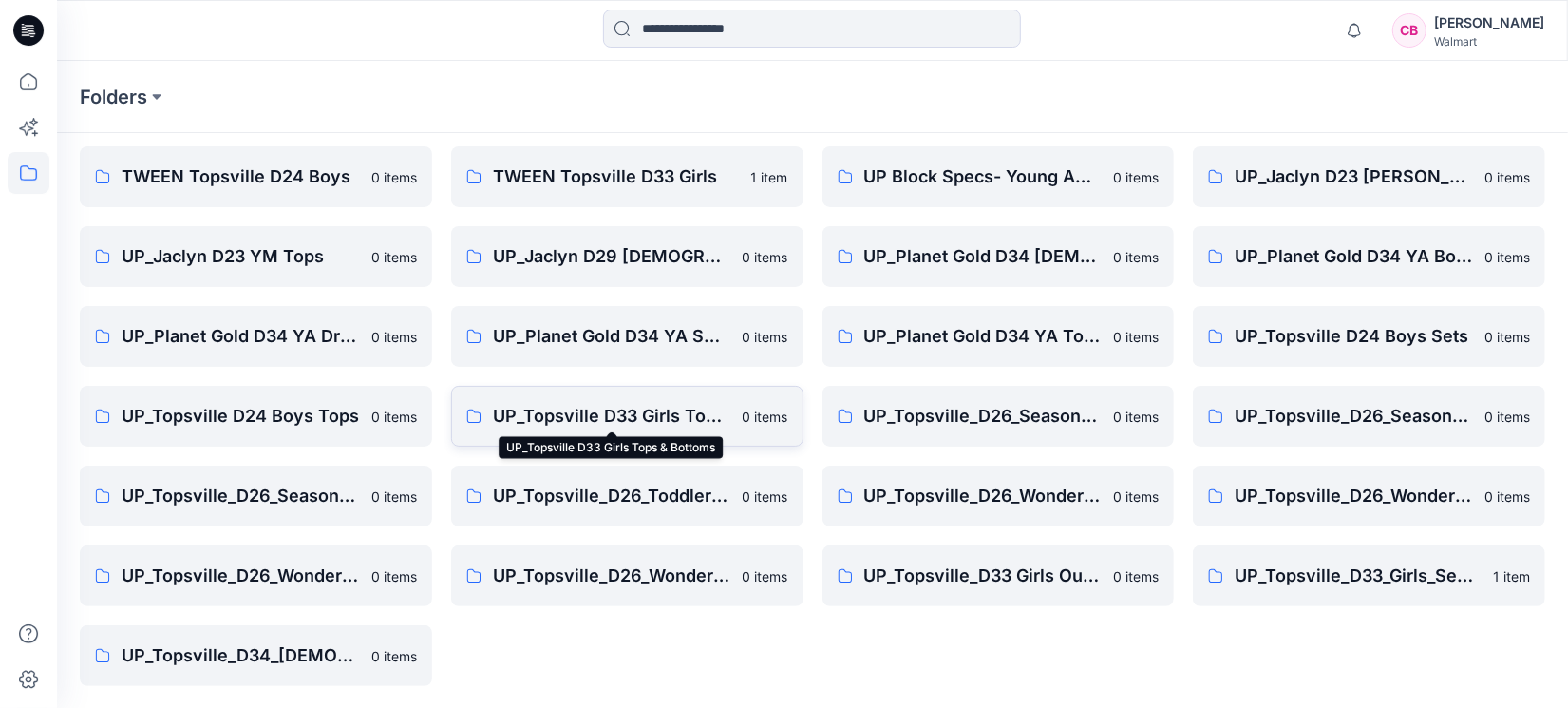
click at [661, 418] on p "UP_Topsville D33 Girls Tops & Bottoms" at bounding box center [612, 416] width 238 height 26
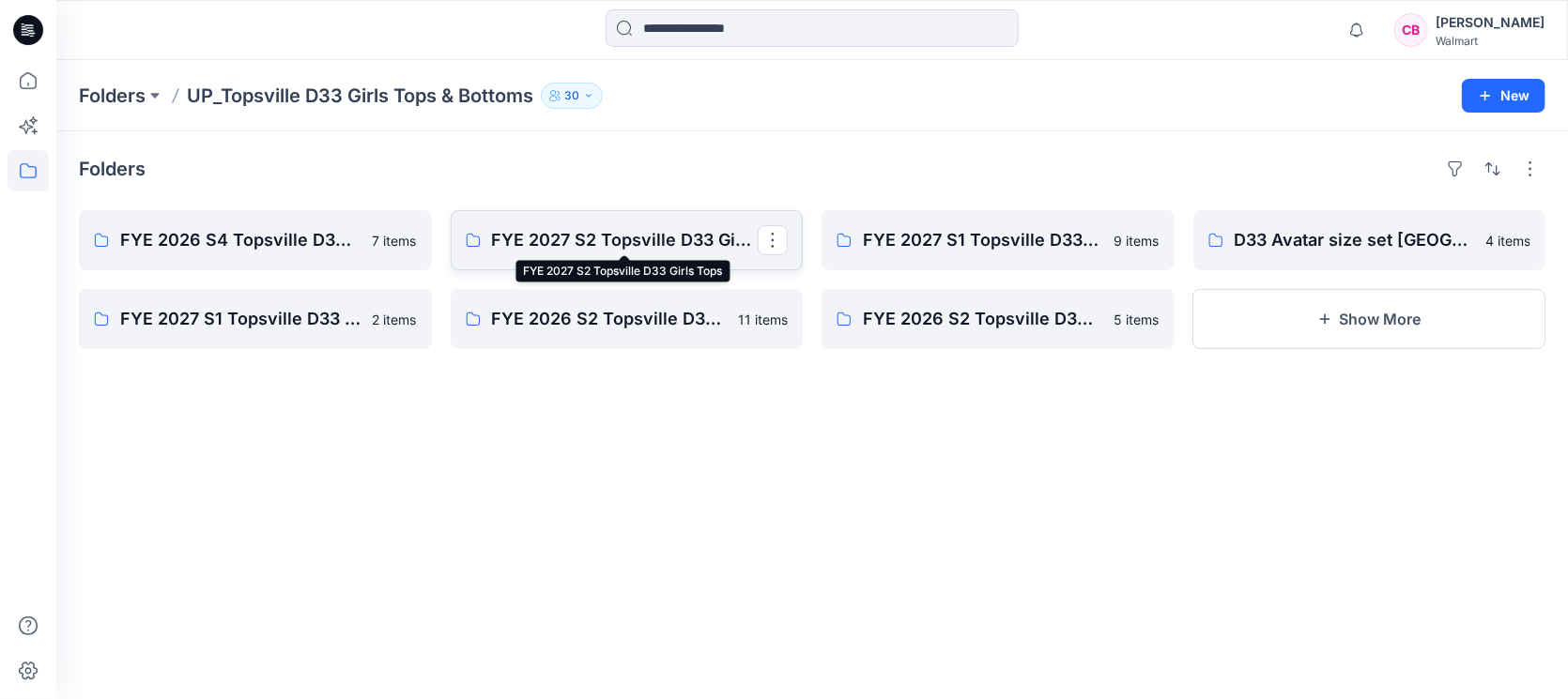
click at [671, 244] on p "FYE 2027 S2 Topsville D33 Girls Tops" at bounding box center [625, 239] width 267 height 26
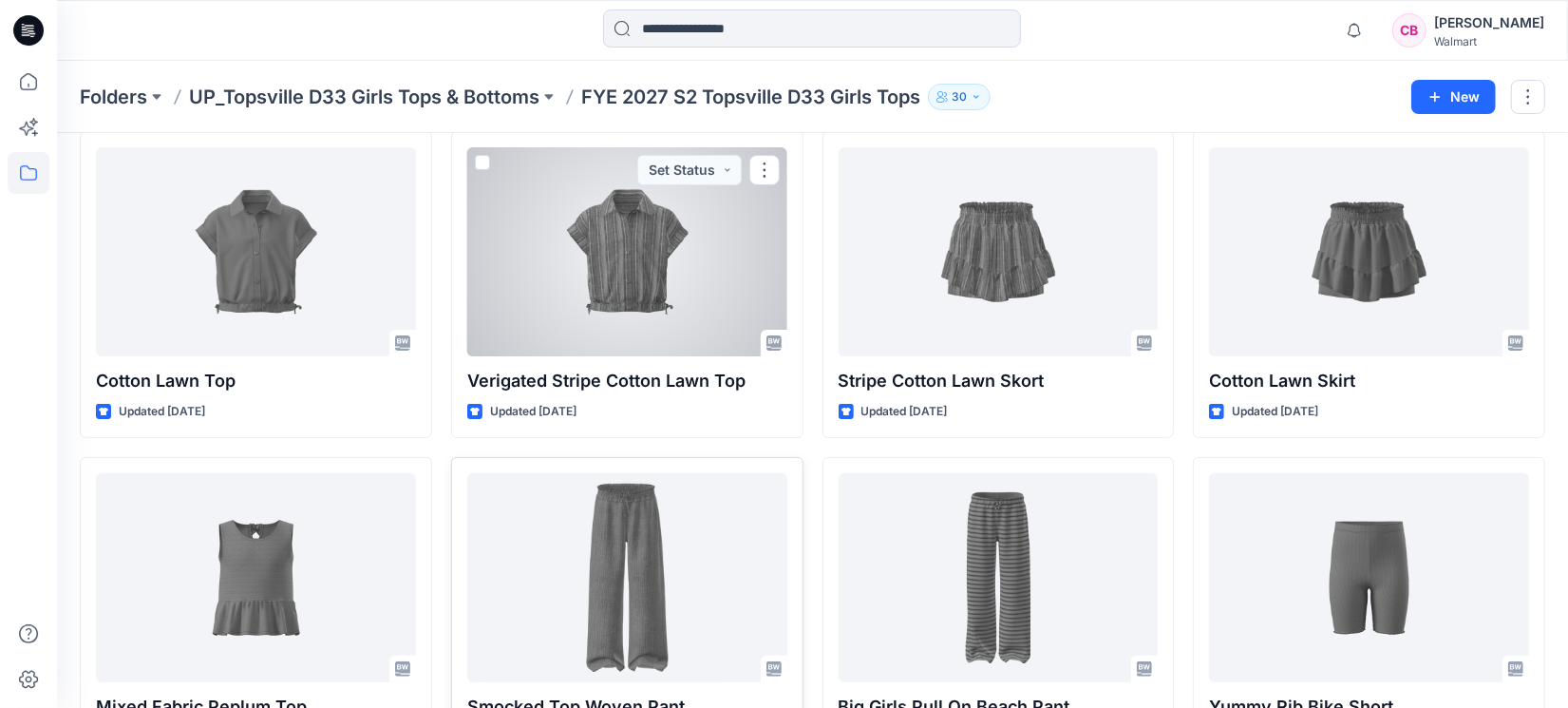
scroll to position [237, 0]
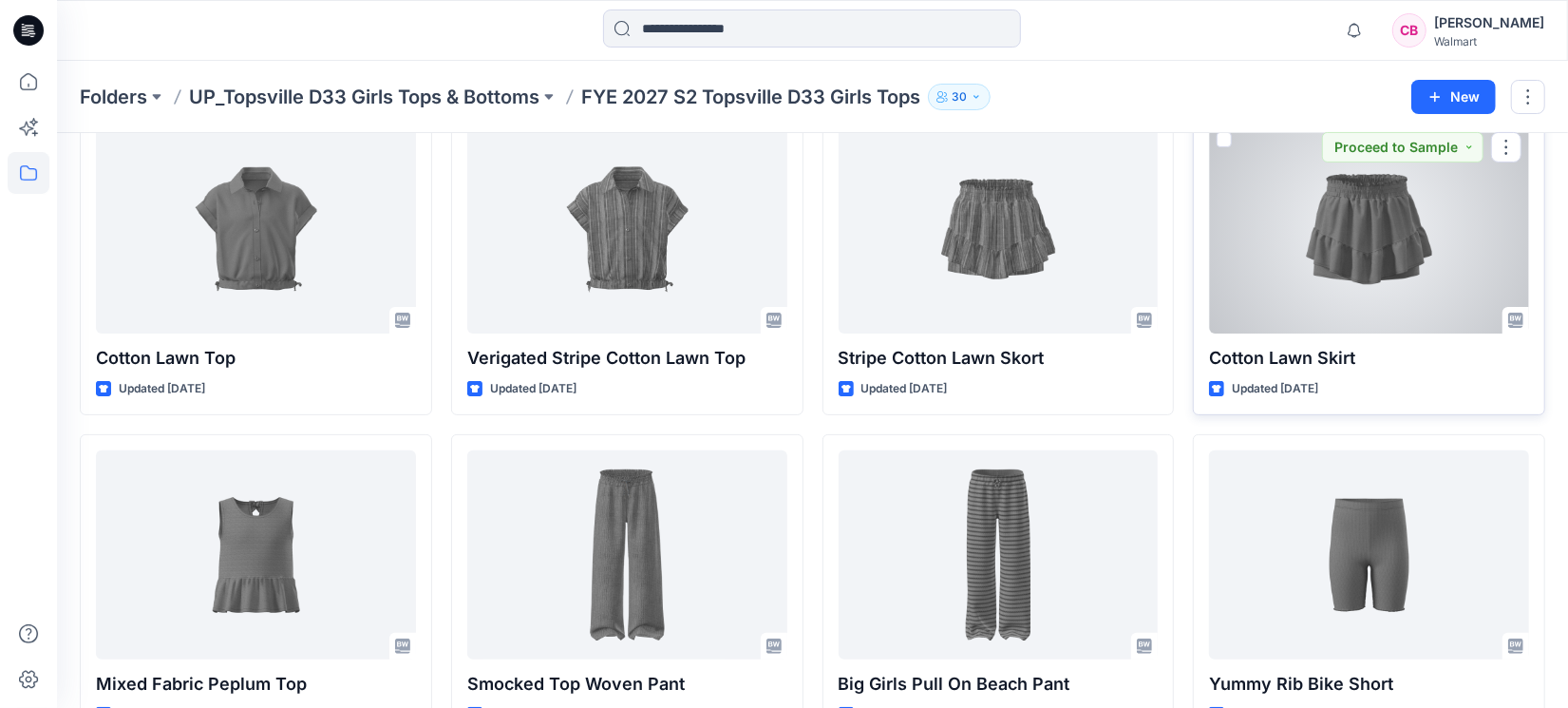
click at [1413, 219] on div at bounding box center [1369, 230] width 320 height 209
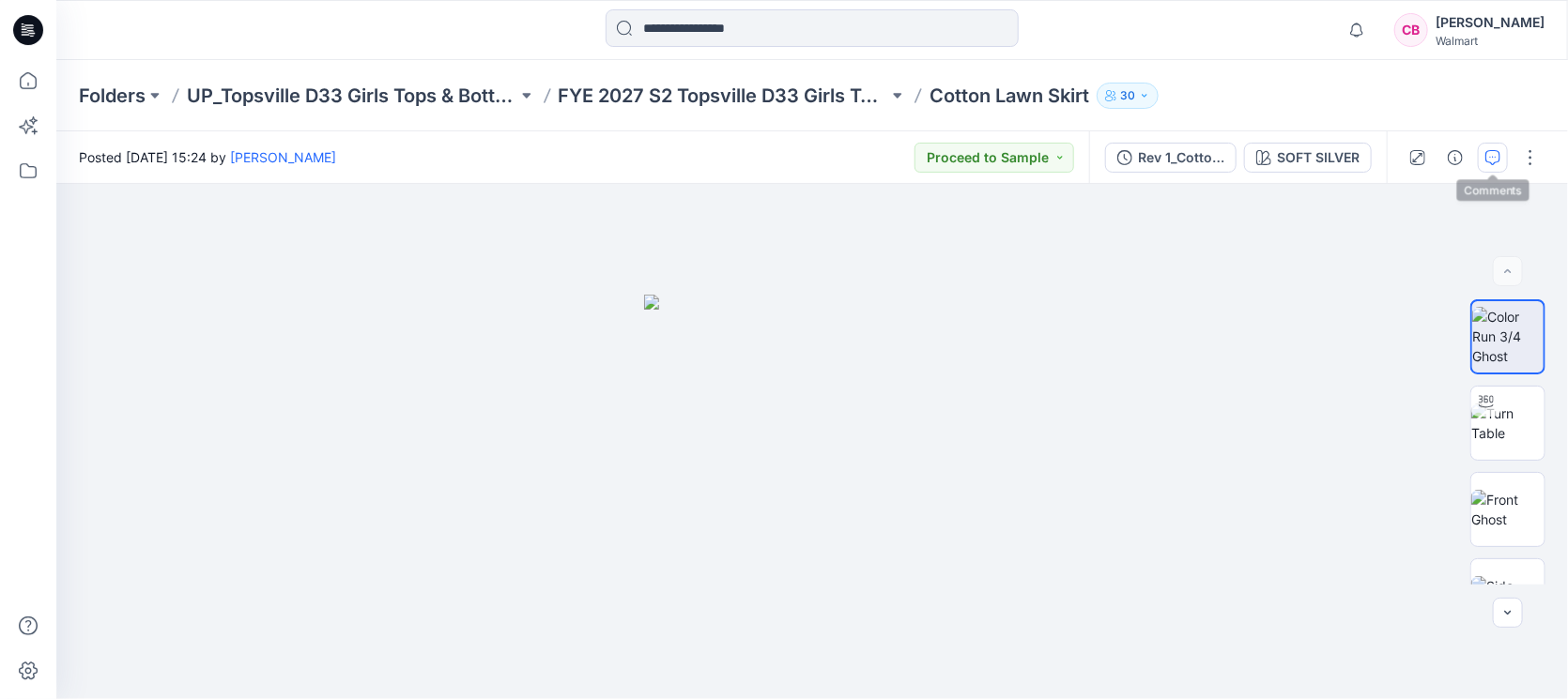
click at [1502, 153] on button "button" at bounding box center [1492, 157] width 30 height 30
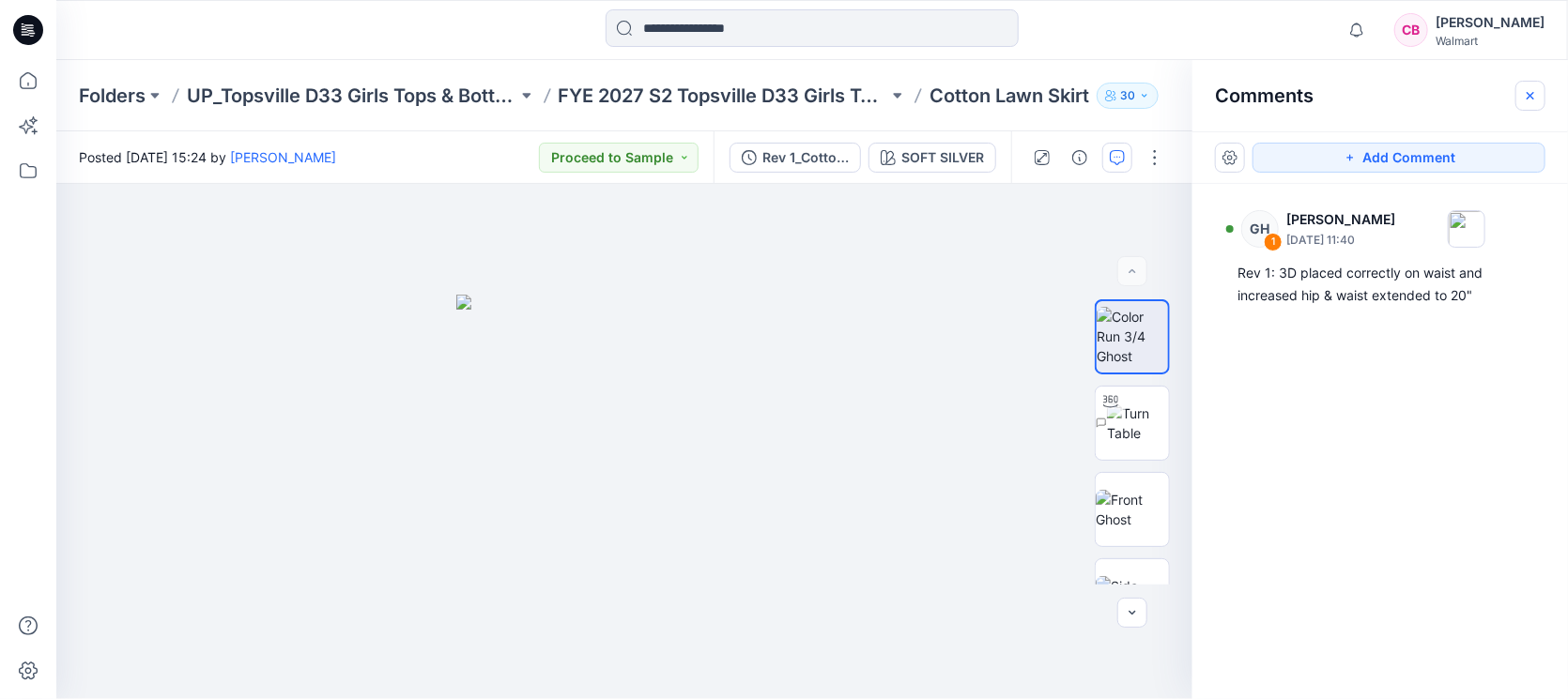
click at [1530, 95] on icon "button" at bounding box center [1530, 95] width 7 height 7
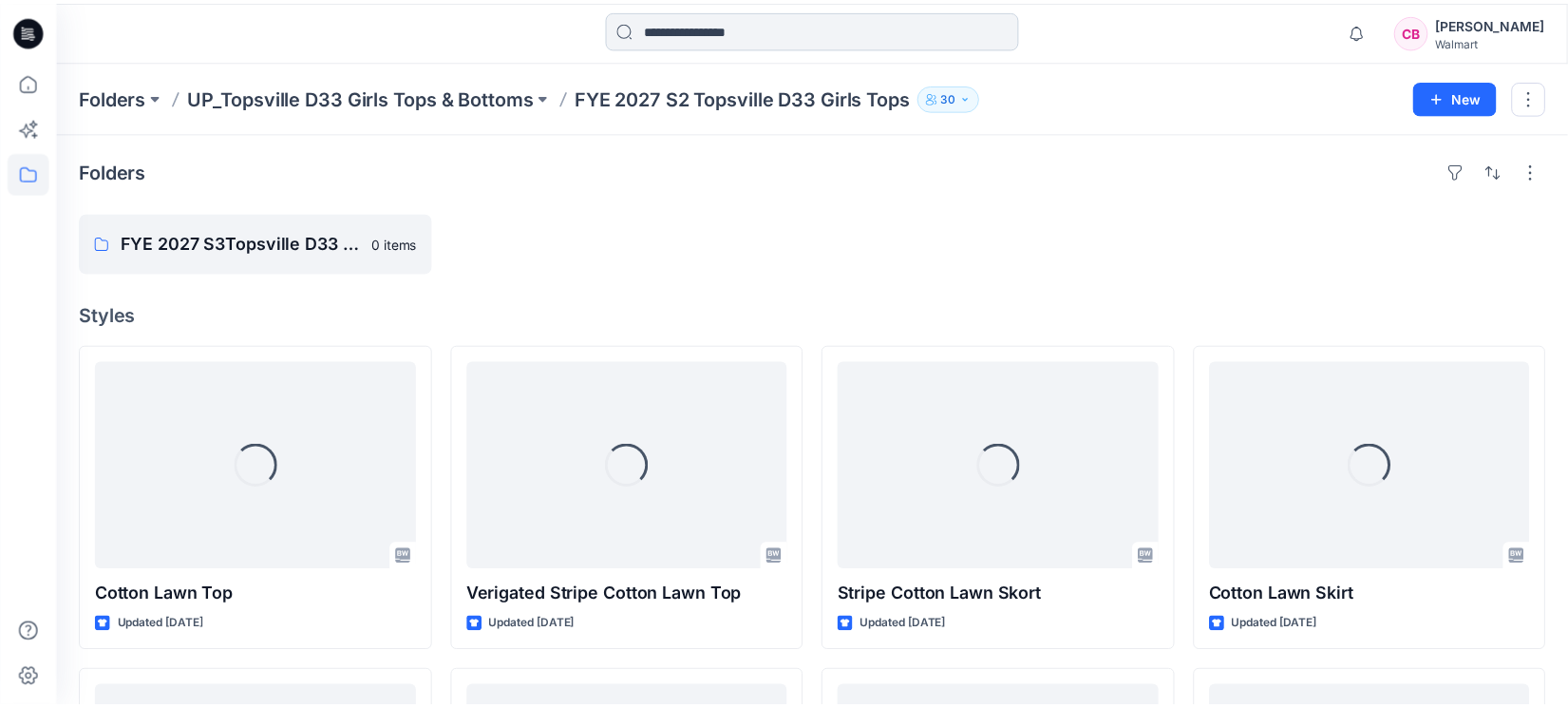
scroll to position [237, 0]
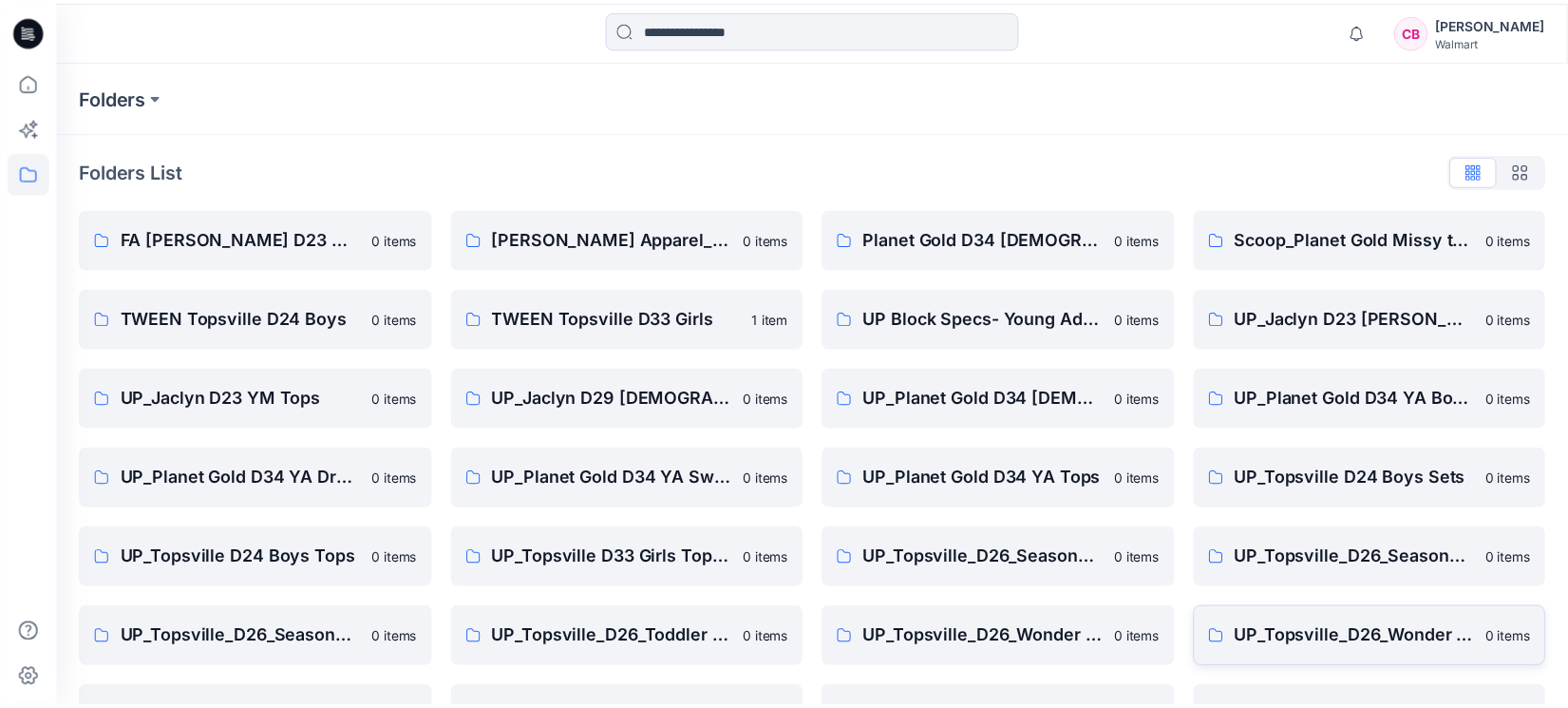
scroll to position [142, 0]
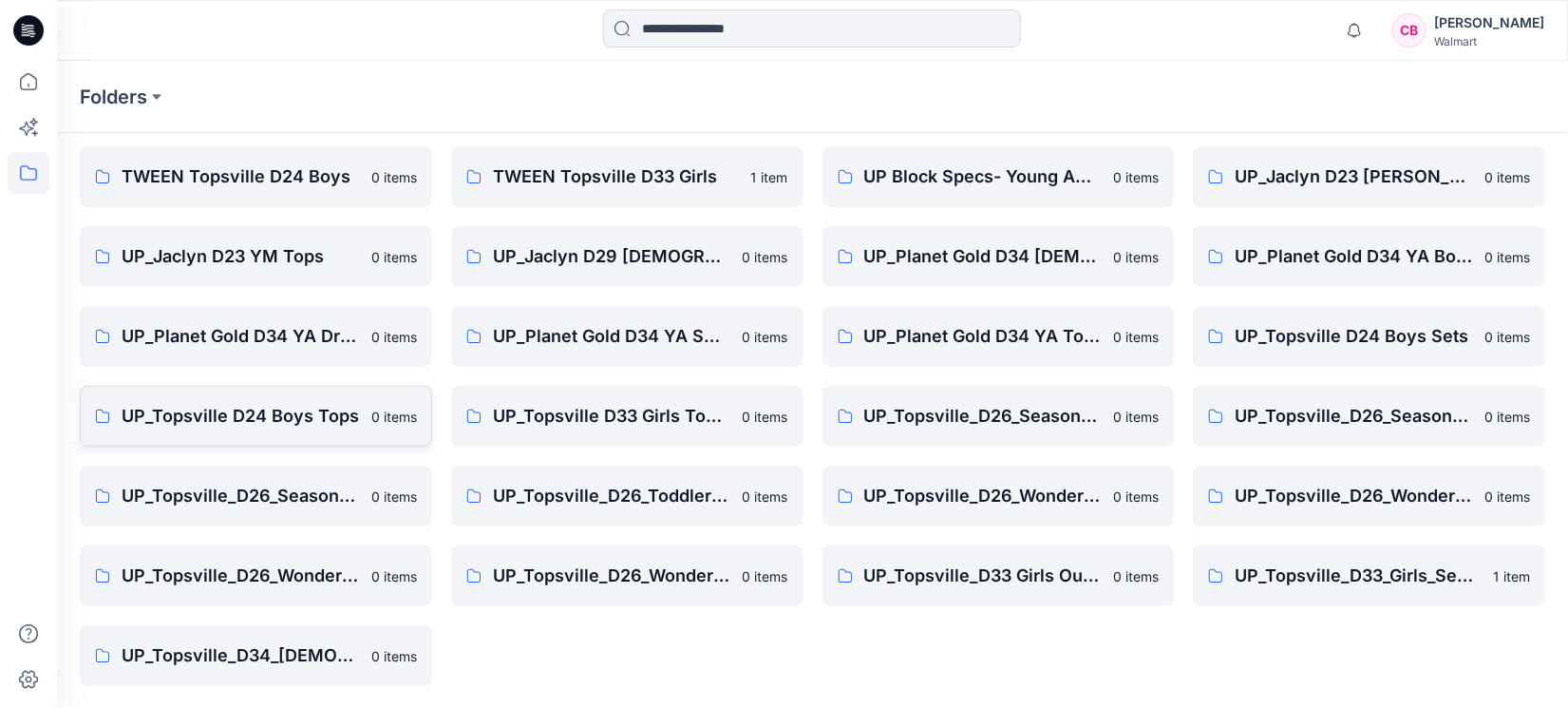
click at [267, 414] on p "UP_Topsville D24 Boys Tops" at bounding box center [241, 416] width 238 height 26
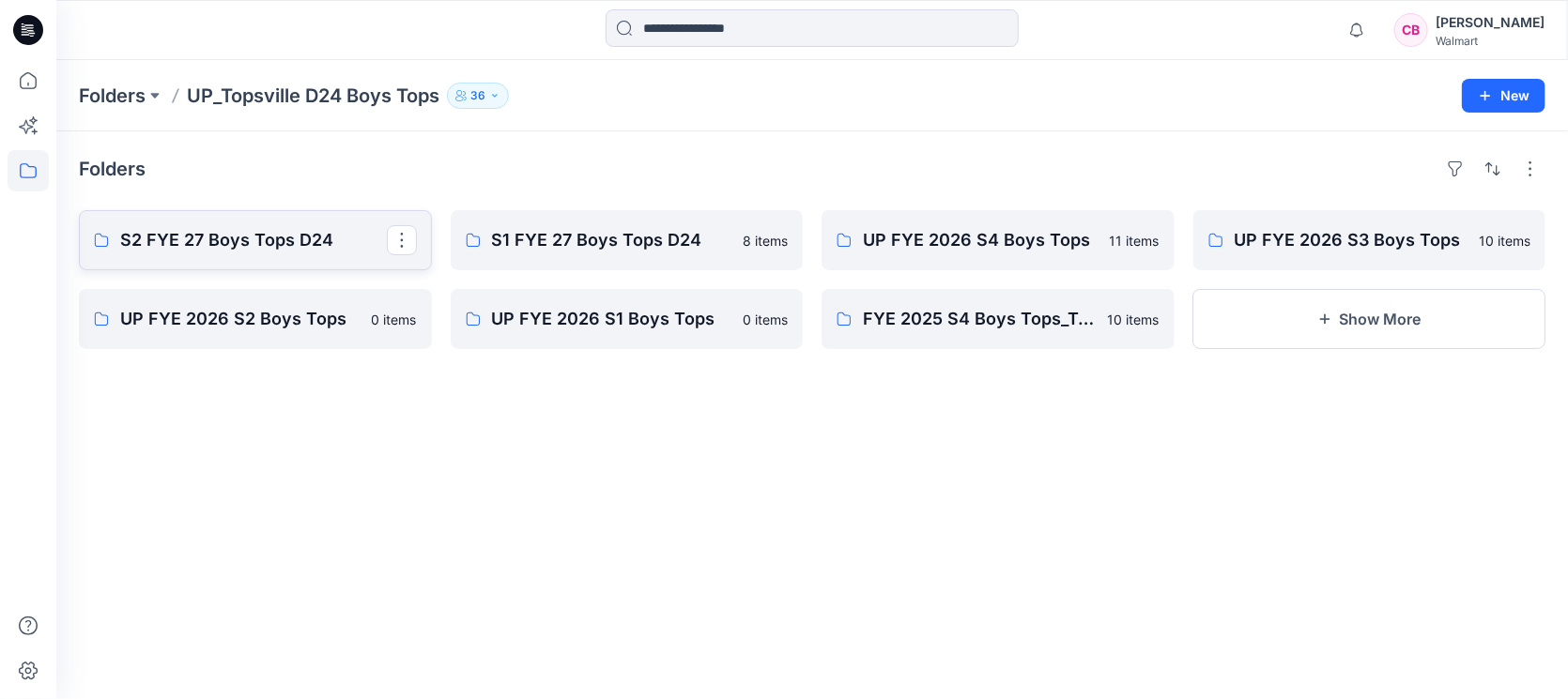
click at [203, 234] on p "S2 FYE 27 Boys Tops D24" at bounding box center [254, 239] width 267 height 26
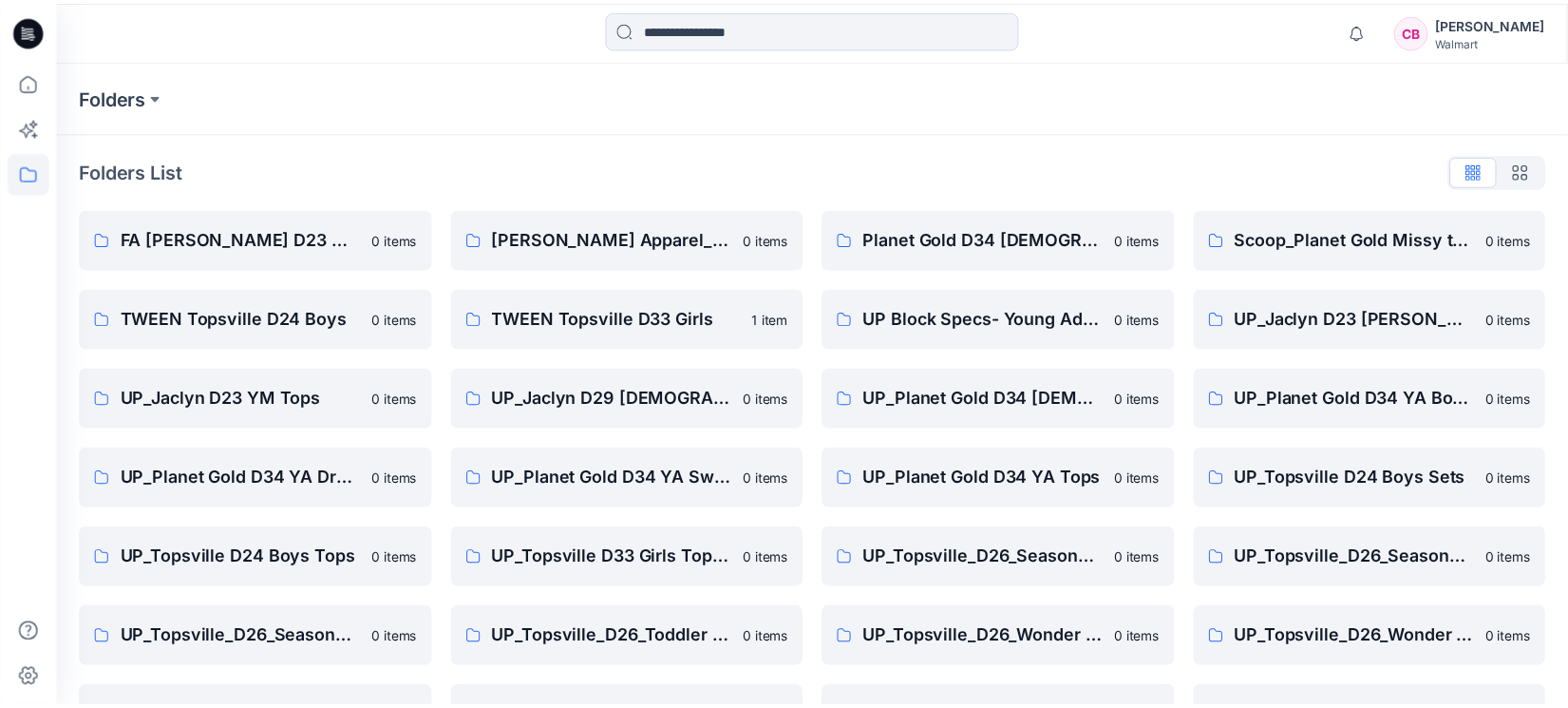
scroll to position [142, 0]
